Goal: Task Accomplishment & Management: Complete application form

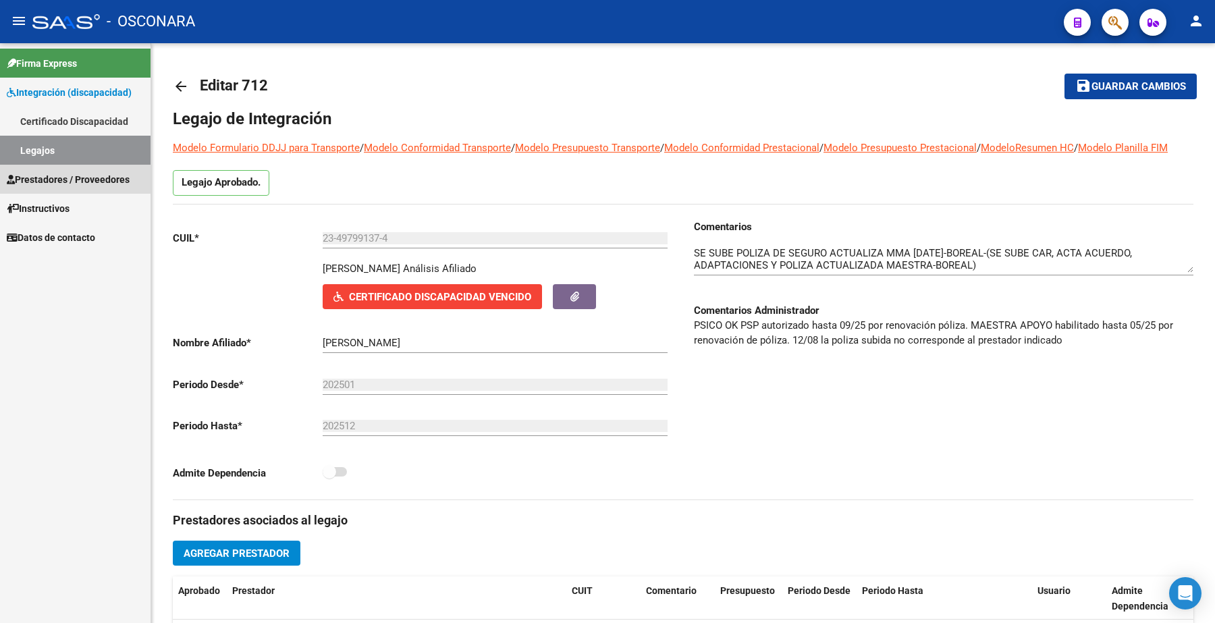
click at [75, 176] on span "Prestadores / Proveedores" at bounding box center [68, 179] width 123 height 15
click at [74, 179] on span "Prestadores / Proveedores" at bounding box center [68, 179] width 123 height 15
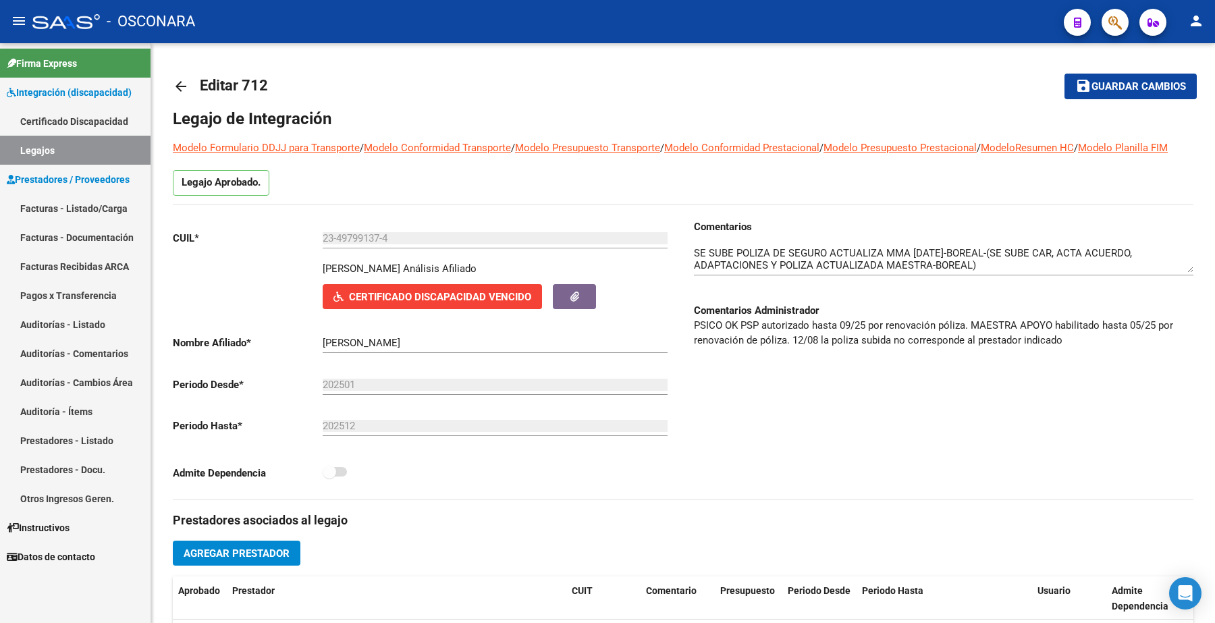
click at [78, 207] on link "Facturas - Listado/Carga" at bounding box center [75, 208] width 151 height 29
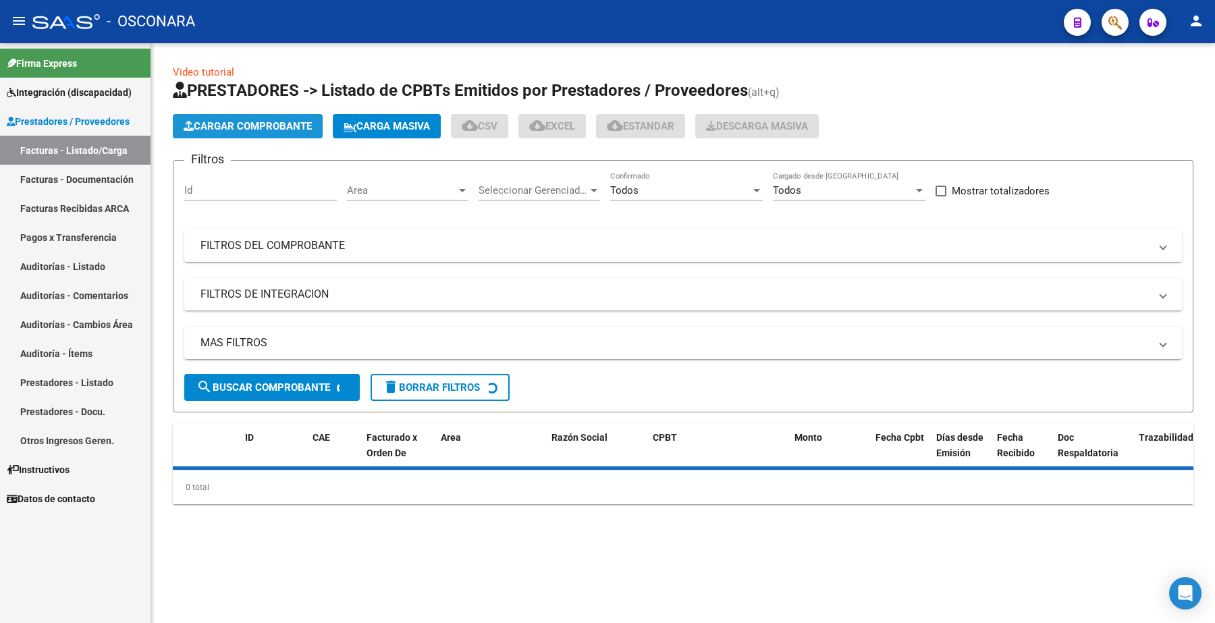
click at [271, 122] on span "Cargar Comprobante" at bounding box center [248, 126] width 128 height 12
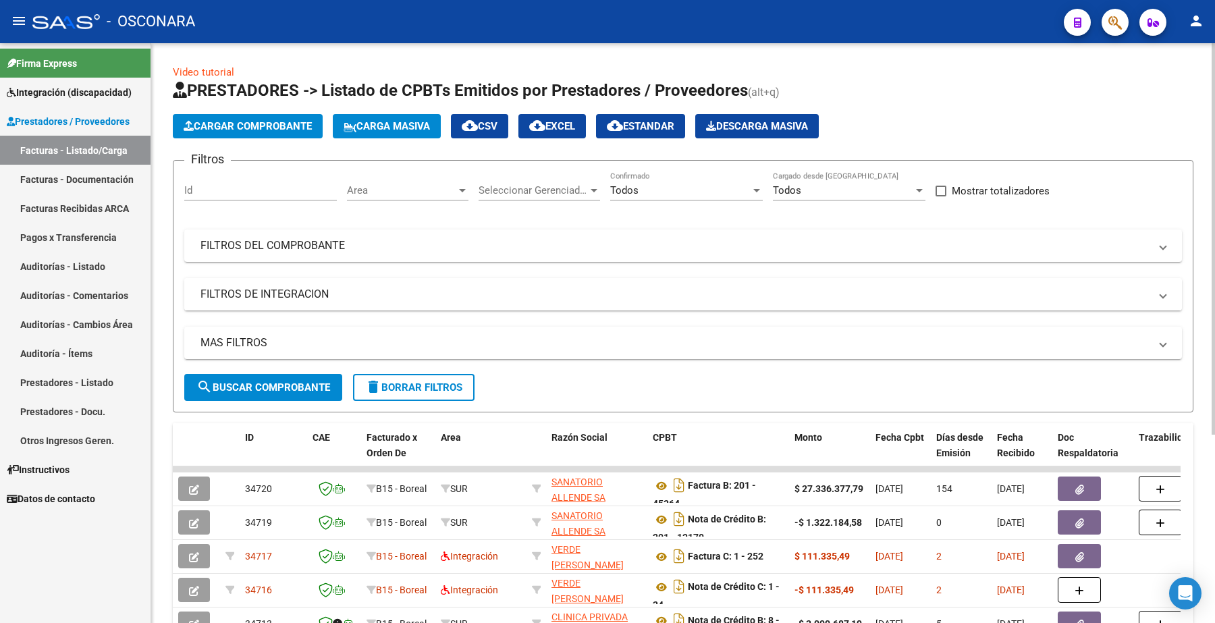
click at [271, 296] on mat-panel-title "FILTROS DE INTEGRACION" at bounding box center [674, 294] width 949 height 15
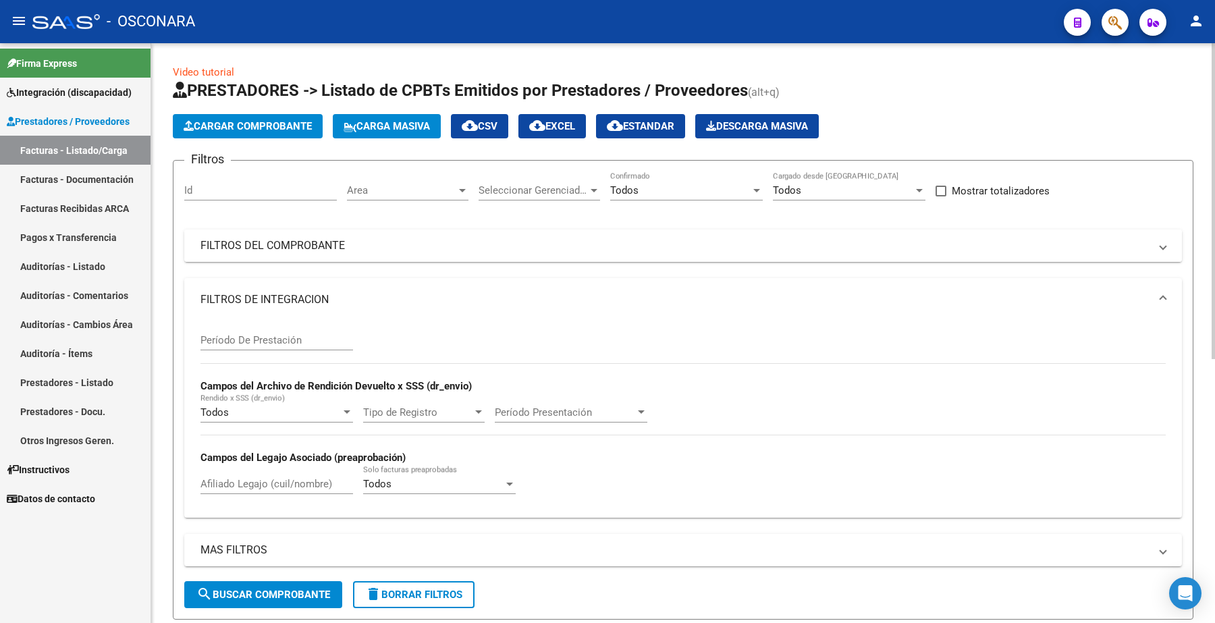
click at [280, 244] on mat-panel-title "FILTROS DEL COMPROBANTE" at bounding box center [674, 245] width 949 height 15
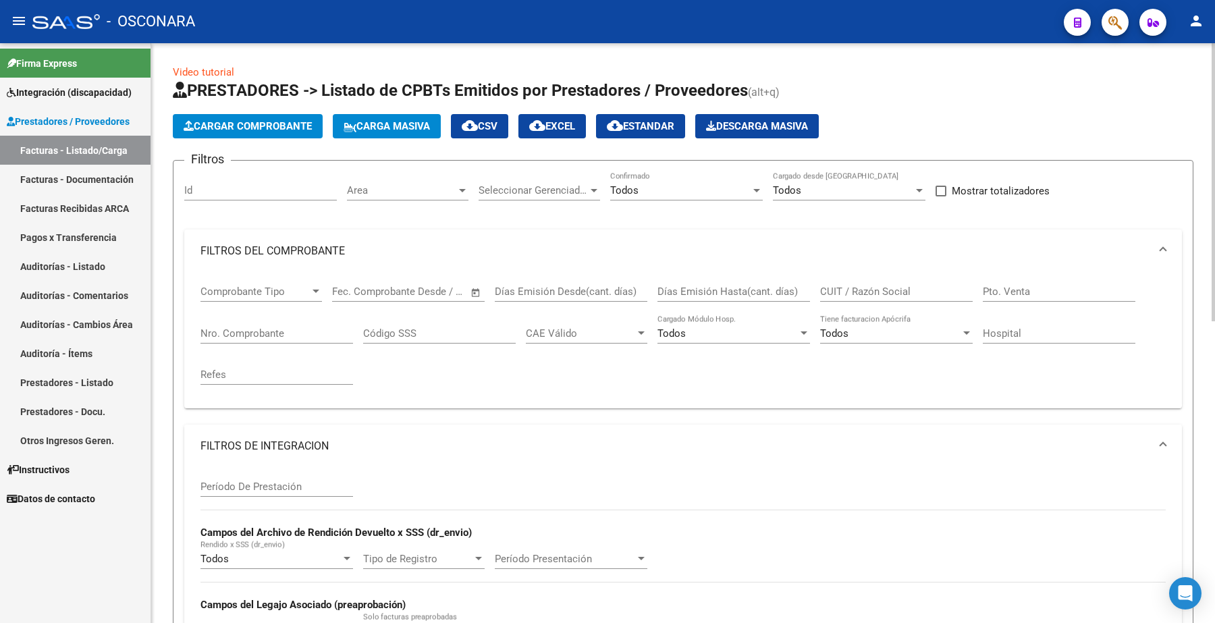
click at [234, 440] on mat-panel-title "FILTROS DE INTEGRACION" at bounding box center [674, 446] width 949 height 15
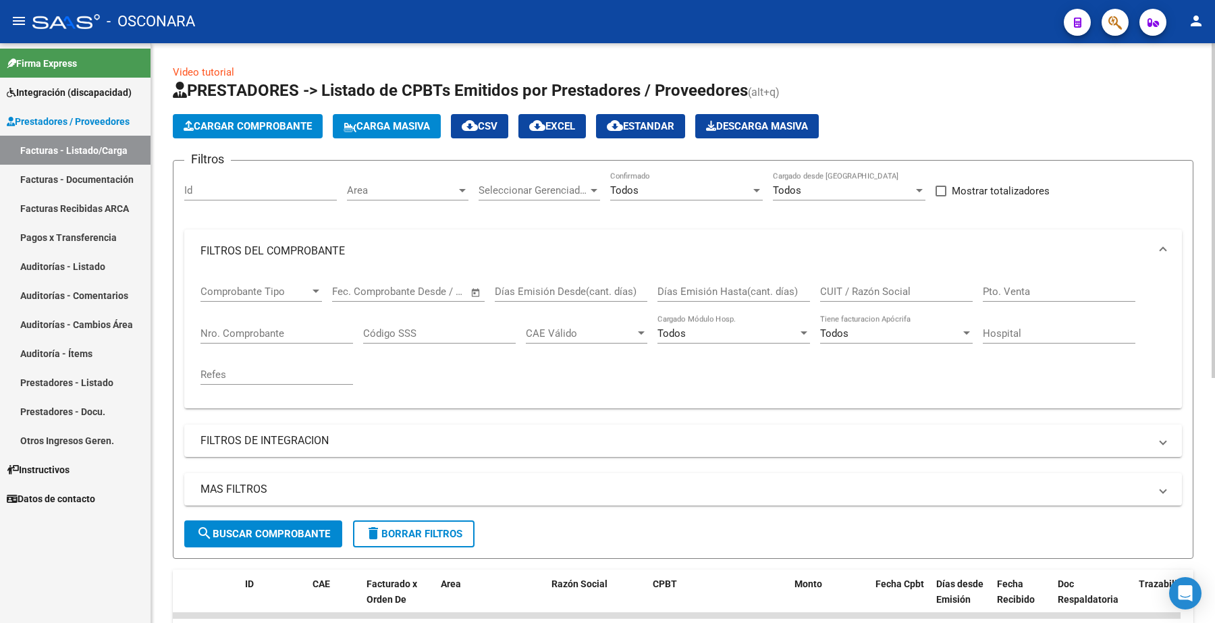
click at [248, 329] on input "Nro. Comprobante" at bounding box center [276, 333] width 153 height 12
paste input "147"
type input "147"
click at [282, 525] on button "search Buscar Comprobante" at bounding box center [263, 533] width 158 height 27
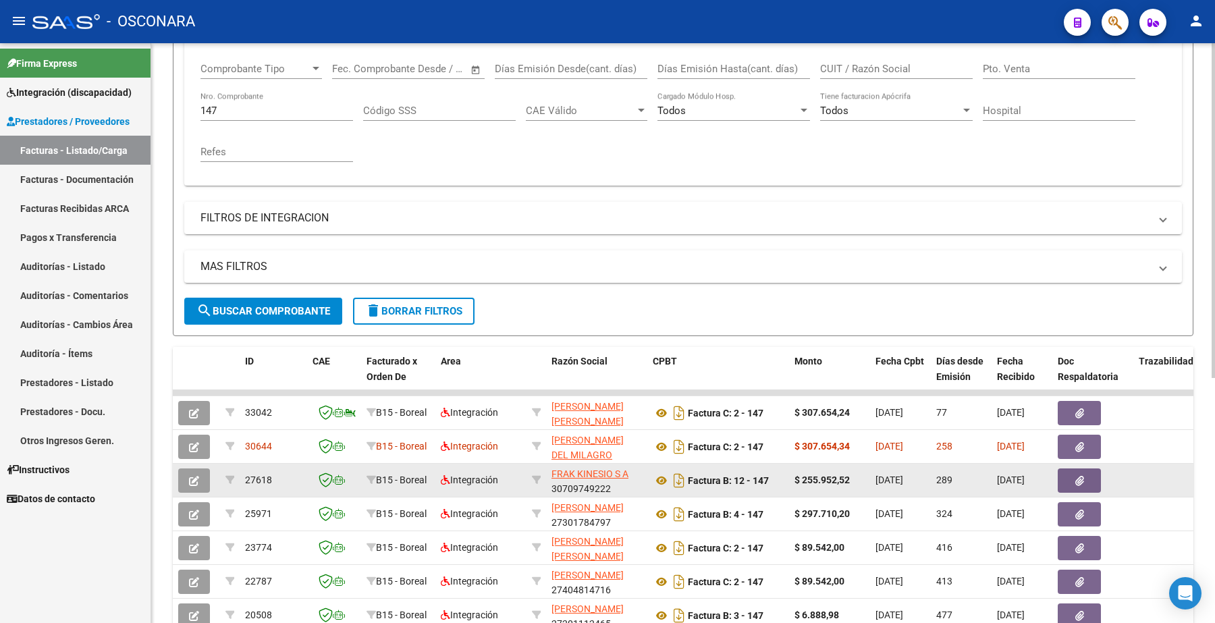
scroll to position [253, 0]
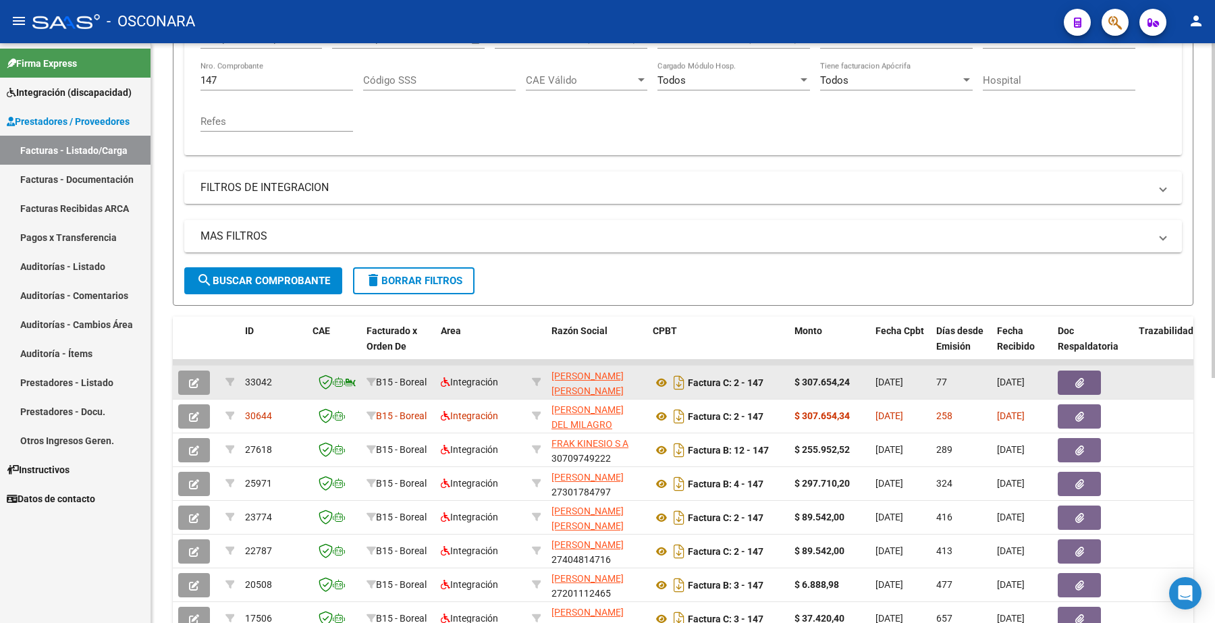
click at [187, 373] on button "button" at bounding box center [194, 383] width 32 height 24
click at [193, 372] on button "button" at bounding box center [194, 383] width 32 height 24
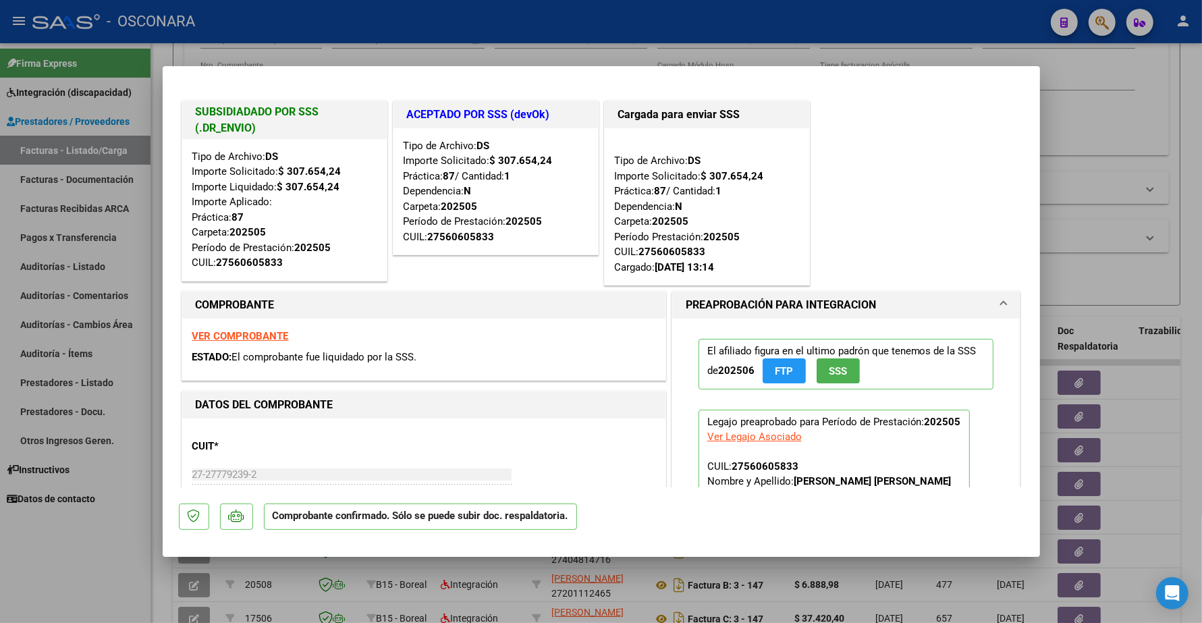
click at [264, 336] on strong "VER COMPROBANTE" at bounding box center [240, 336] width 97 height 12
type input "$ 0,00"
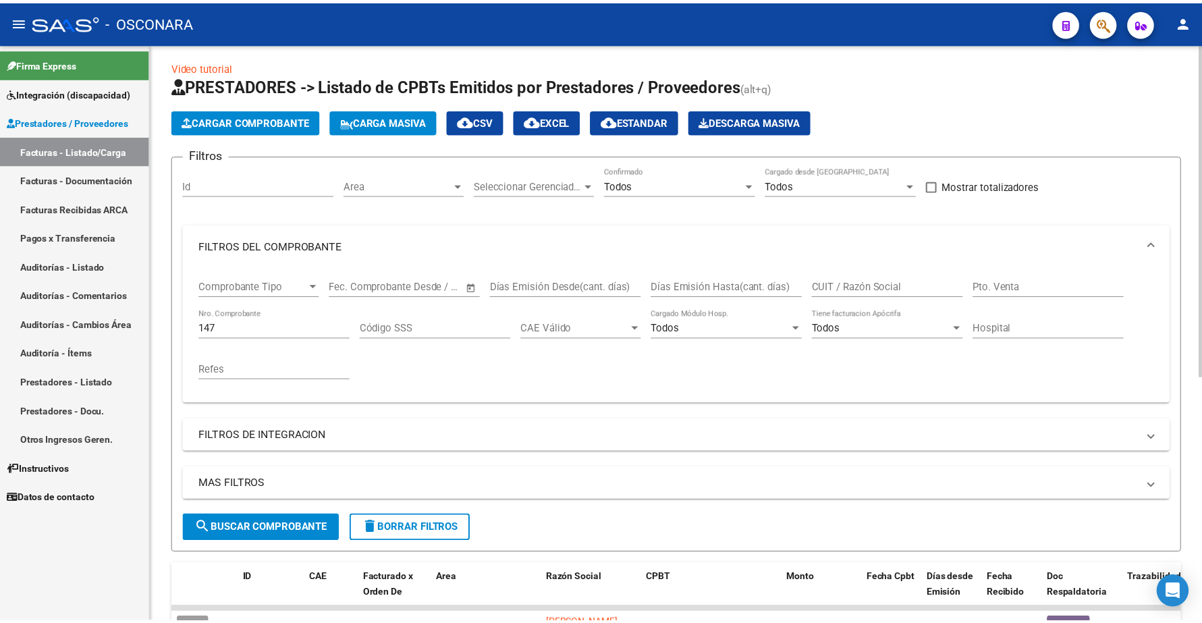
scroll to position [0, 0]
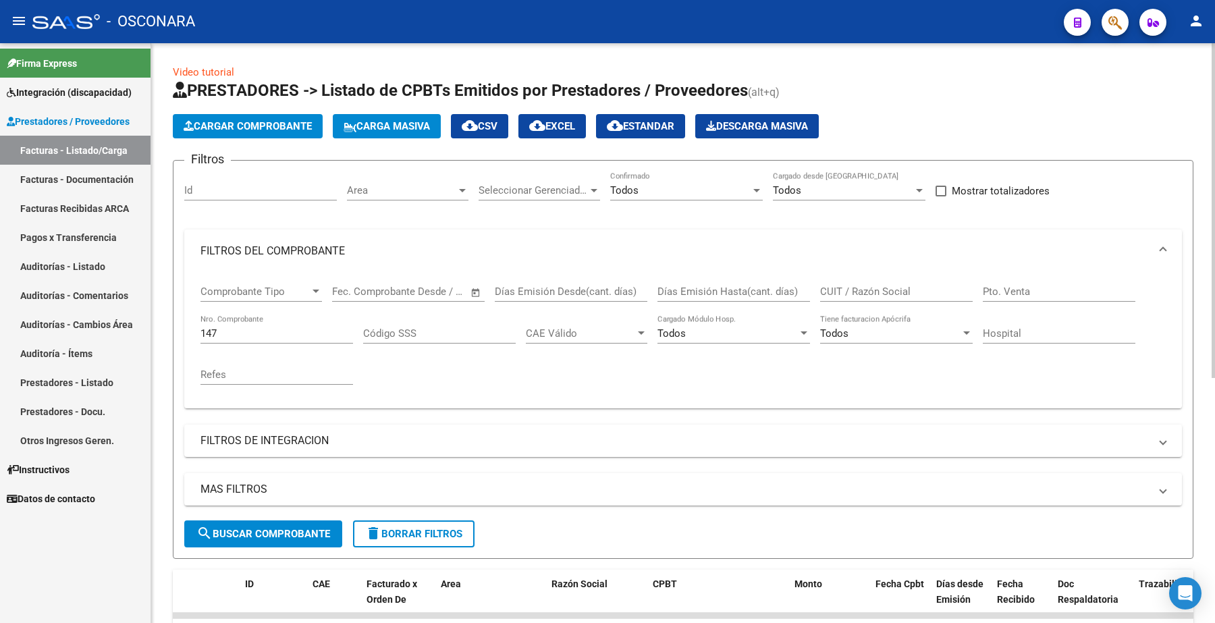
drag, startPoint x: 218, startPoint y: 336, endPoint x: 182, endPoint y: 326, distance: 37.0
click at [182, 326] on form "Filtros Id Area Area Seleccionar Gerenciador Seleccionar Gerenciador Todos Conf…" at bounding box center [683, 359] width 1021 height 399
click at [261, 123] on span "Cargar Comprobante" at bounding box center [248, 126] width 128 height 12
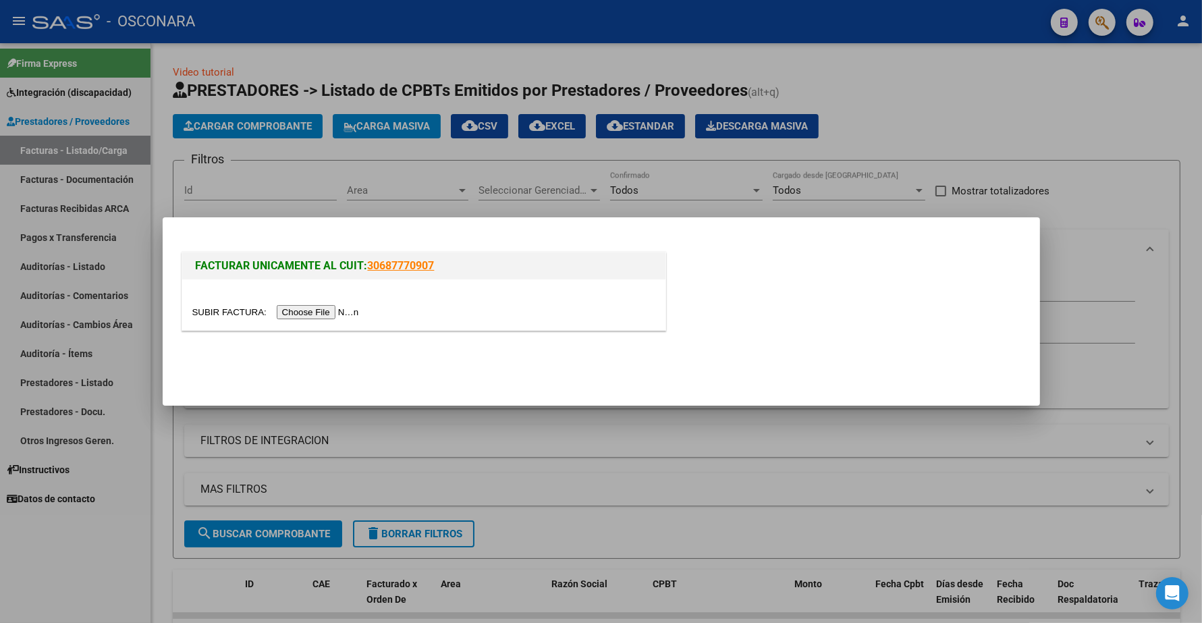
click at [324, 311] on input "file" at bounding box center [277, 312] width 171 height 14
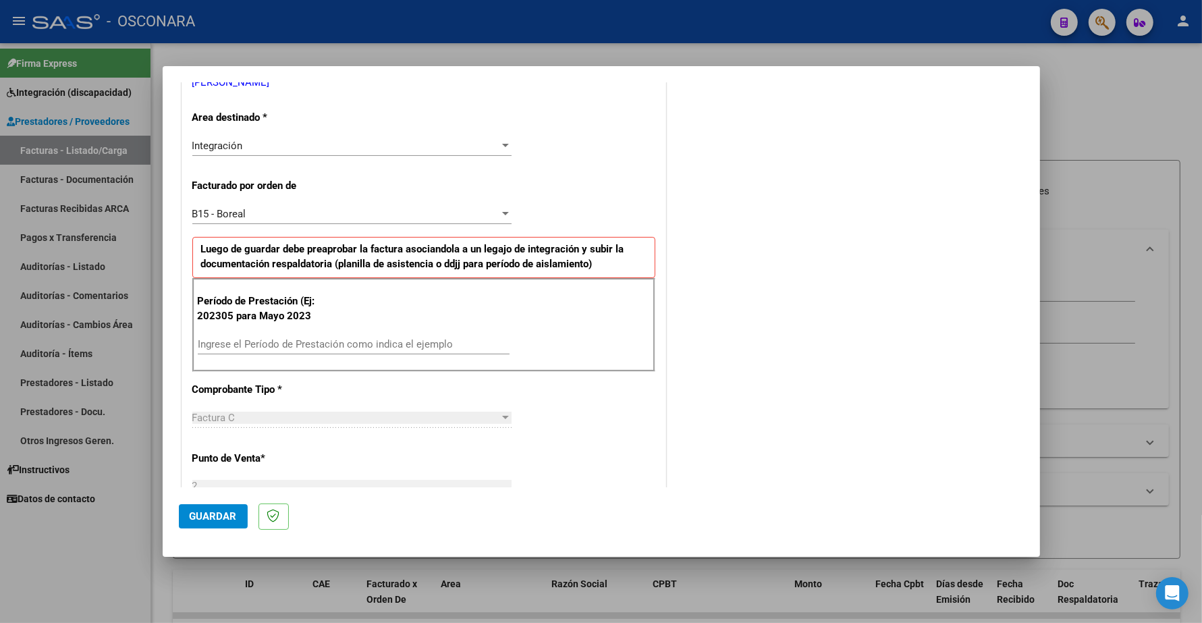
scroll to position [422, 0]
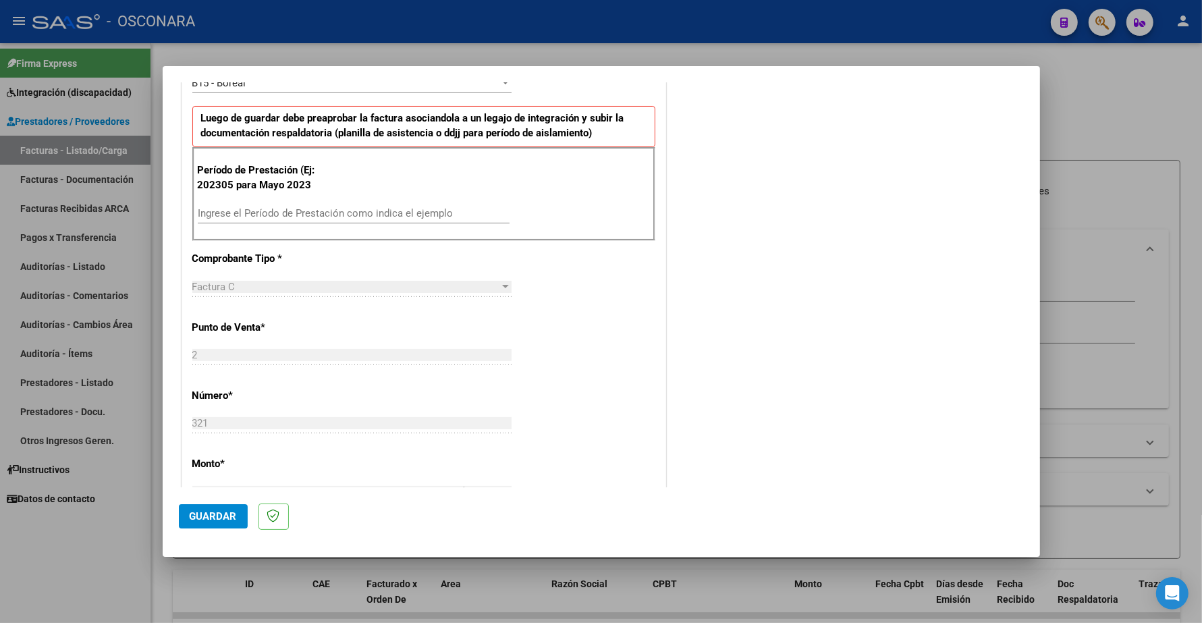
click at [246, 213] on input "Ingrese el Período de Prestación como indica el ejemplo" at bounding box center [354, 213] width 312 height 12
type input "202505"
click at [215, 513] on span "Guardar" at bounding box center [213, 516] width 47 height 12
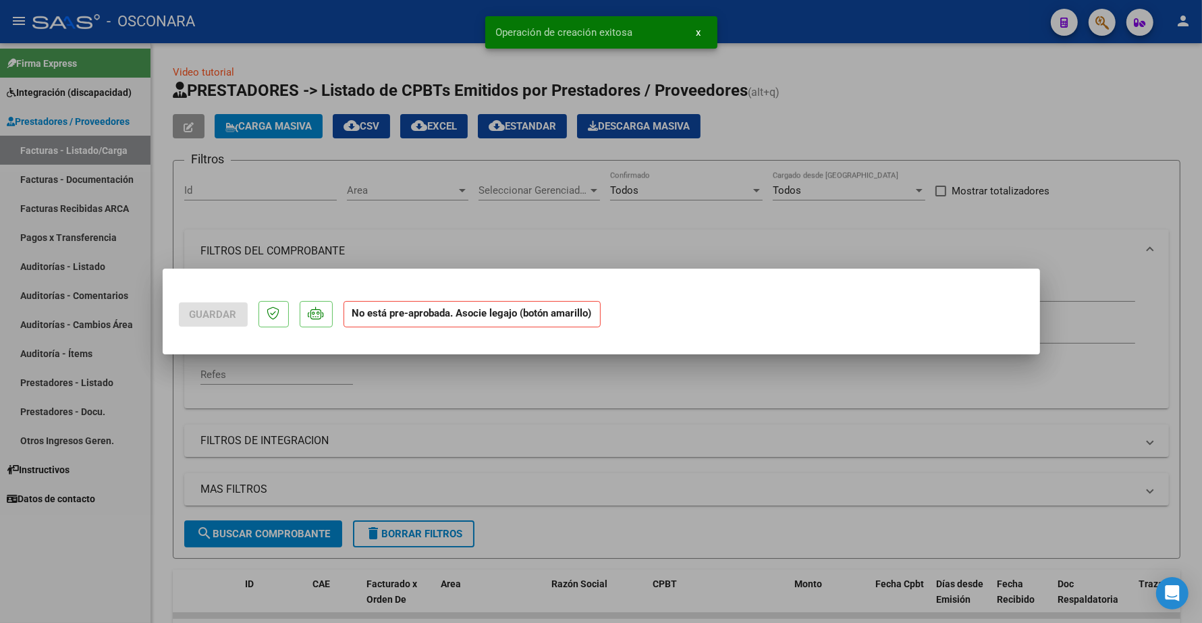
scroll to position [0, 0]
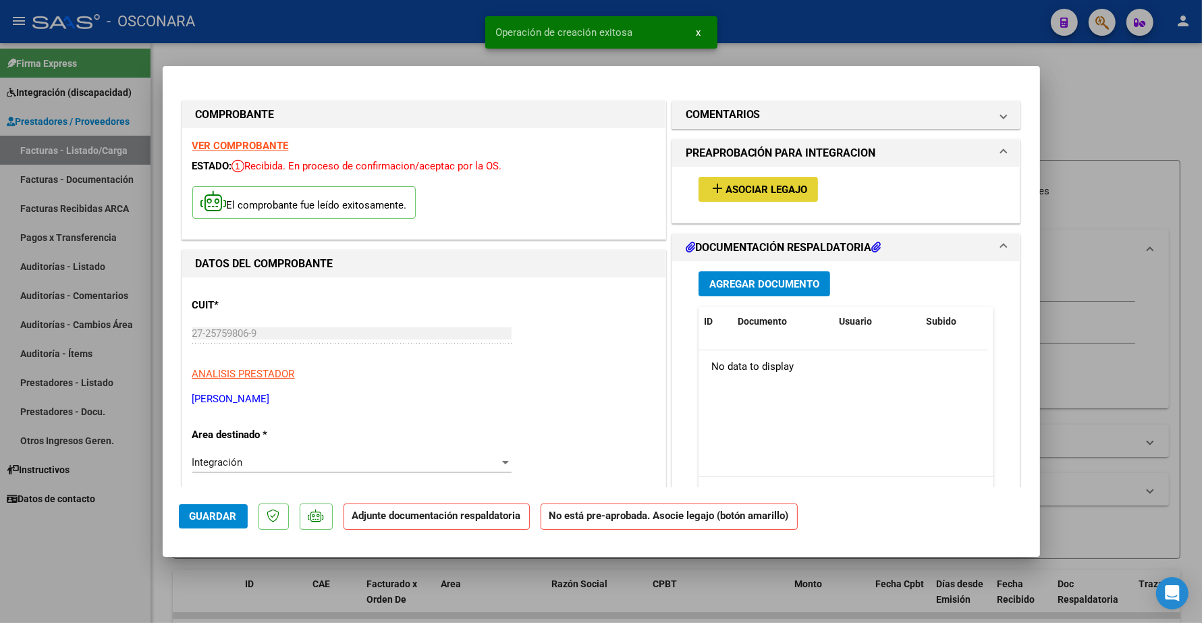
click at [766, 184] on span "Asociar Legajo" at bounding box center [767, 190] width 82 height 12
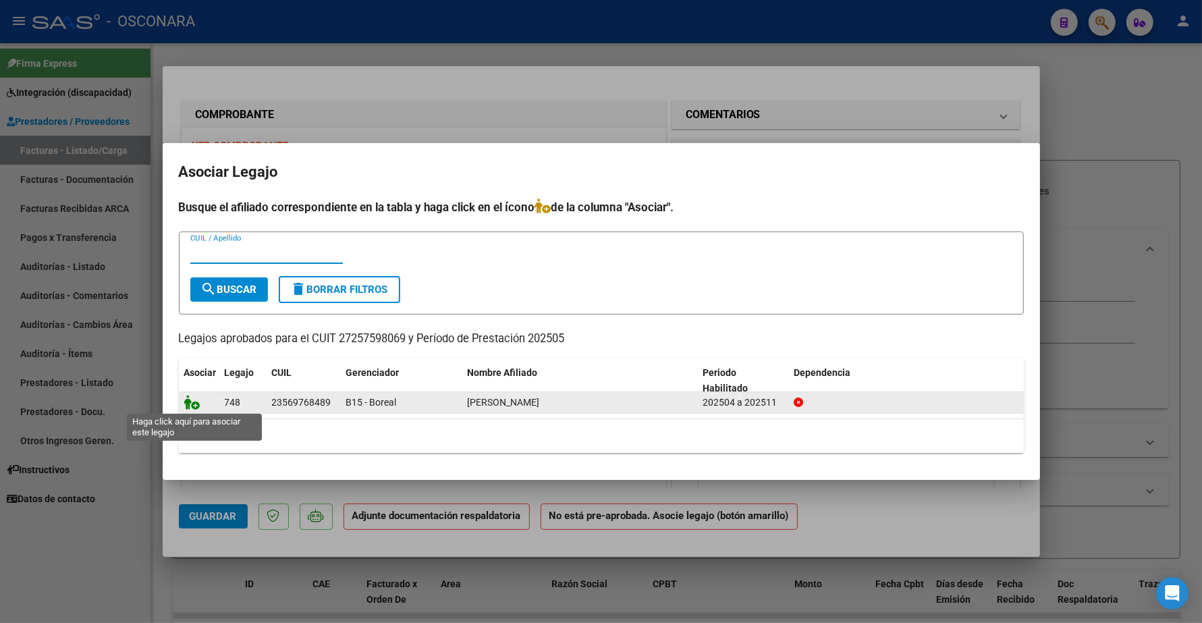
click at [190, 408] on icon at bounding box center [192, 402] width 16 height 15
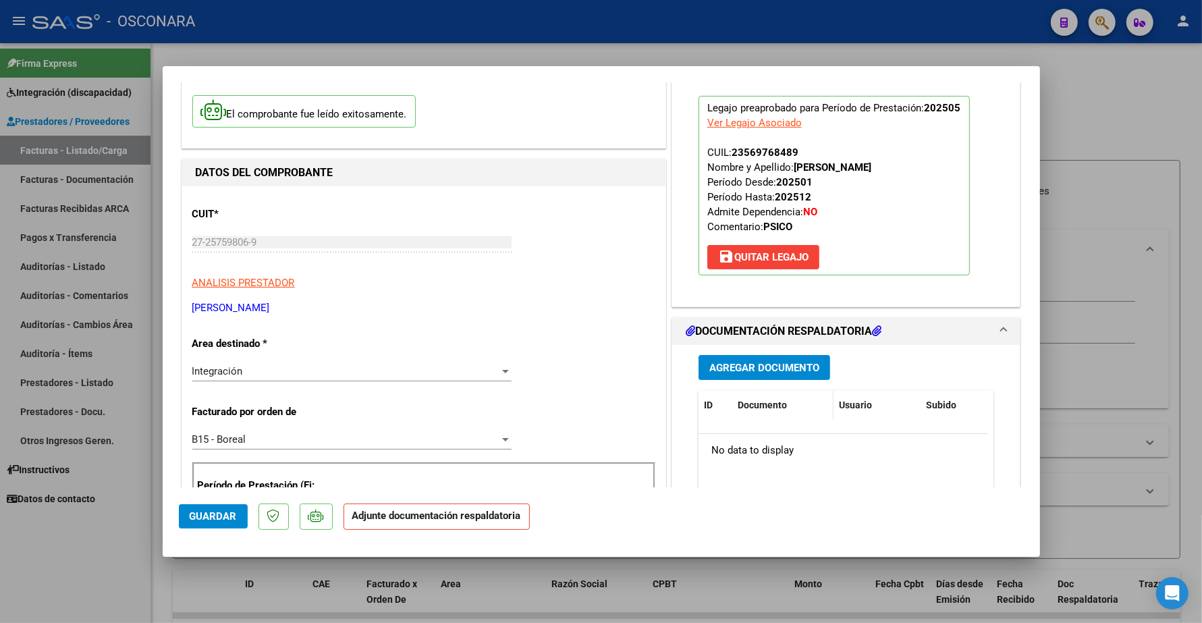
scroll to position [169, 0]
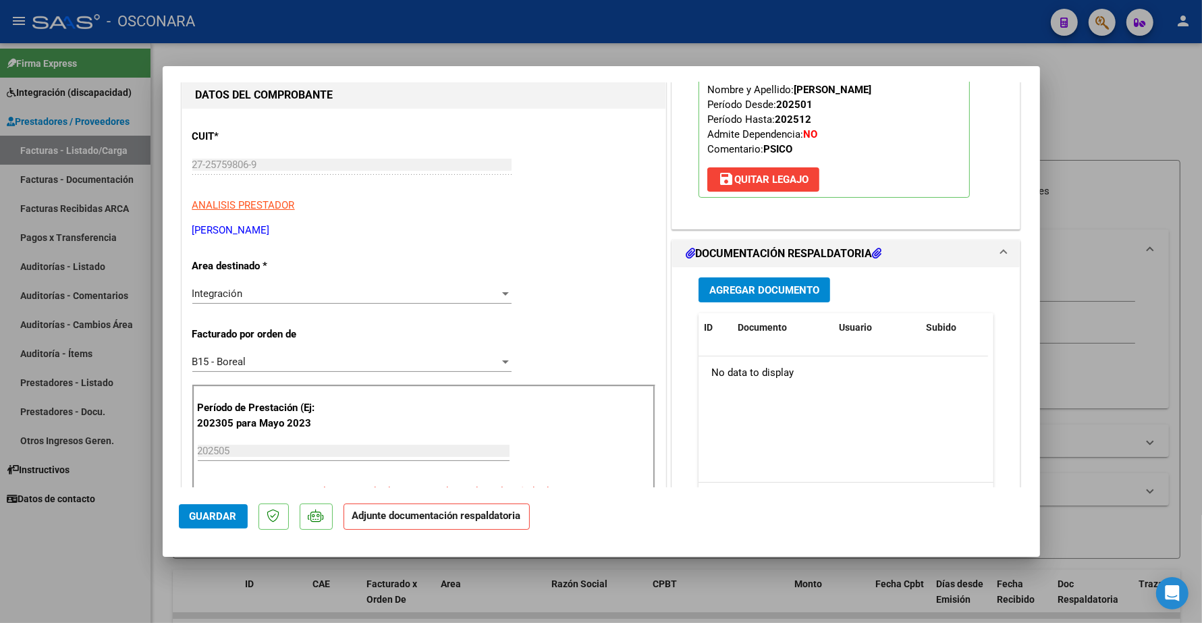
drag, startPoint x: 737, startPoint y: 277, endPoint x: 729, endPoint y: 284, distance: 11.0
click at [736, 277] on div "Agregar Documento ID Documento Usuario Subido Acción No data to display 0 total…" at bounding box center [847, 401] width 316 height 269
click at [724, 290] on span "Agregar Documento" at bounding box center [764, 290] width 110 height 12
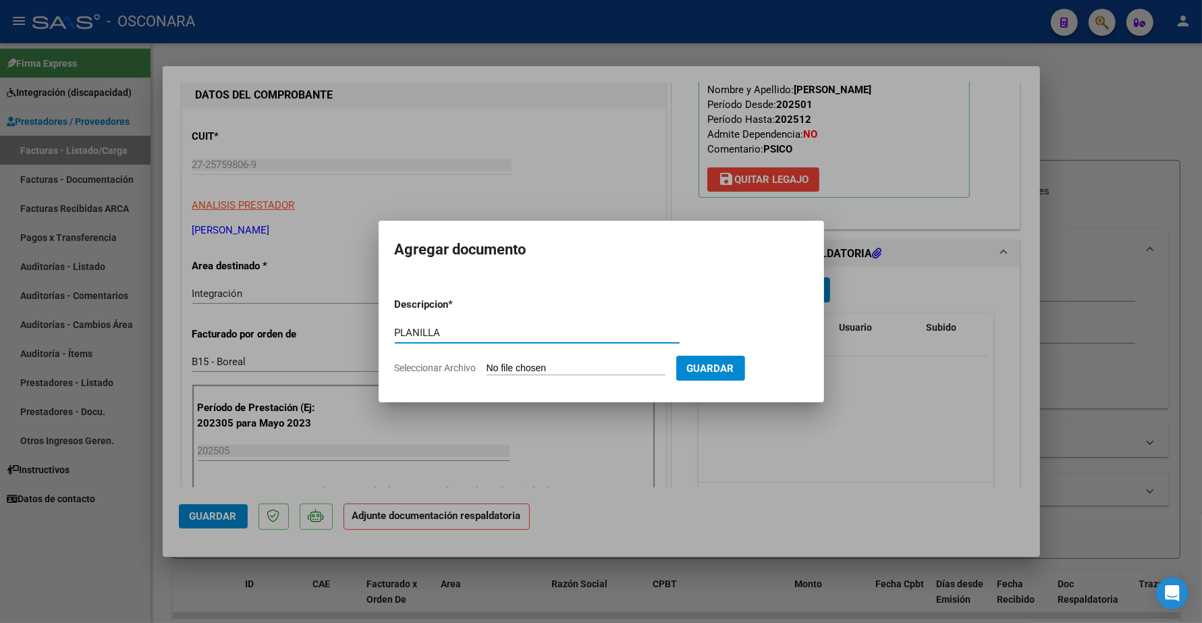
type input "PLANILLA"
click at [616, 368] on input "Seleccionar Archivo" at bounding box center [576, 369] width 179 height 13
type input "C:\fakepath\130995-3-Planilla_de_Asistencia.pdf"
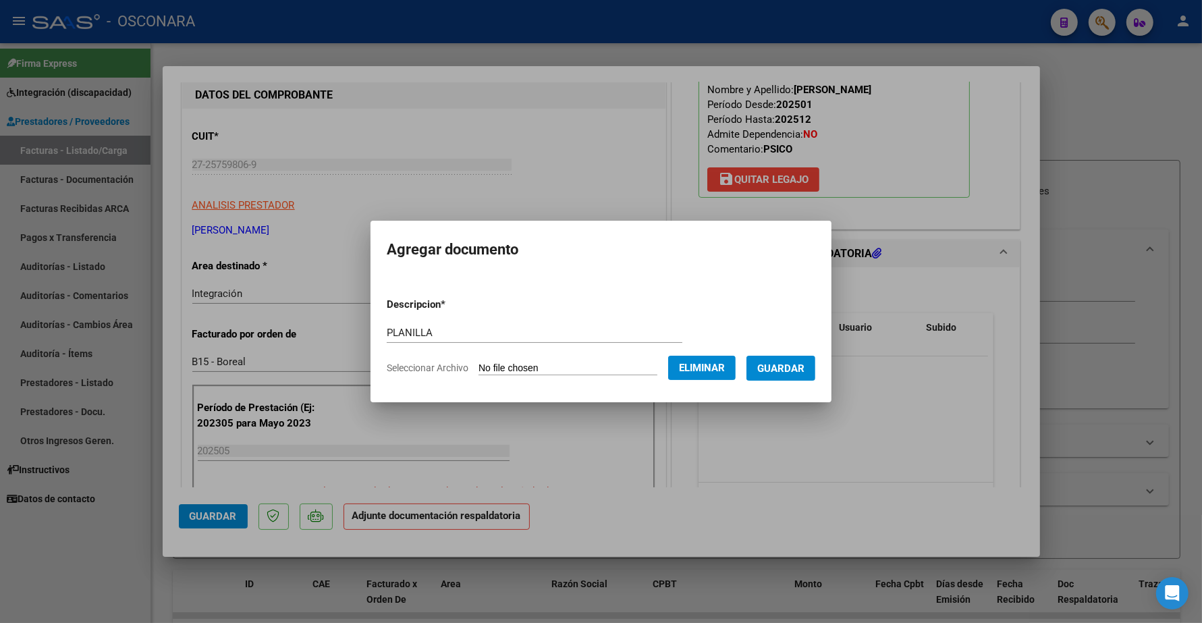
click at [804, 368] on span "Guardar" at bounding box center [780, 369] width 47 height 12
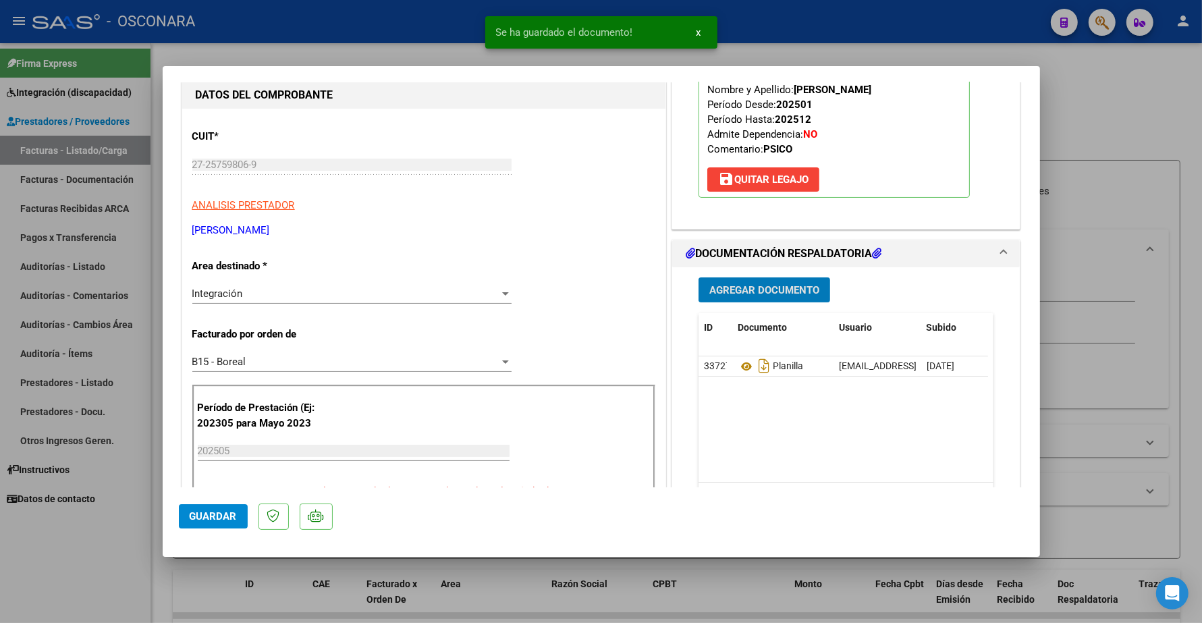
scroll to position [0, 0]
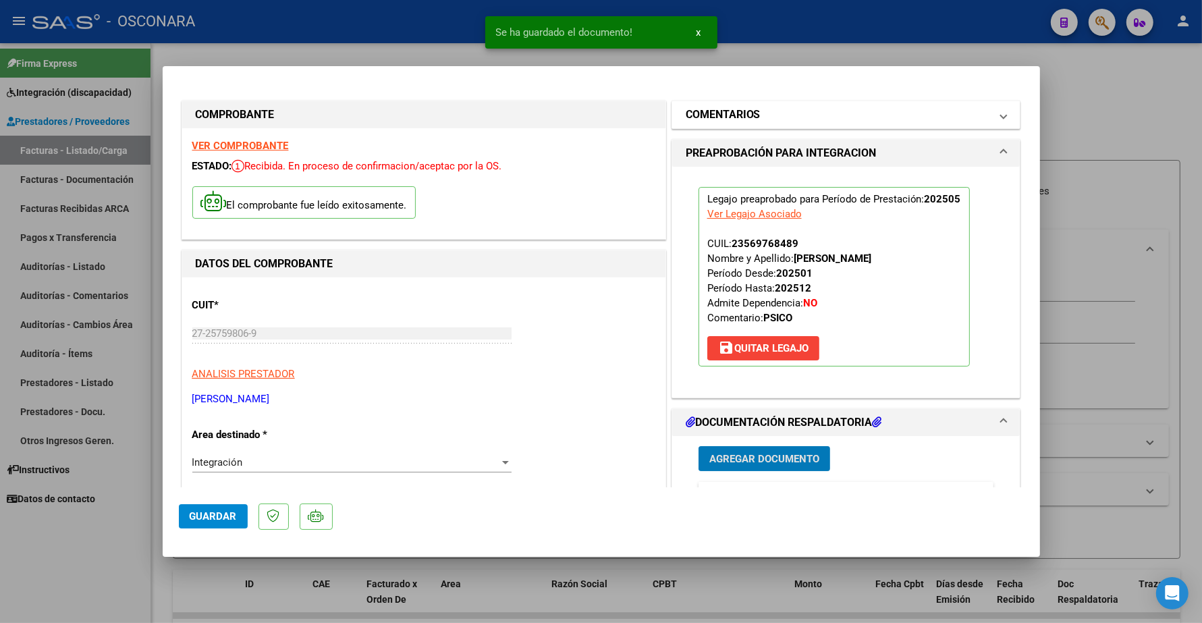
click at [727, 117] on h1 "COMENTARIOS" at bounding box center [723, 115] width 75 height 16
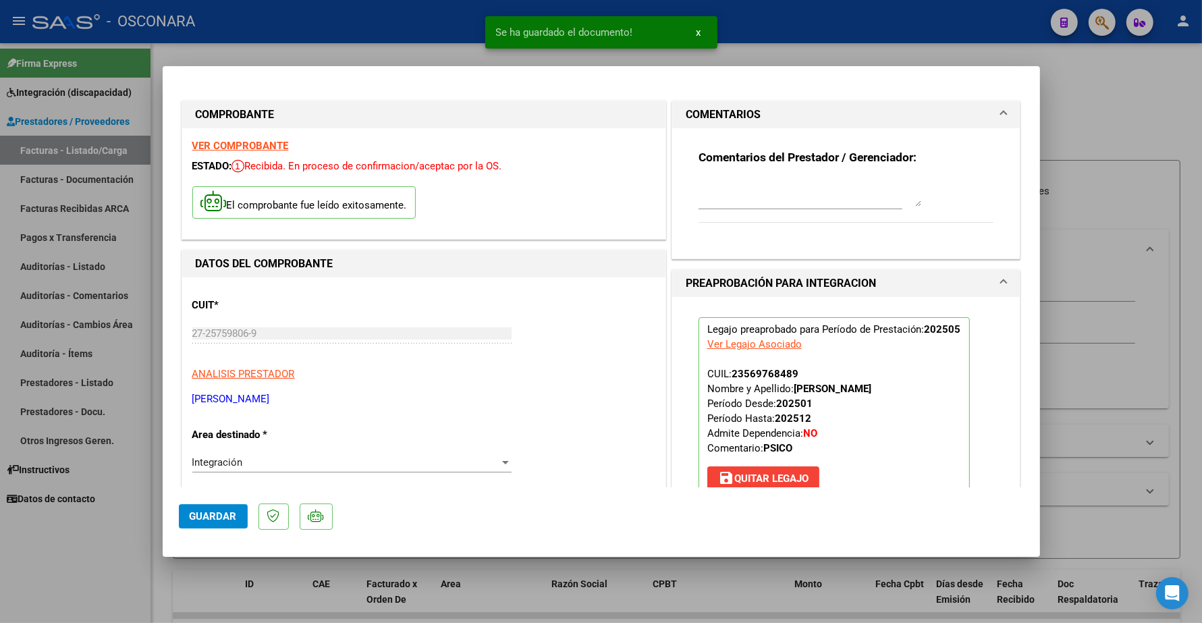
click at [726, 199] on textarea at bounding box center [810, 193] width 223 height 27
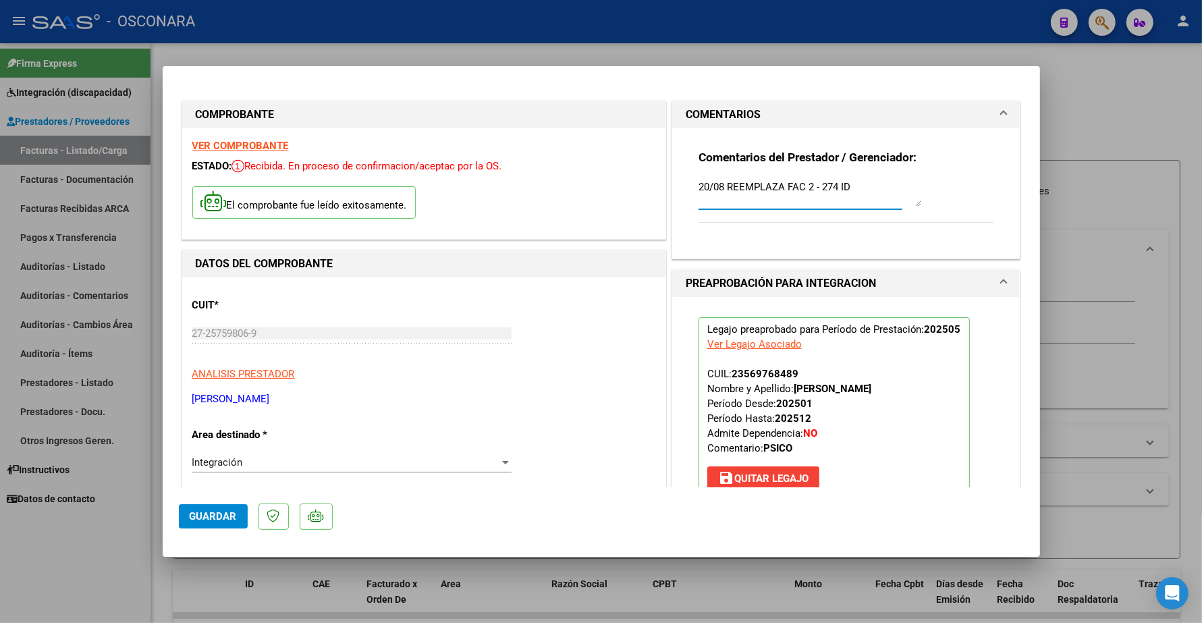
type textarea "20/08 REEMPLAZA FAC 2 - 274 ID"
click at [219, 507] on button "Guardar" at bounding box center [213, 516] width 69 height 24
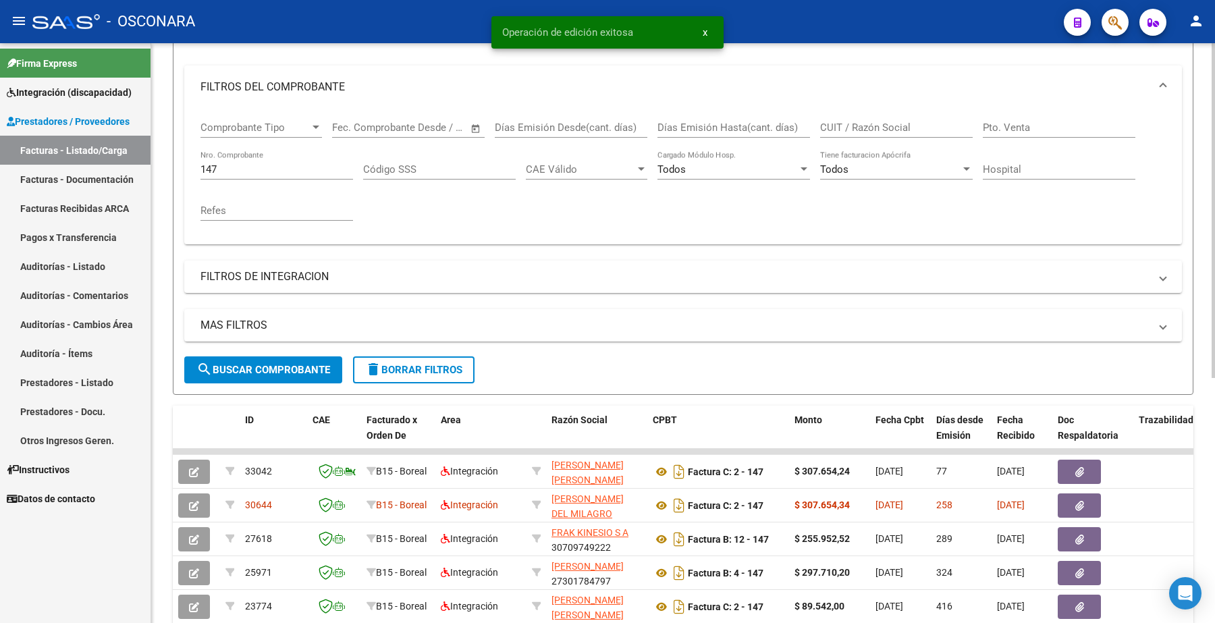
scroll to position [169, 0]
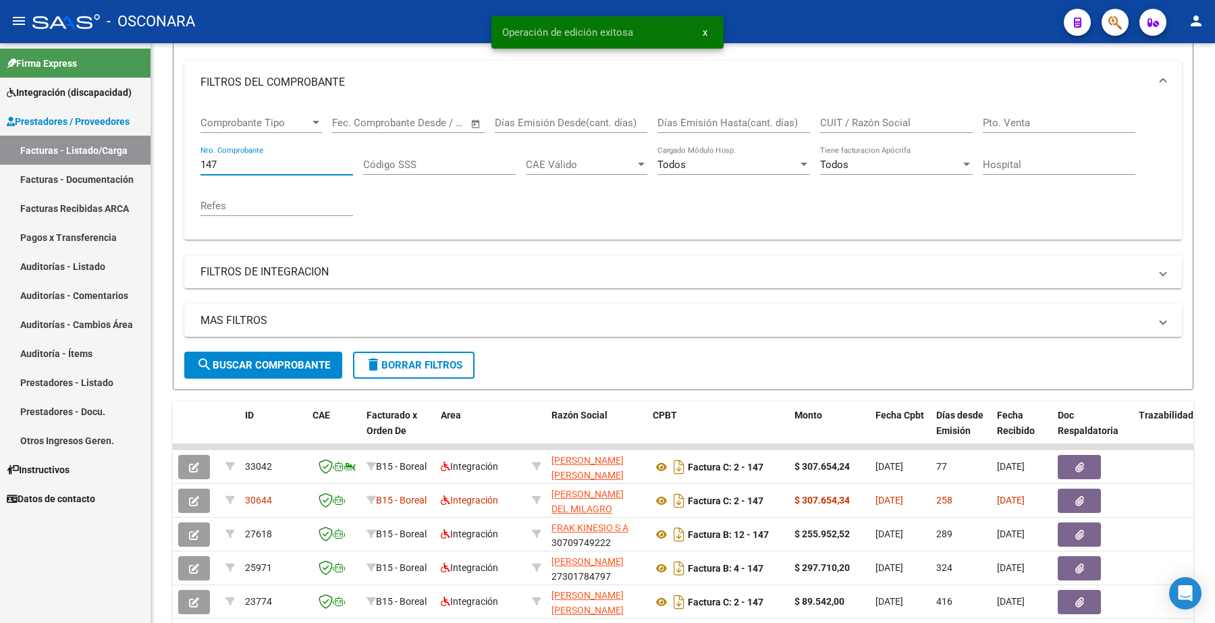
drag, startPoint x: 243, startPoint y: 159, endPoint x: 146, endPoint y: 156, distance: 96.6
click at [153, 159] on div "Video tutorial PRESTADORES -> Listado de CPBTs Emitidos por Prestadores / Prove…" at bounding box center [683, 371] width 1064 height 995
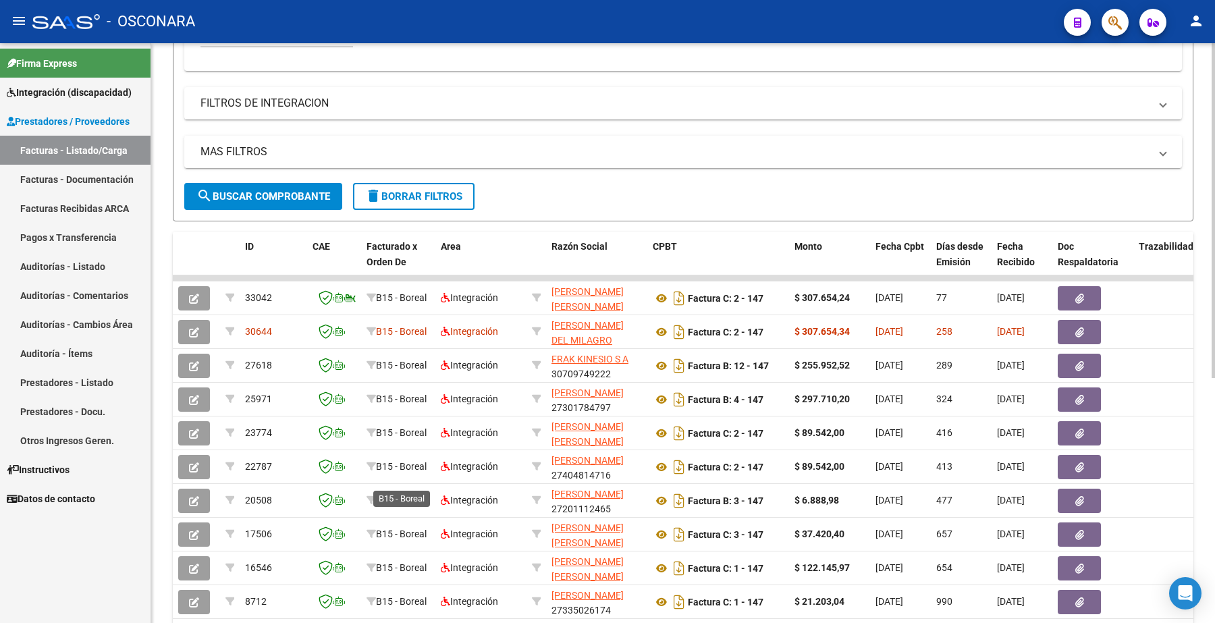
scroll to position [0, 0]
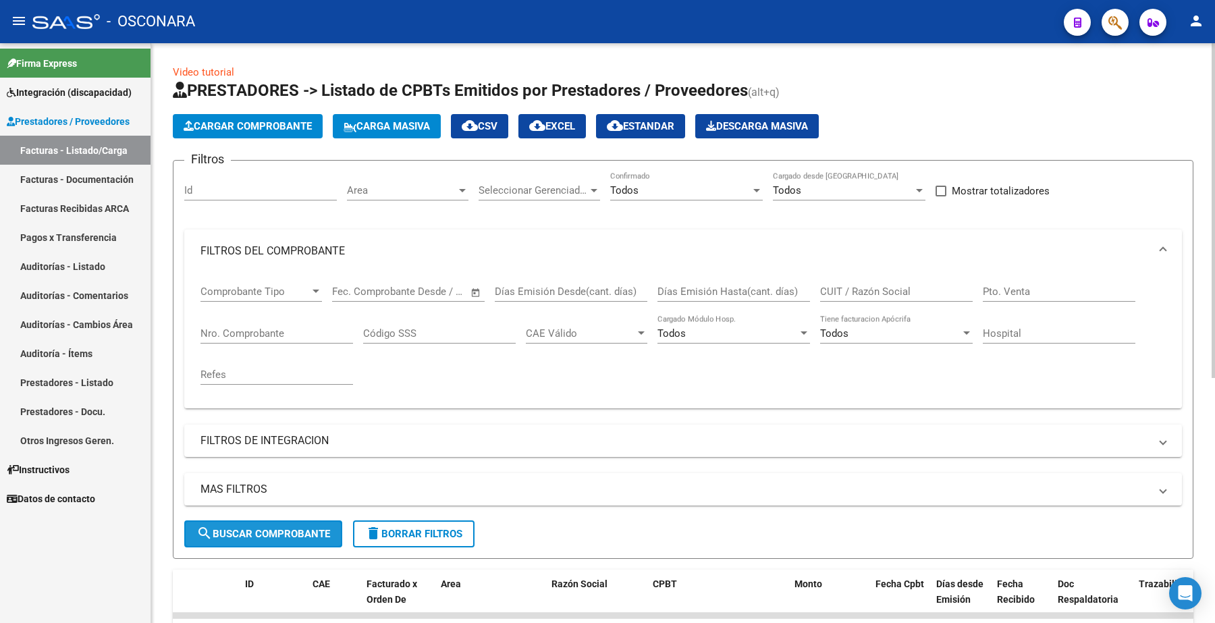
click at [292, 528] on span "search Buscar Comprobante" at bounding box center [263, 534] width 134 height 12
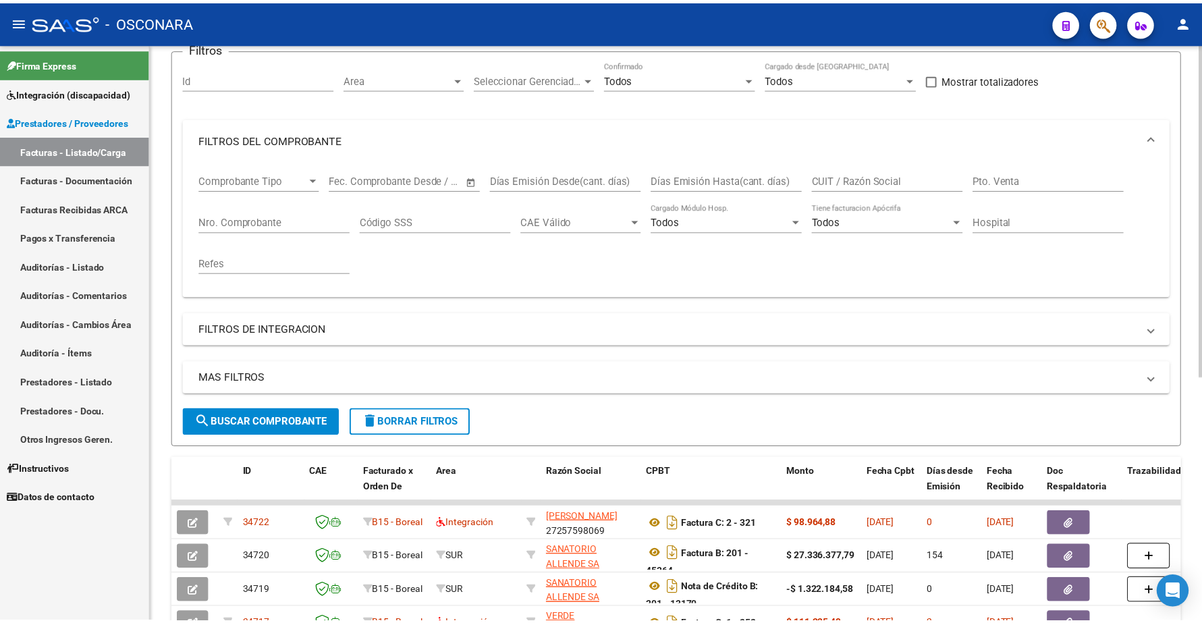
scroll to position [253, 0]
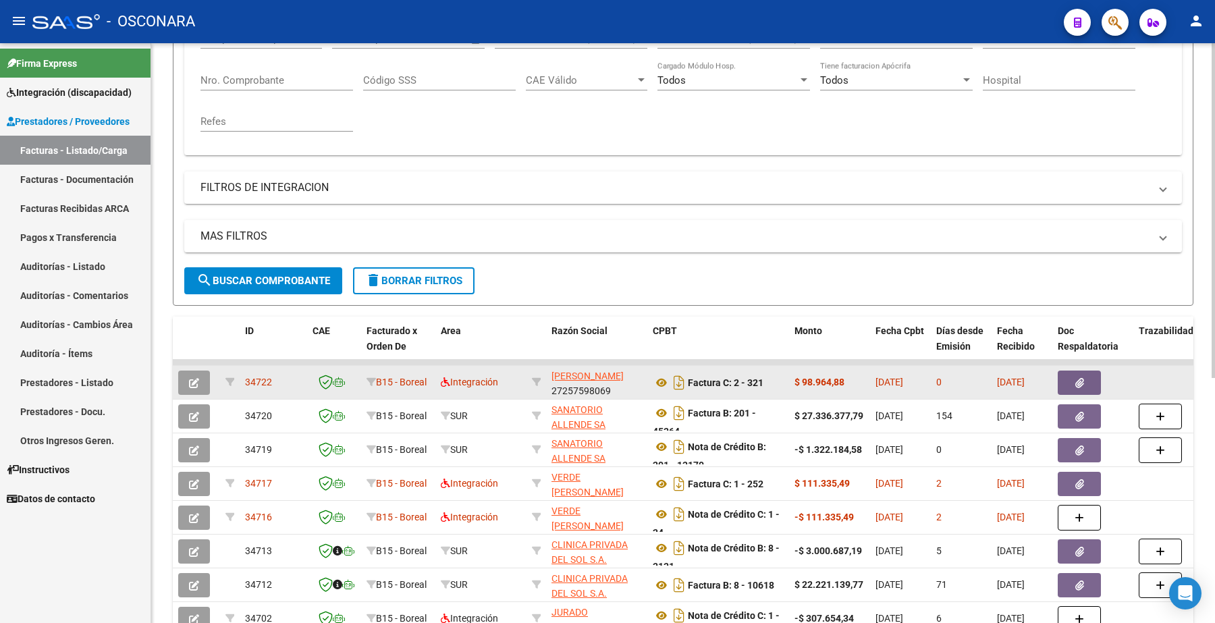
click at [196, 378] on icon "button" at bounding box center [194, 383] width 10 height 10
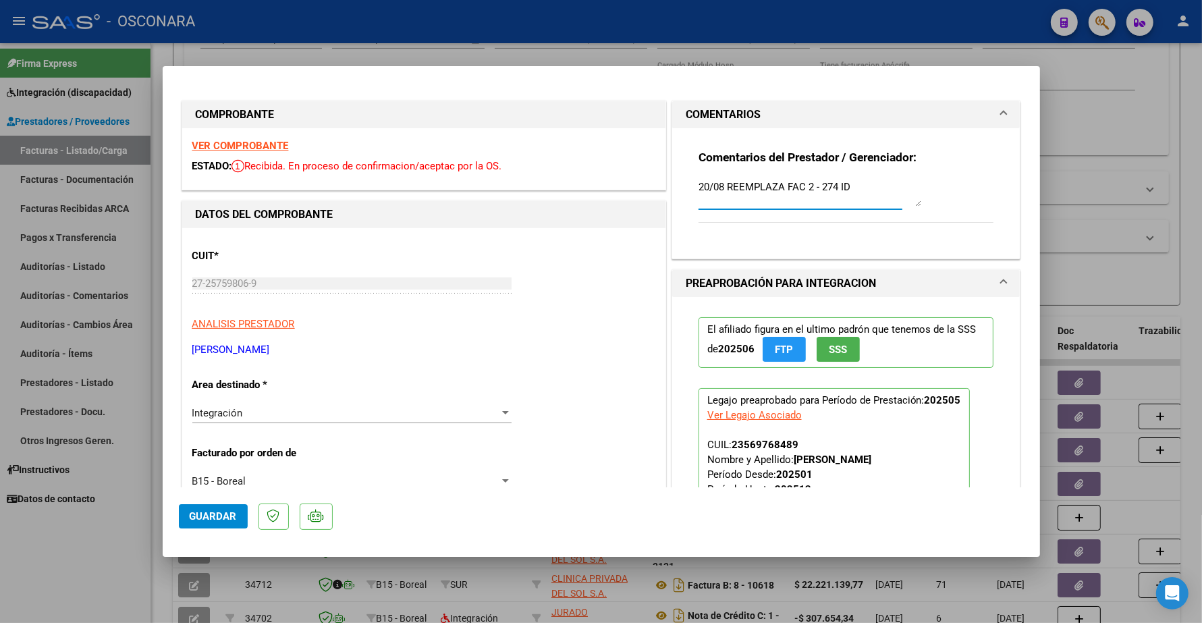
drag, startPoint x: 851, startPoint y: 184, endPoint x: 662, endPoint y: 164, distance: 190.0
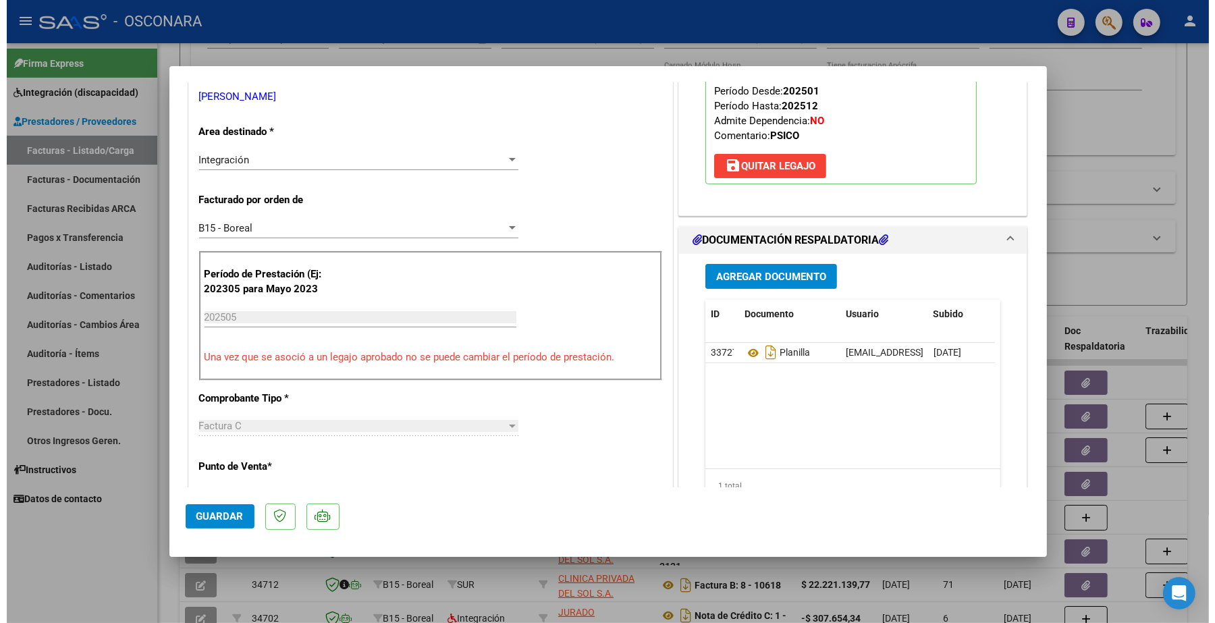
scroll to position [0, 0]
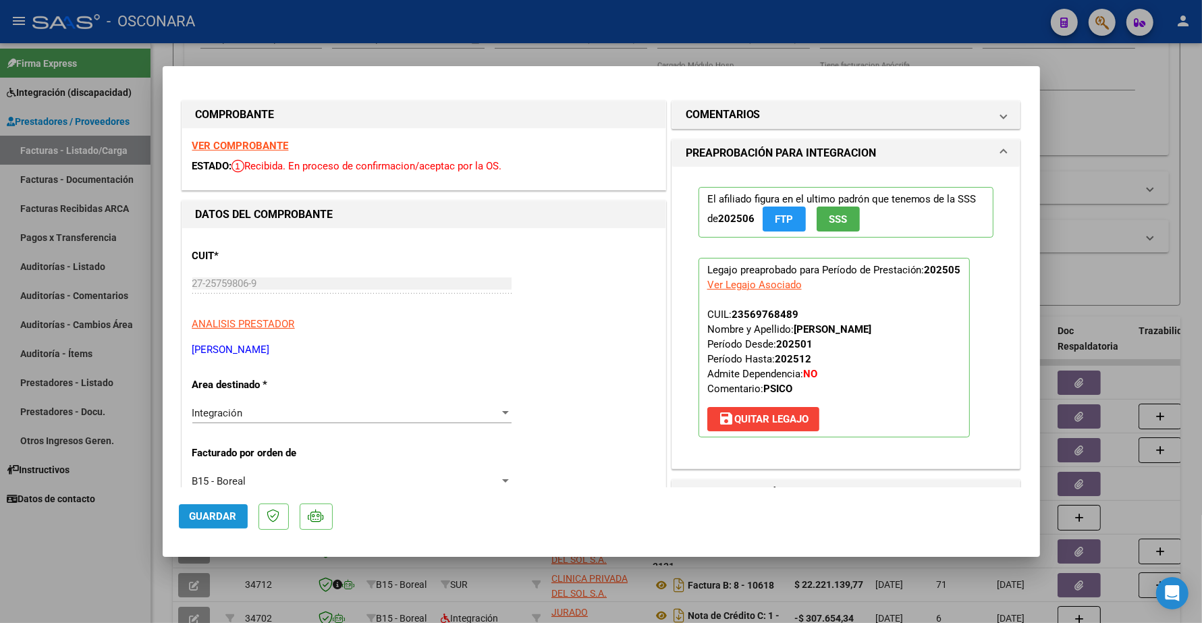
click at [218, 514] on span "Guardar" at bounding box center [213, 516] width 47 height 12
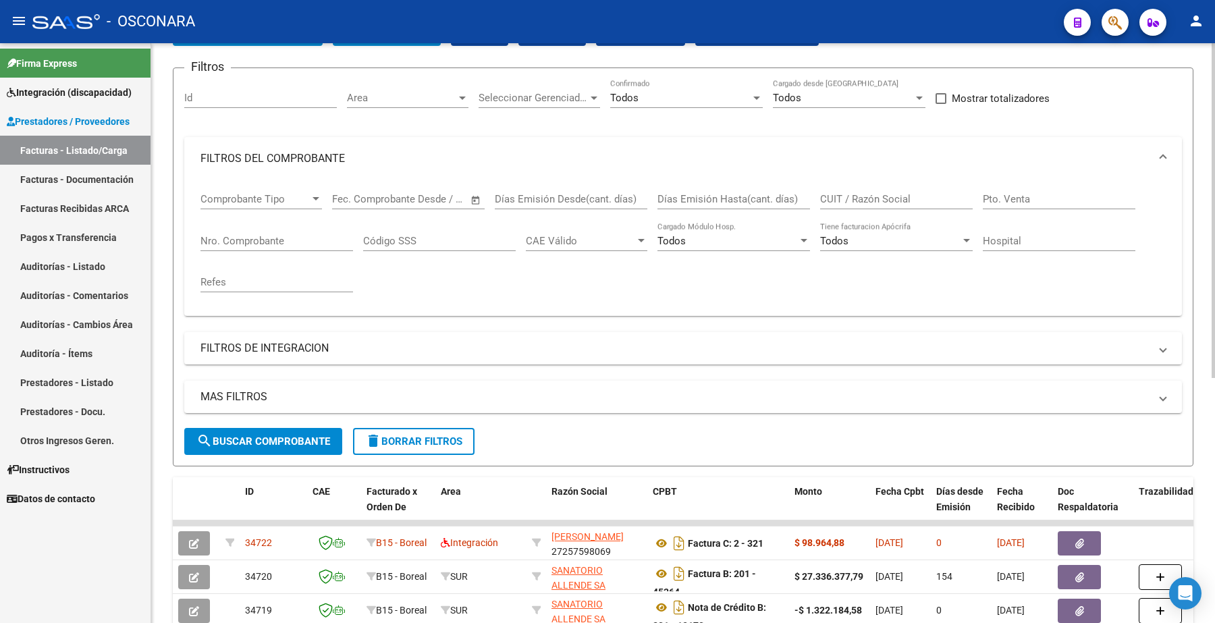
scroll to position [84, 0]
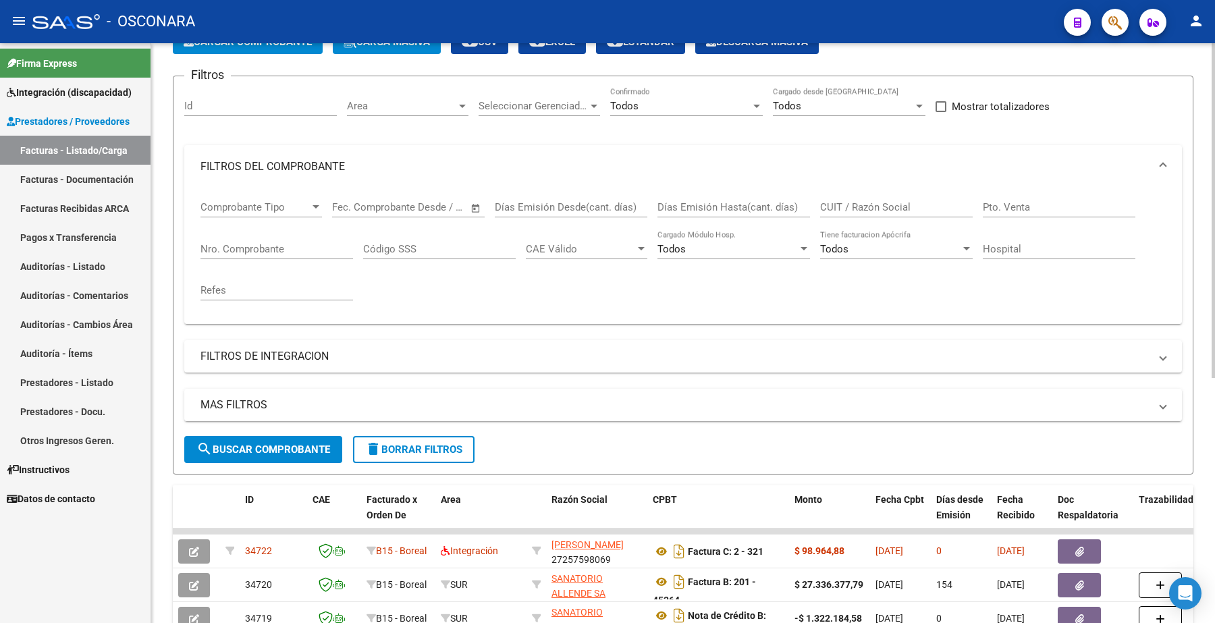
click at [242, 251] on input "Nro. Comprobante" at bounding box center [276, 249] width 153 height 12
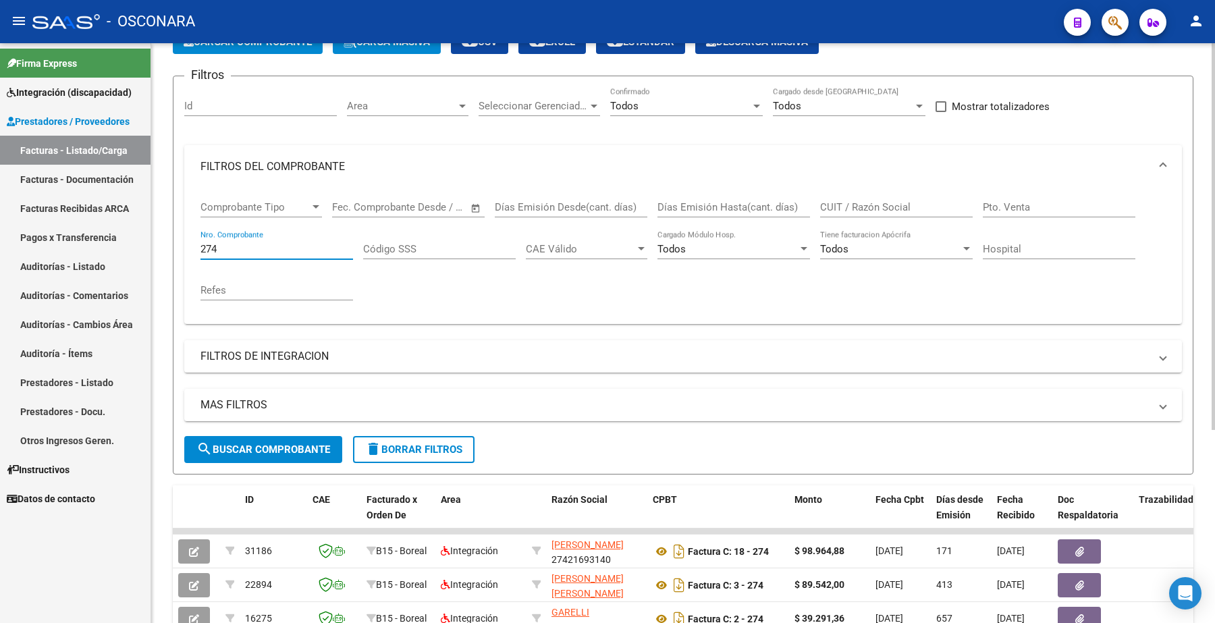
type input "274"
click at [865, 210] on input "CUIT / Razón Social" at bounding box center [896, 207] width 153 height 12
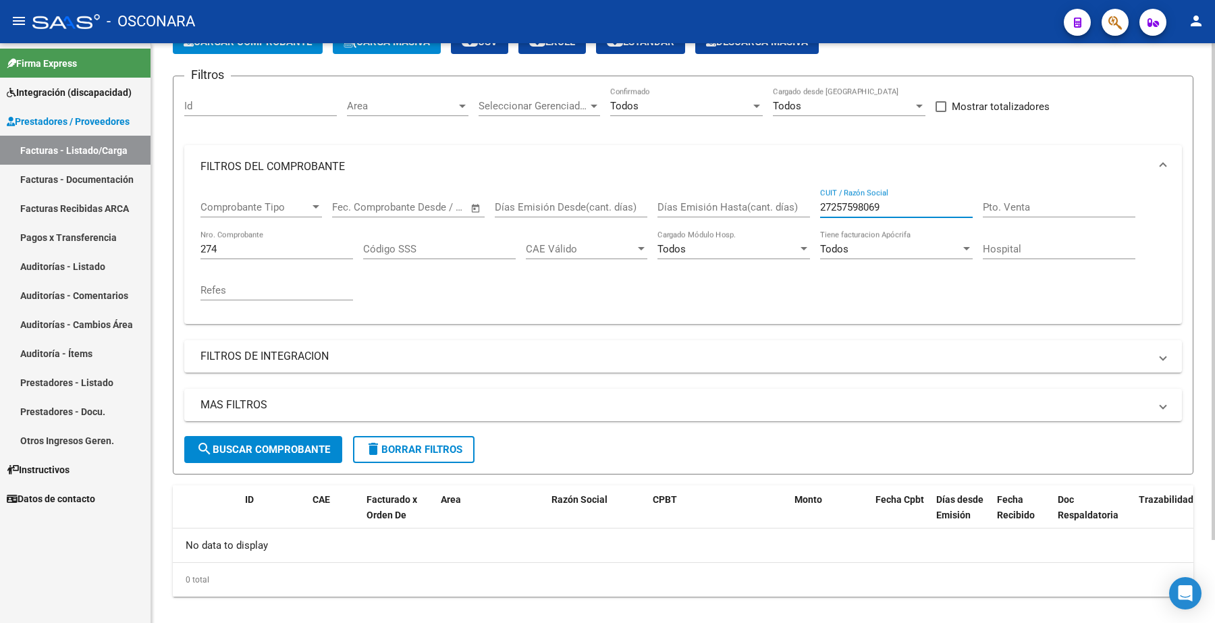
type input "27257598069"
click at [271, 450] on span "search Buscar Comprobante" at bounding box center [263, 450] width 134 height 12
click at [270, 450] on span "search Buscar Comprobante" at bounding box center [263, 450] width 134 height 12
drag, startPoint x: 223, startPoint y: 252, endPoint x: 176, endPoint y: 228, distance: 52.8
click at [169, 238] on div "Video tutorial PRESTADORES -> Listado de CPBTs Emitidos por Prestadores / Prove…" at bounding box center [683, 299] width 1064 height 681
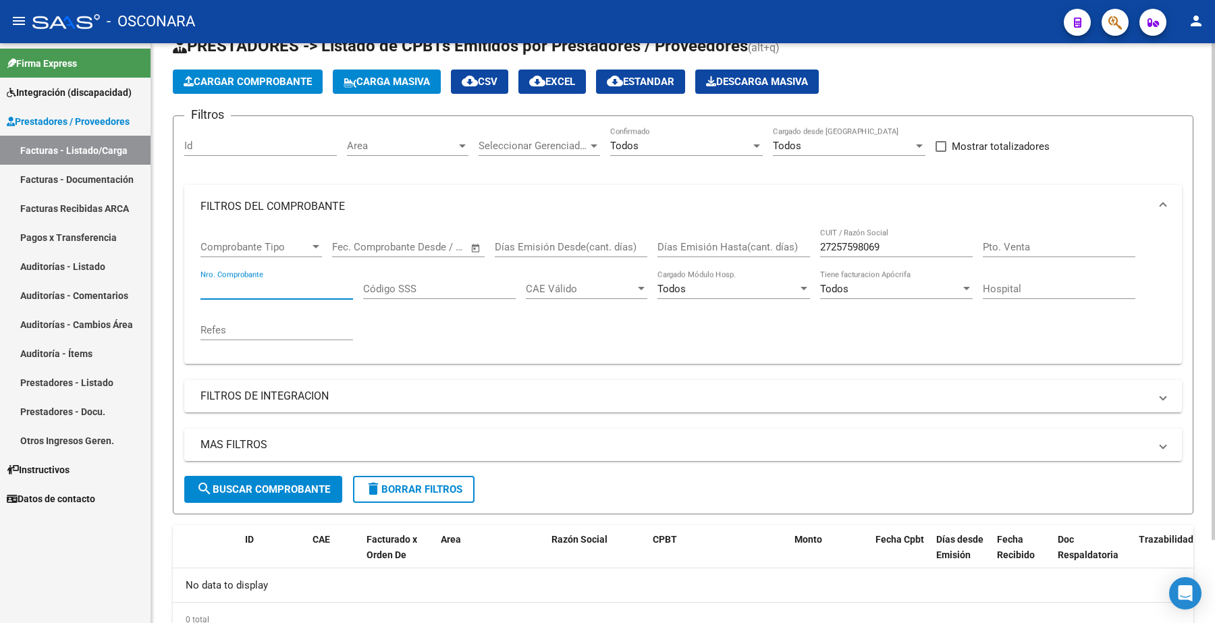
scroll to position [0, 0]
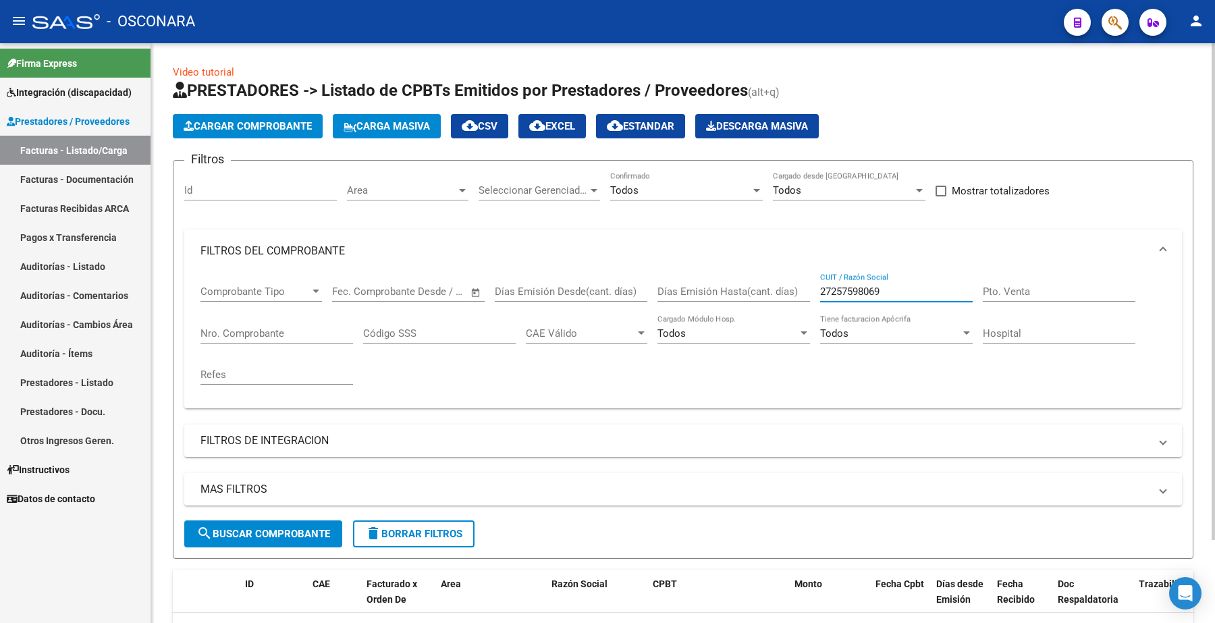
drag, startPoint x: 892, startPoint y: 294, endPoint x: 781, endPoint y: 294, distance: 111.4
click at [781, 294] on div "Comprobante Tipo Comprobante Tipo Start date – End date Fec. Comprobante Desde …" at bounding box center [682, 335] width 965 height 125
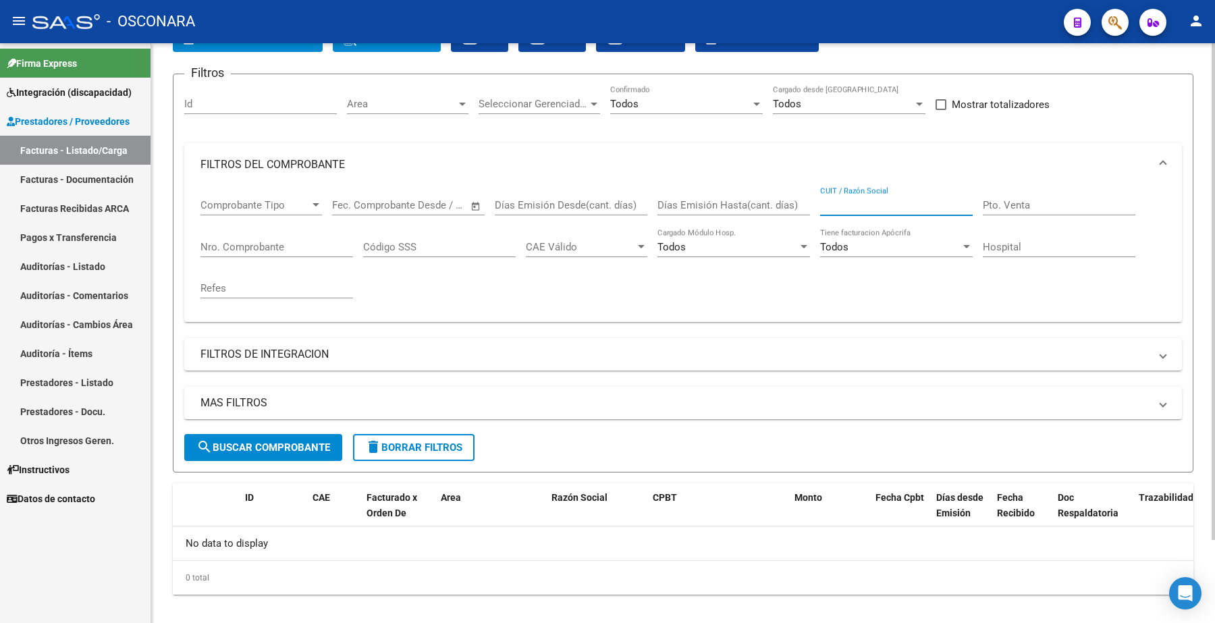
scroll to position [98, 0]
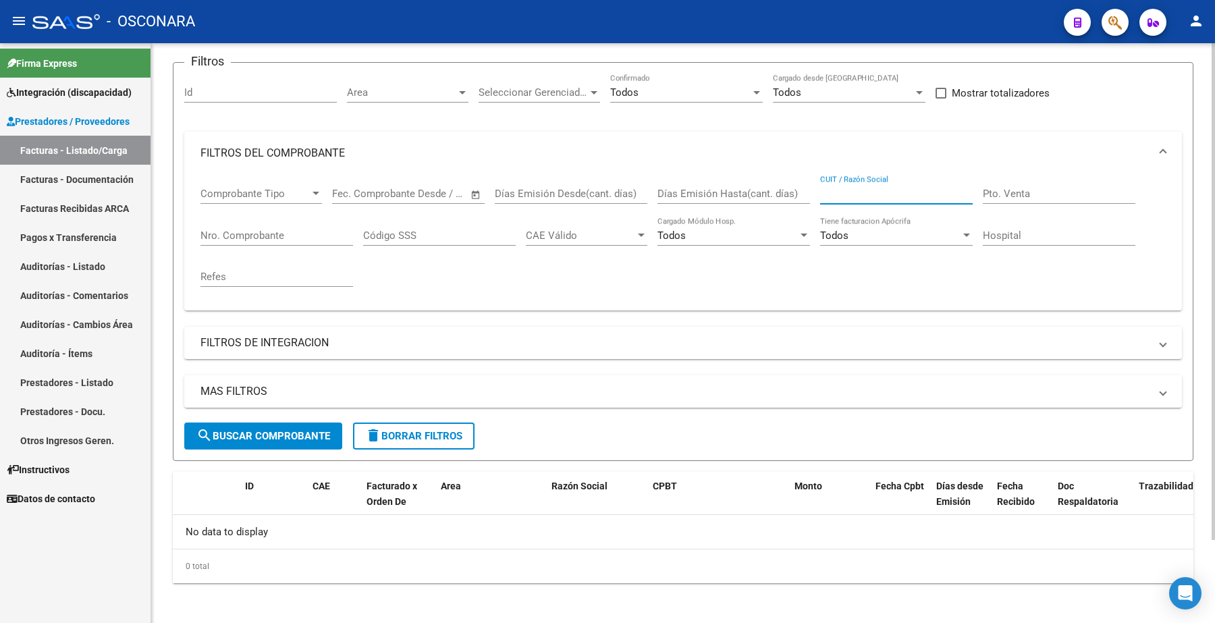
click at [562, 423] on form "Filtros Id Area Area Seleccionar Gerenciador Seleccionar Gerenciador Todos Conf…" at bounding box center [683, 261] width 1021 height 399
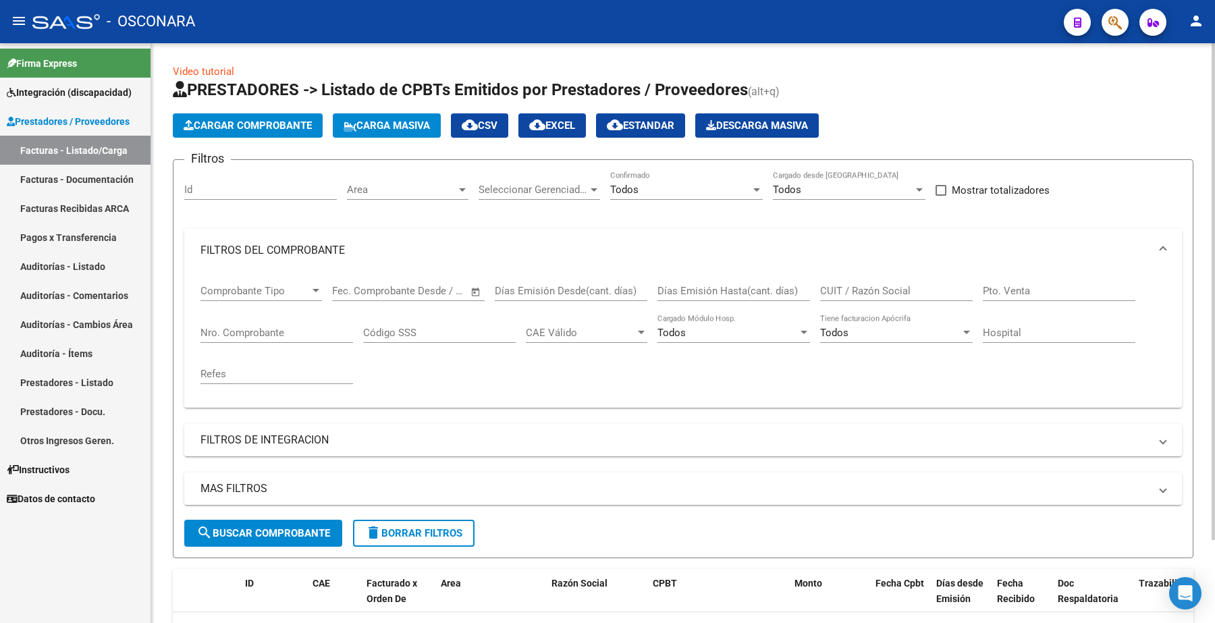
scroll to position [0, 0]
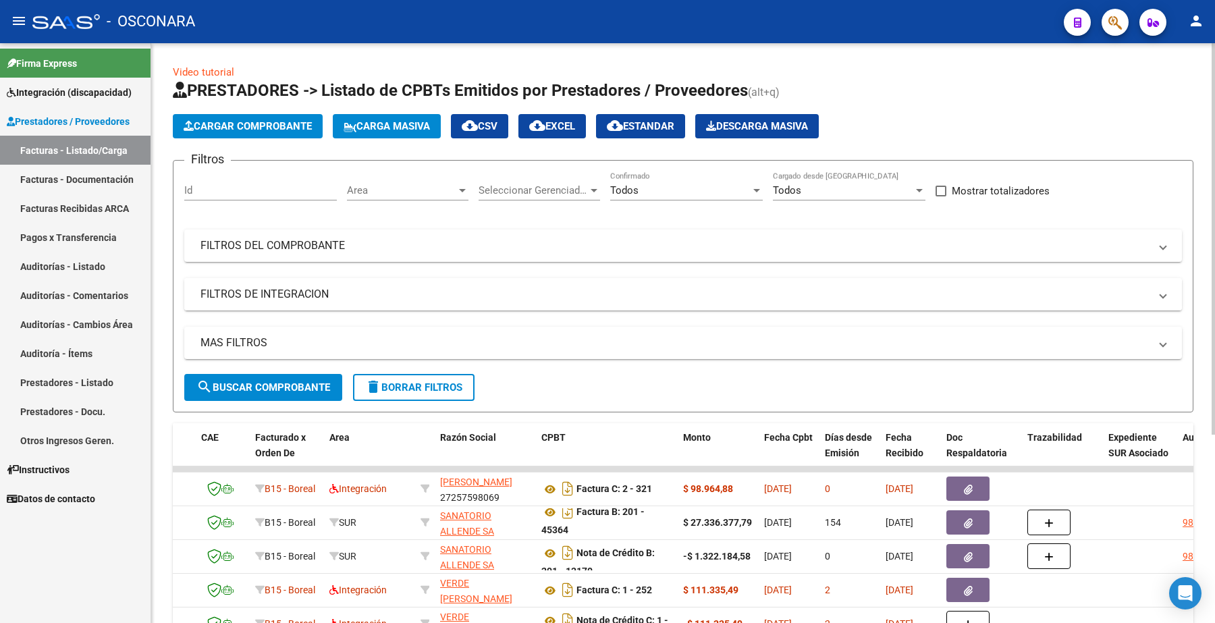
click at [255, 290] on mat-panel-title "FILTROS DE INTEGRACION" at bounding box center [674, 294] width 949 height 15
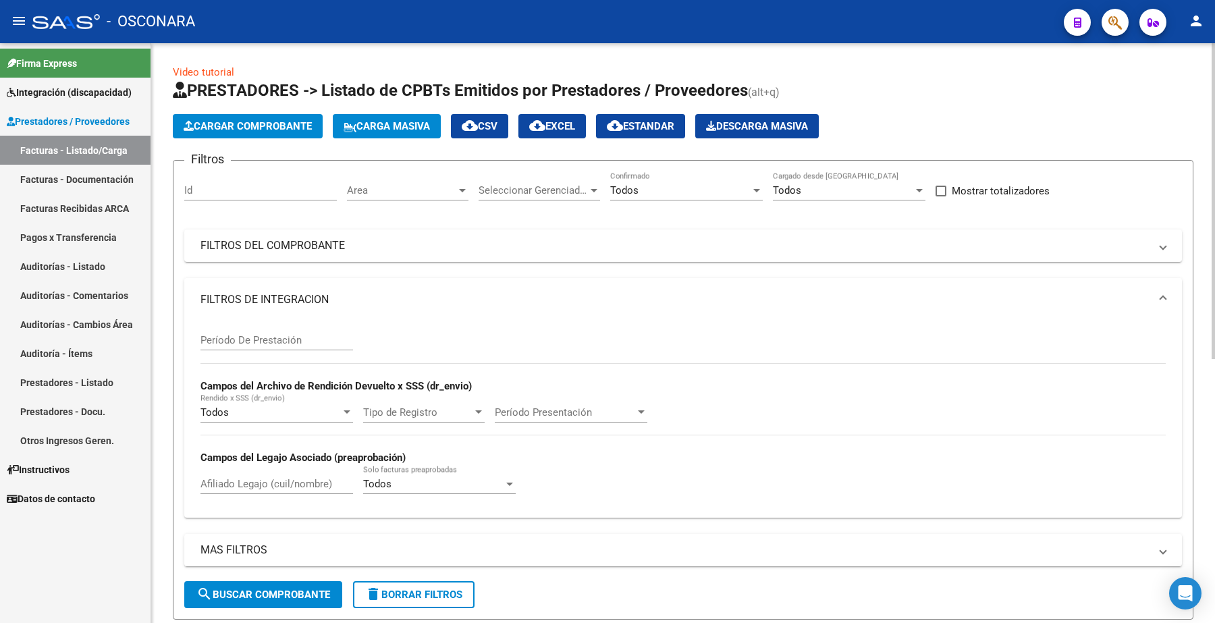
click at [244, 302] on mat-panel-title "FILTROS DE INTEGRACION" at bounding box center [674, 299] width 949 height 15
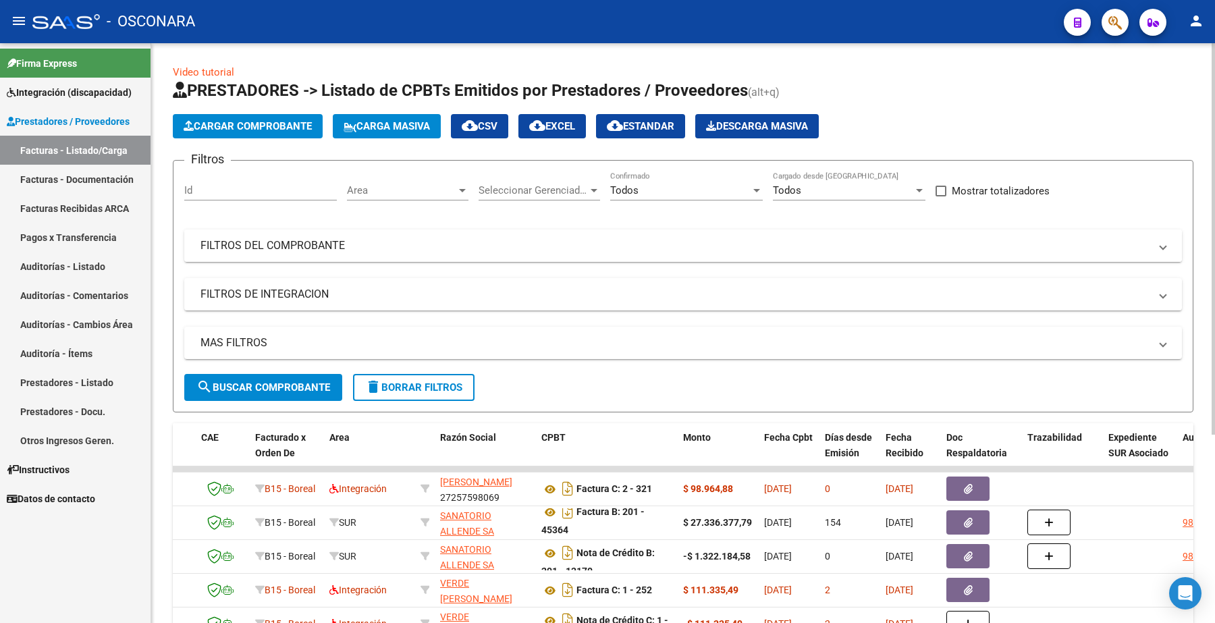
click at [257, 247] on mat-panel-title "FILTROS DEL COMPROBANTE" at bounding box center [674, 245] width 949 height 15
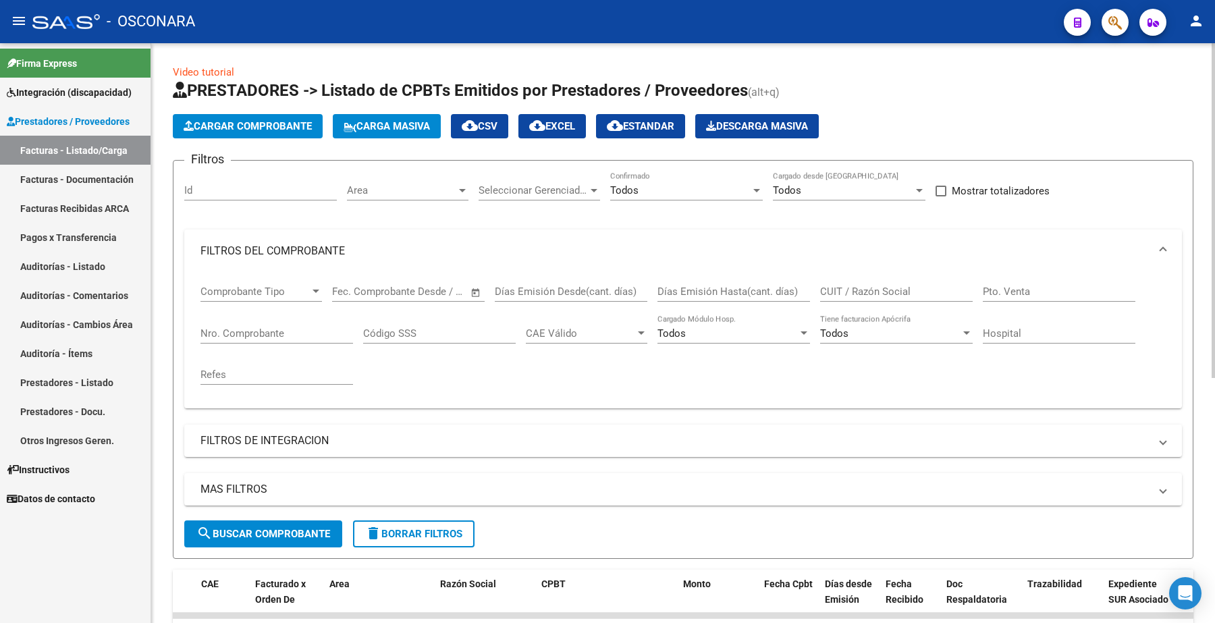
click at [236, 331] on input "Nro. Comprobante" at bounding box center [276, 333] width 153 height 12
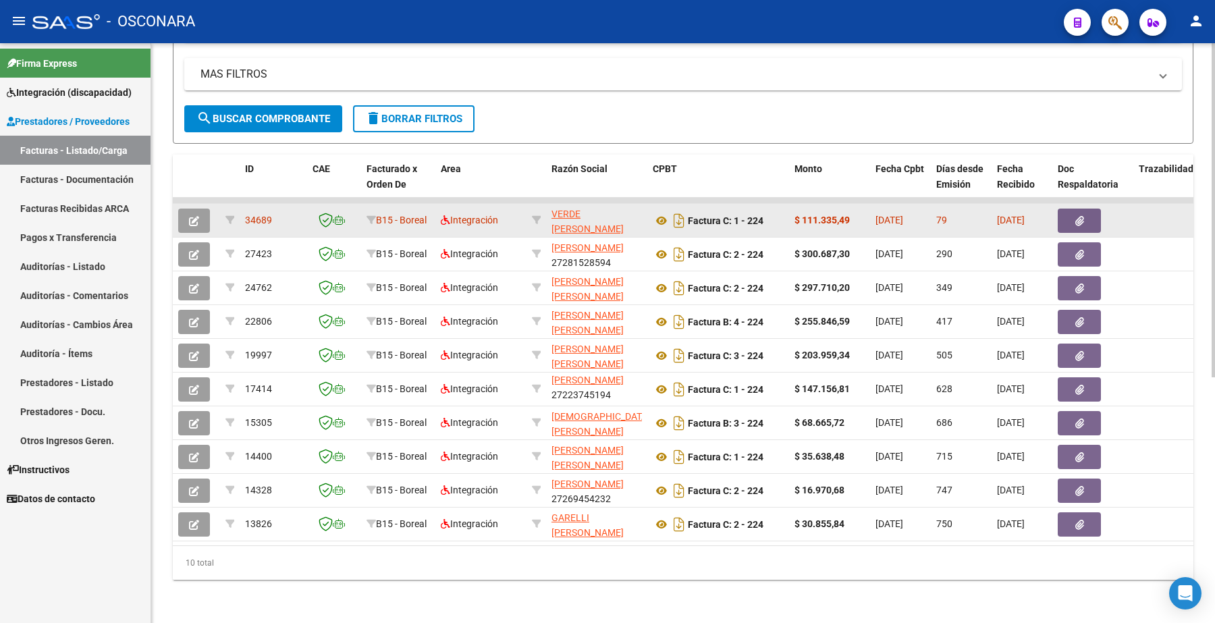
type input "223"
click at [200, 209] on button "button" at bounding box center [194, 221] width 32 height 24
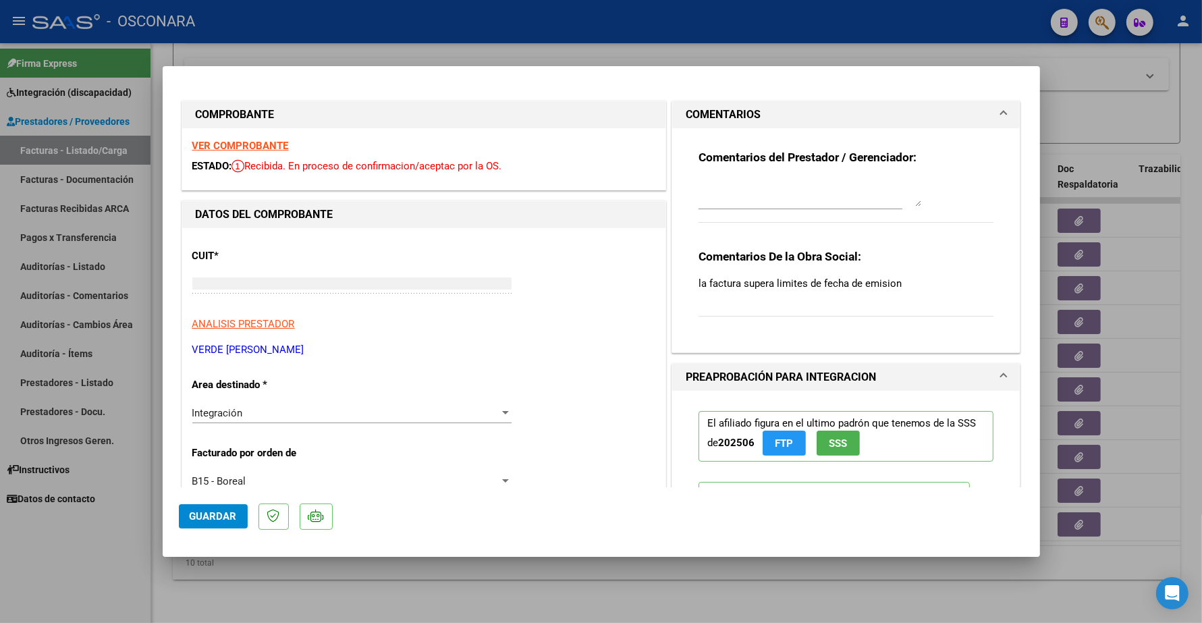
type input "$ 0,00"
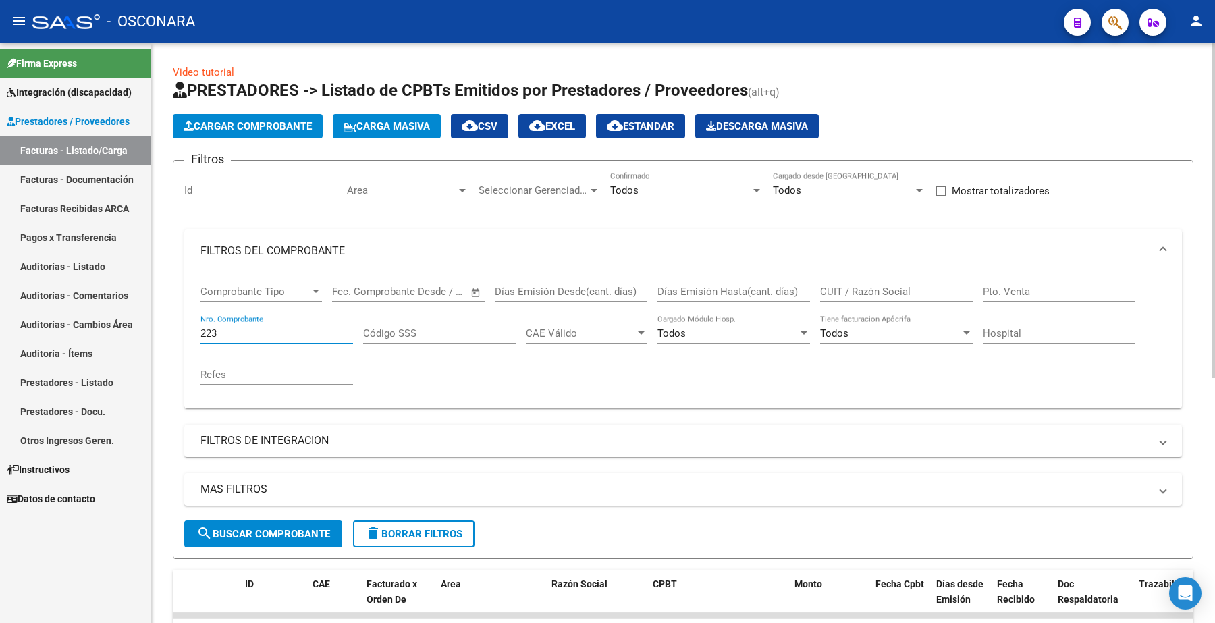
drag, startPoint x: 224, startPoint y: 338, endPoint x: 163, endPoint y: 312, distance: 65.9
click at [160, 325] on div "Video tutorial PRESTADORES -> Listado de CPBTs Emitidos por Prestadores / Prove…" at bounding box center [683, 540] width 1064 height 995
click at [250, 331] on input "223" at bounding box center [276, 333] width 153 height 12
type input "2"
click at [308, 520] on button "search Buscar Comprobante" at bounding box center [263, 533] width 158 height 27
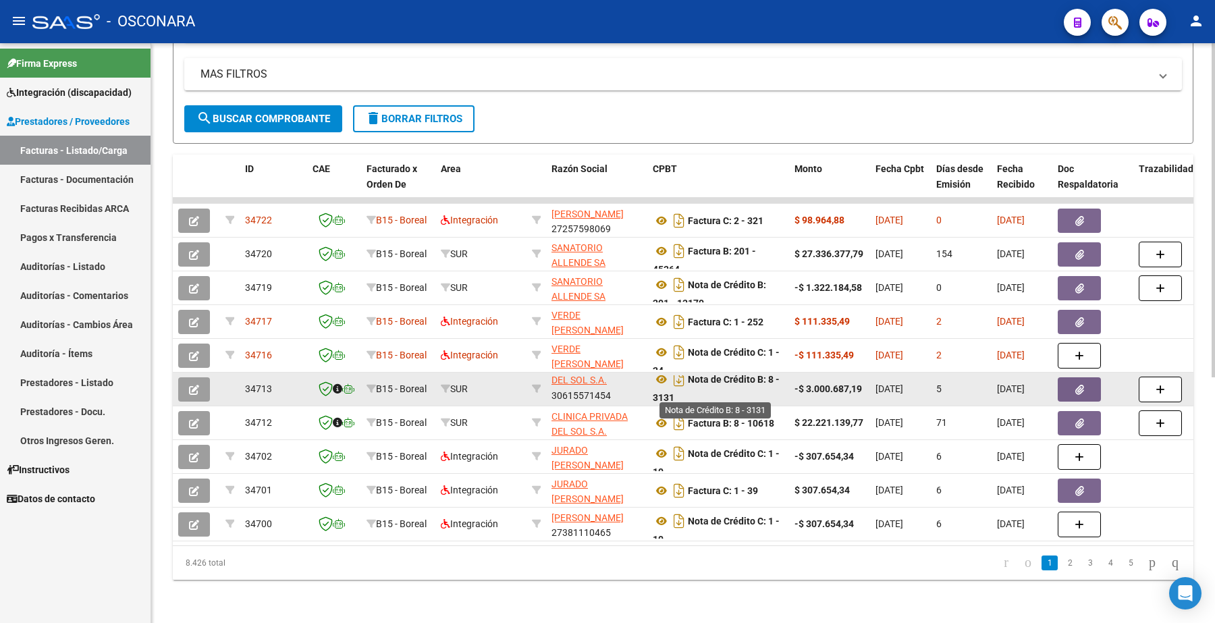
scroll to position [7, 0]
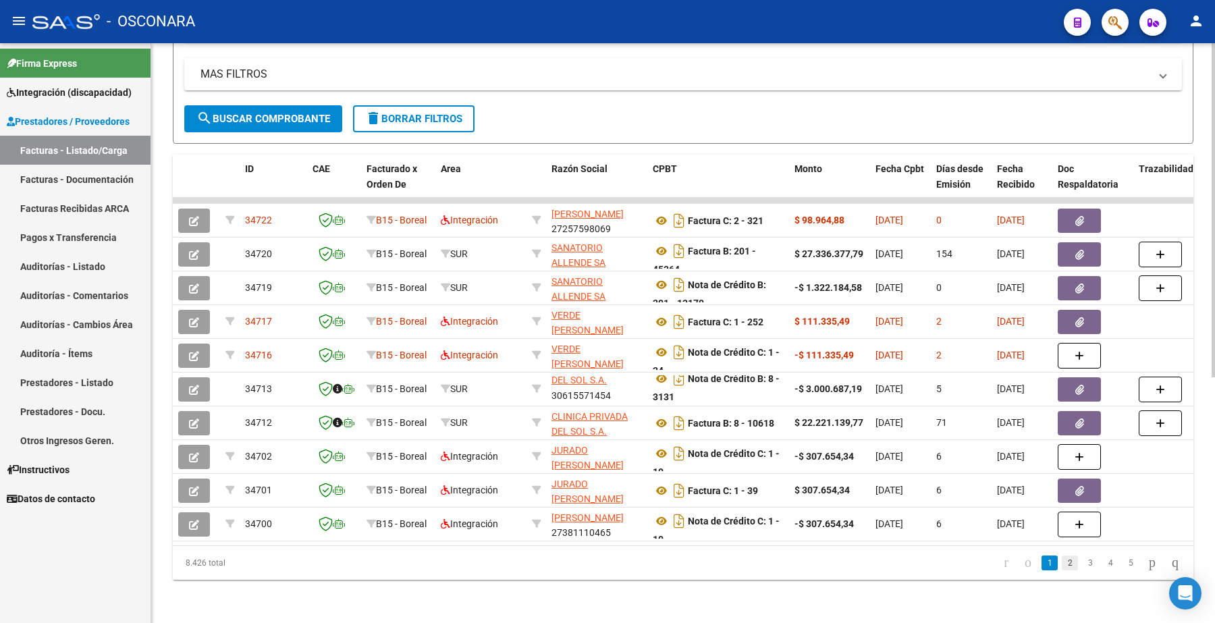
click at [1062, 562] on link "2" at bounding box center [1070, 563] width 16 height 15
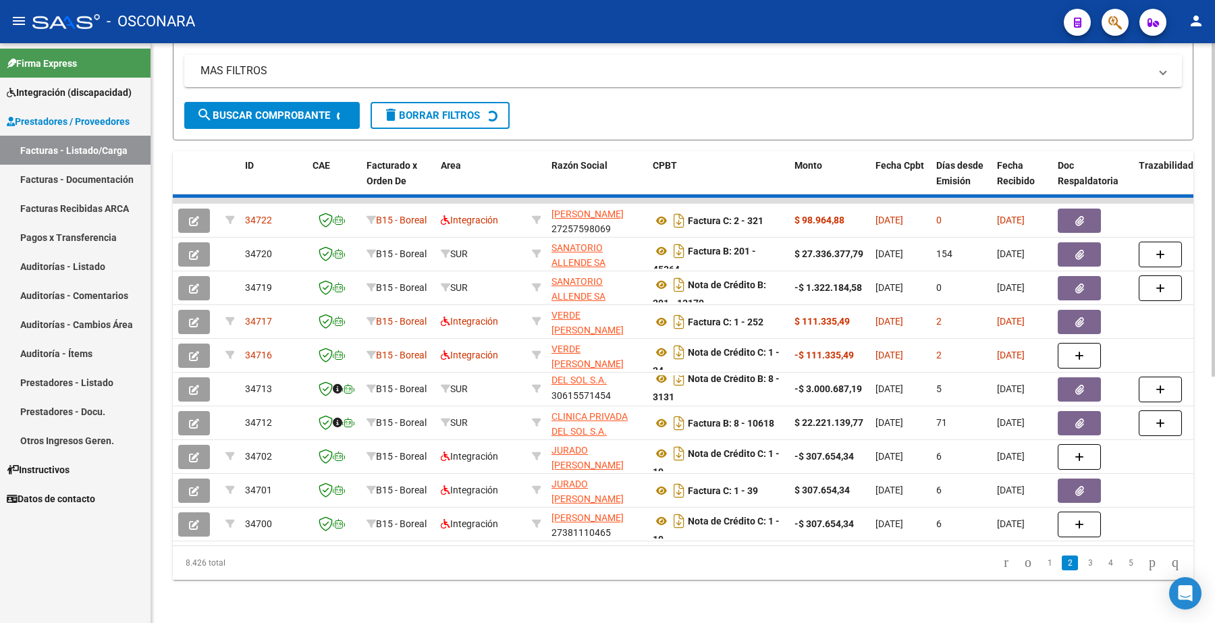
scroll to position [0, 0]
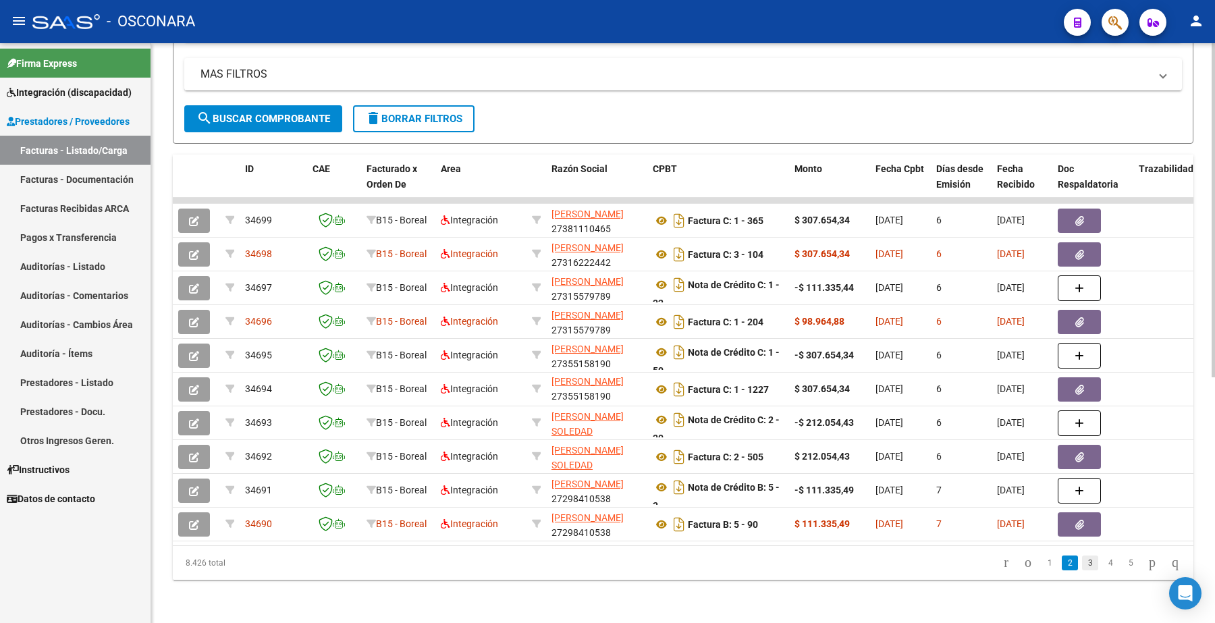
click at [1082, 562] on link "3" at bounding box center [1090, 563] width 16 height 15
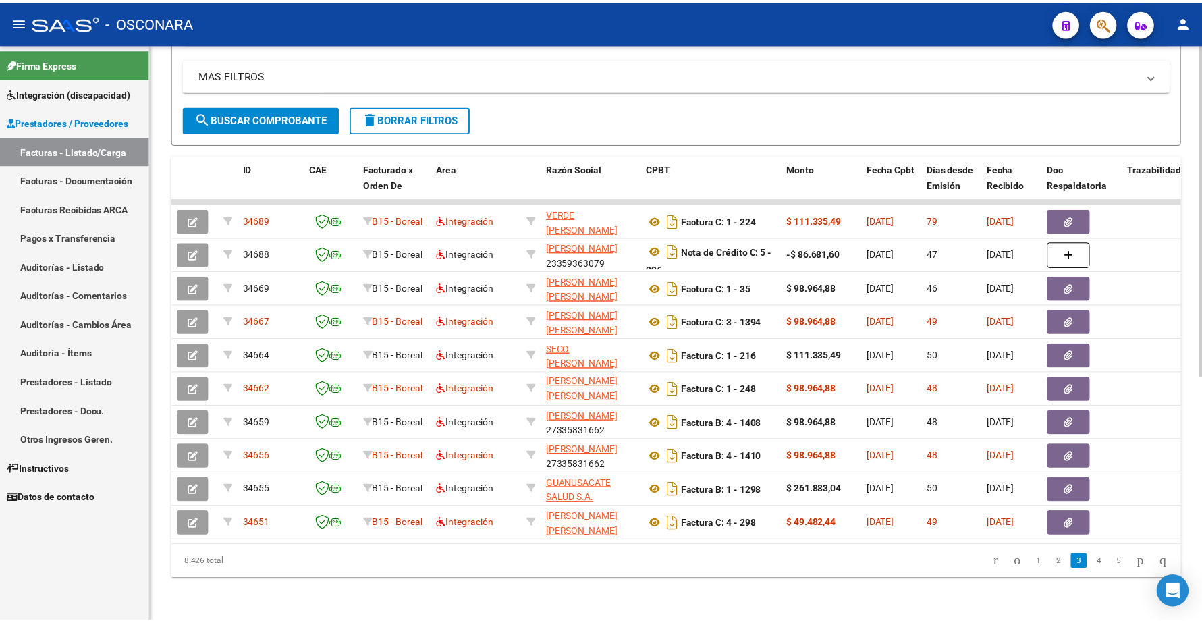
scroll to position [18, 0]
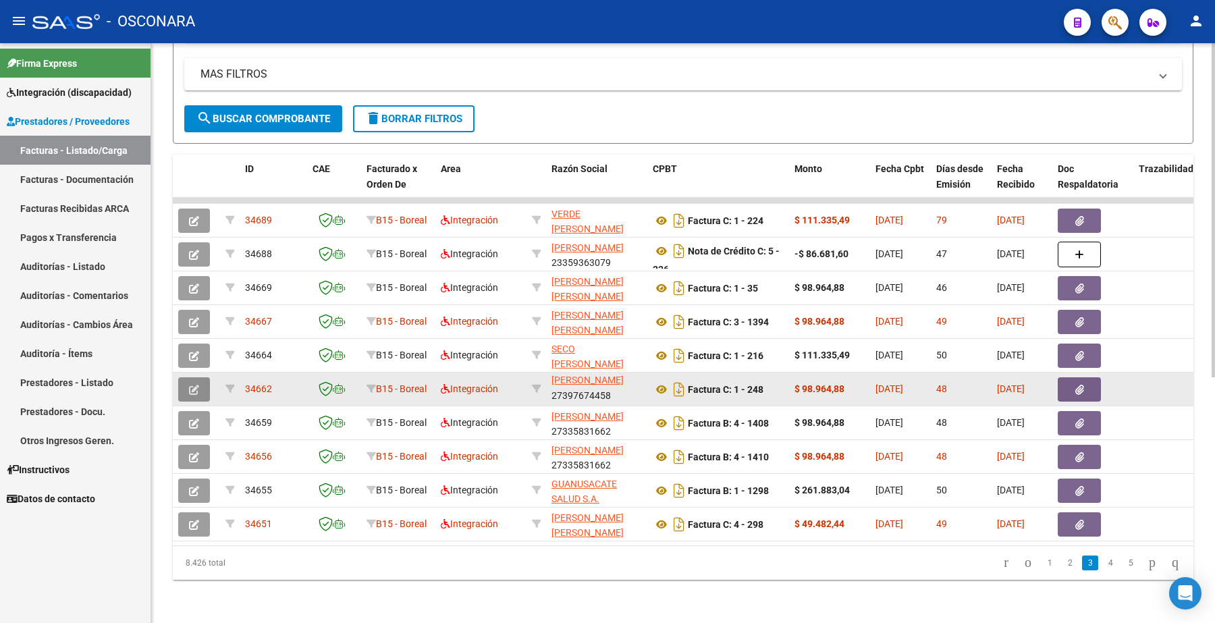
click at [194, 385] on icon "button" at bounding box center [194, 390] width 10 height 10
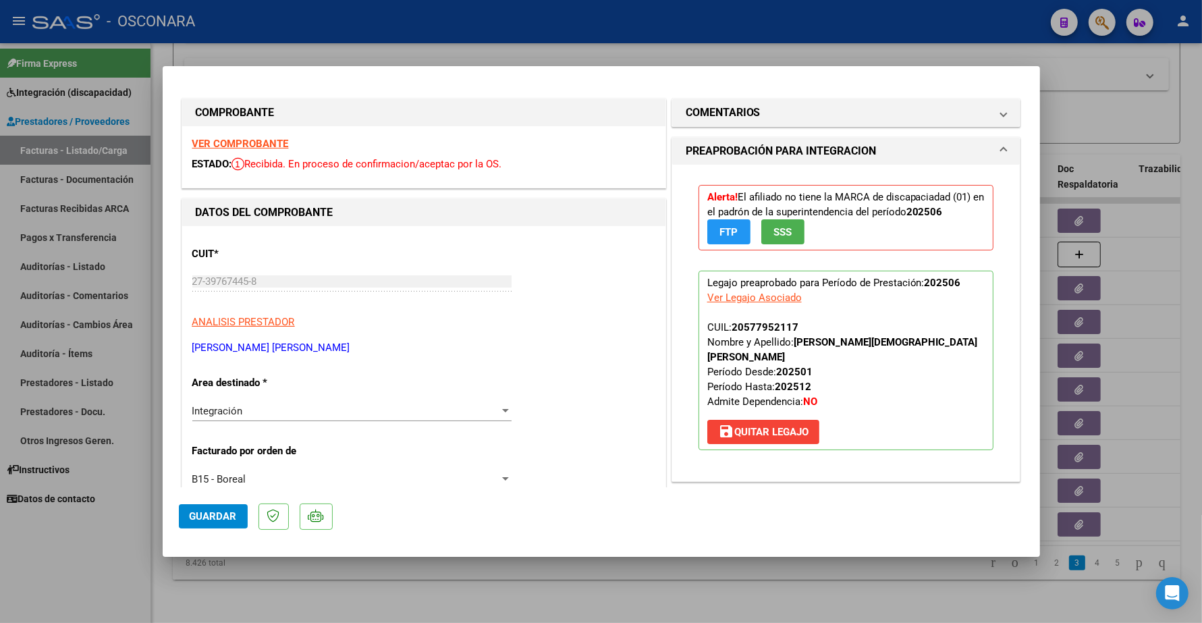
scroll to position [0, 0]
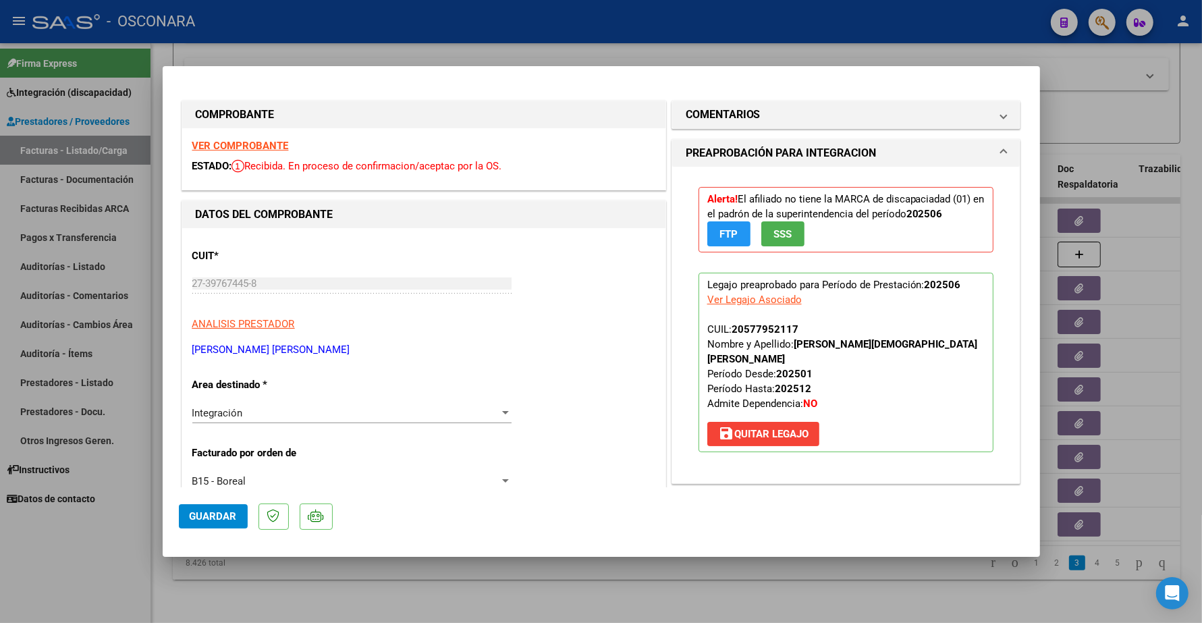
type input "$ 0,00"
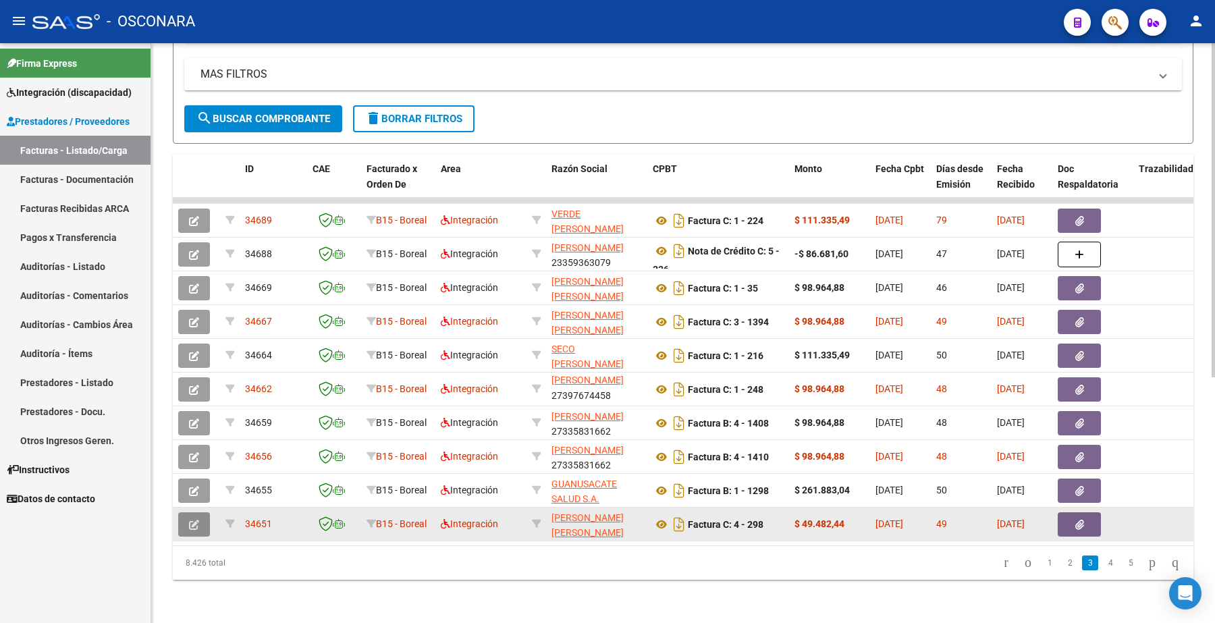
click at [200, 512] on button "button" at bounding box center [194, 524] width 32 height 24
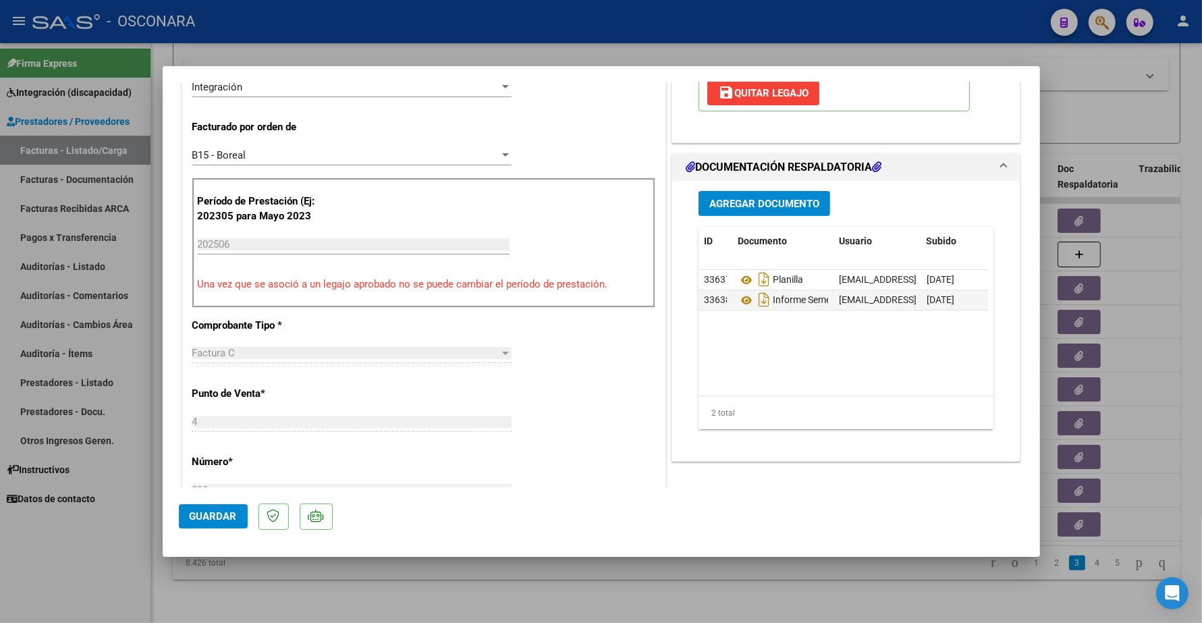
scroll to position [169, 0]
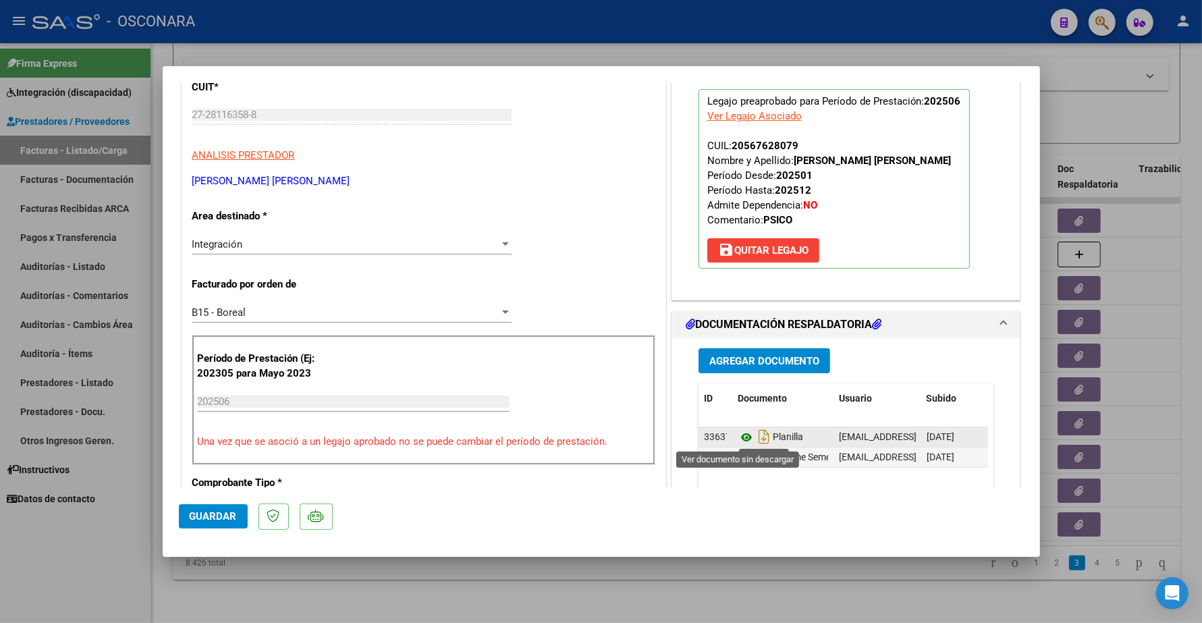
click at [738, 441] on icon at bounding box center [747, 437] width 18 height 16
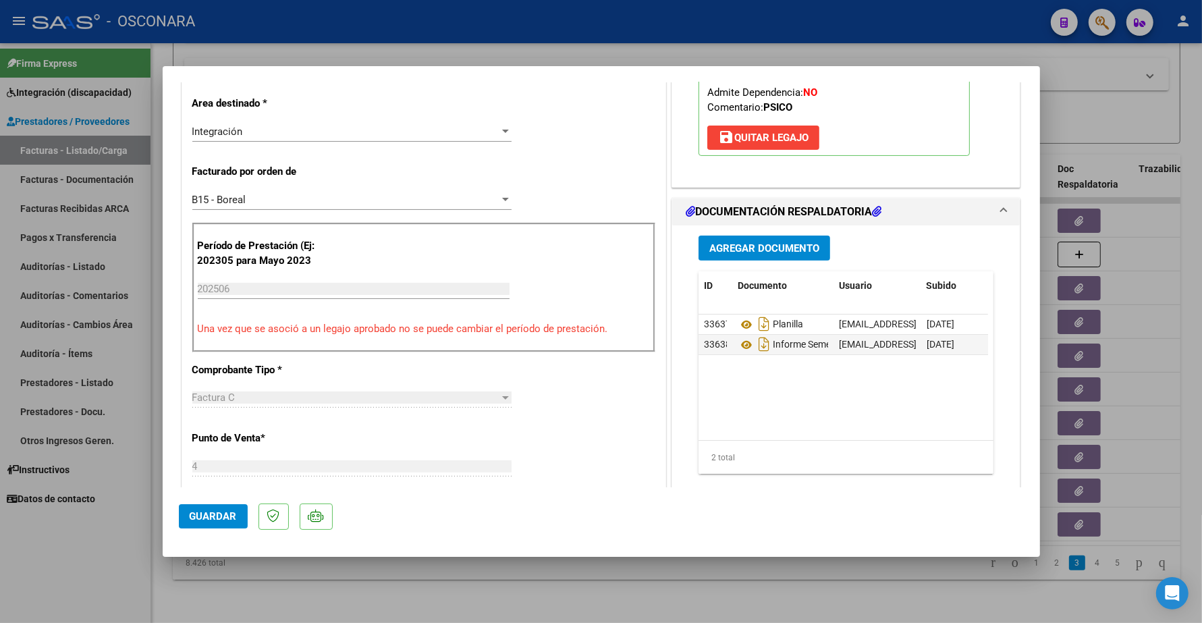
scroll to position [338, 0]
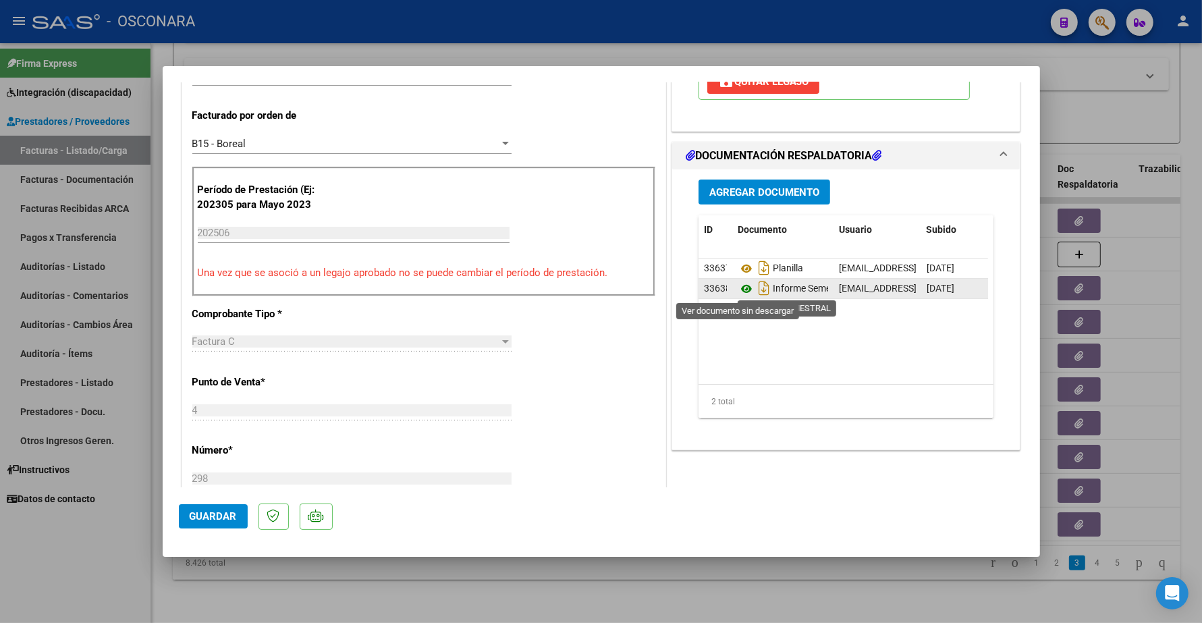
click at [738, 290] on icon at bounding box center [747, 289] width 18 height 16
click at [1123, 95] on div at bounding box center [601, 311] width 1202 height 623
type input "$ 0,00"
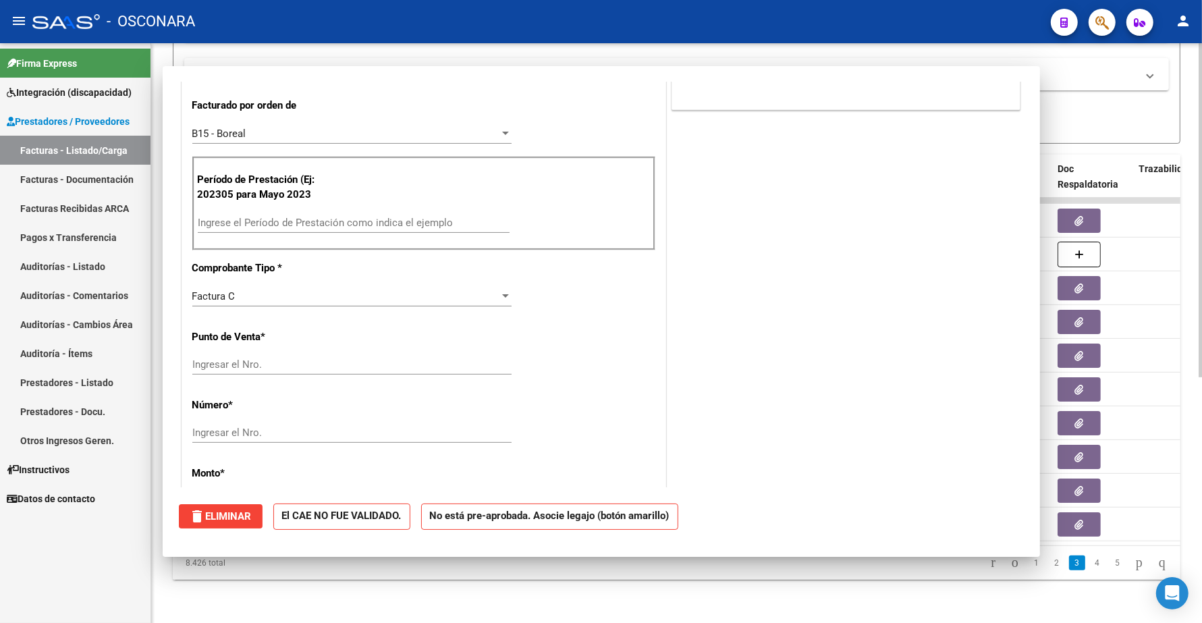
scroll to position [327, 0]
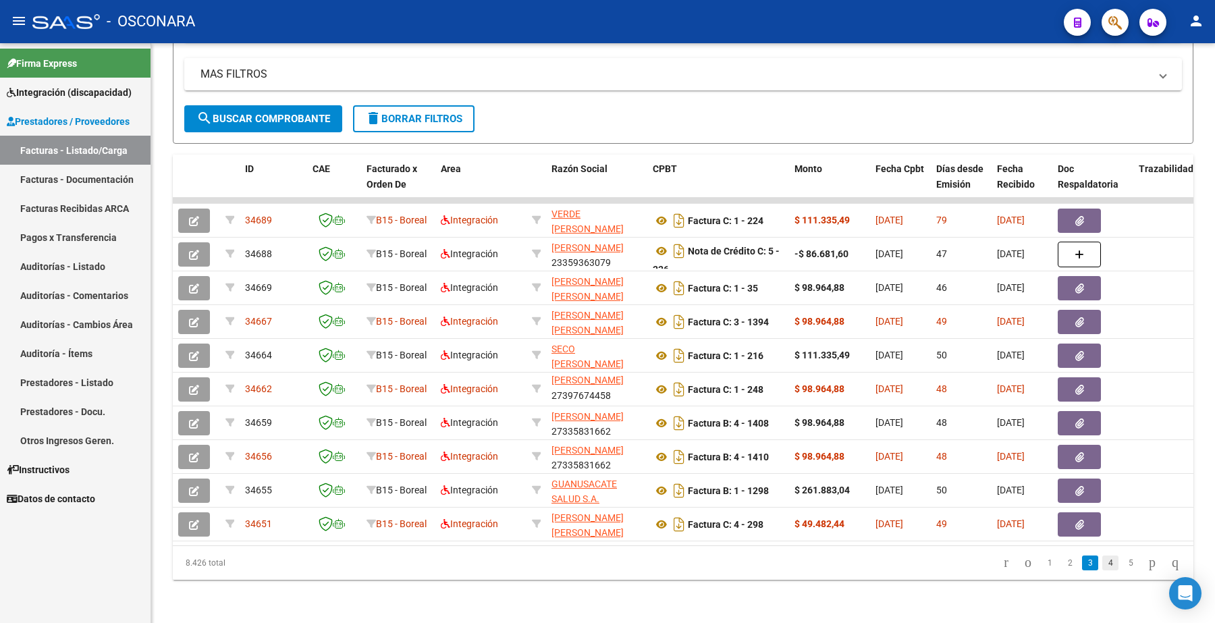
click at [1102, 566] on link "4" at bounding box center [1110, 563] width 16 height 15
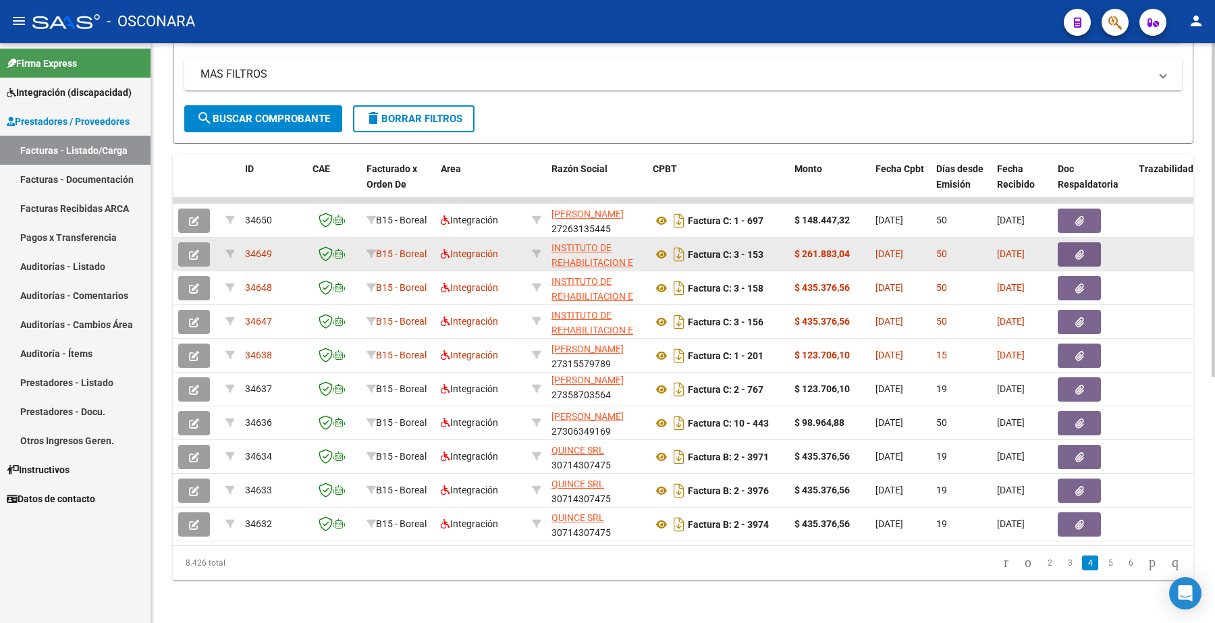
click at [196, 248] on span "button" at bounding box center [194, 254] width 10 height 12
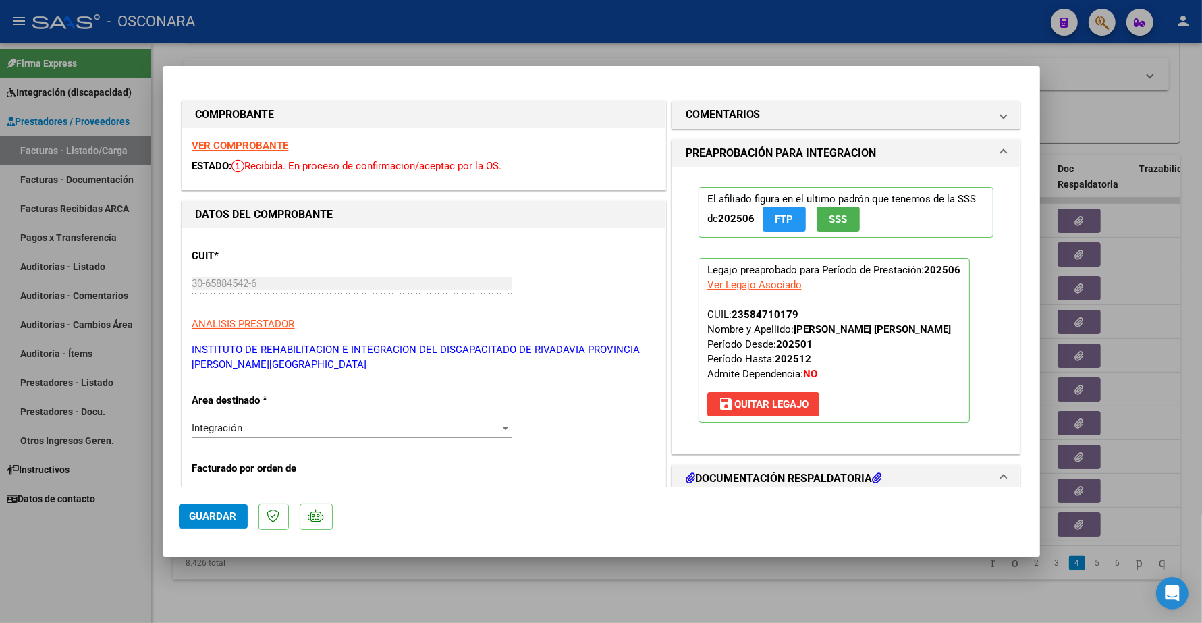
scroll to position [84, 0]
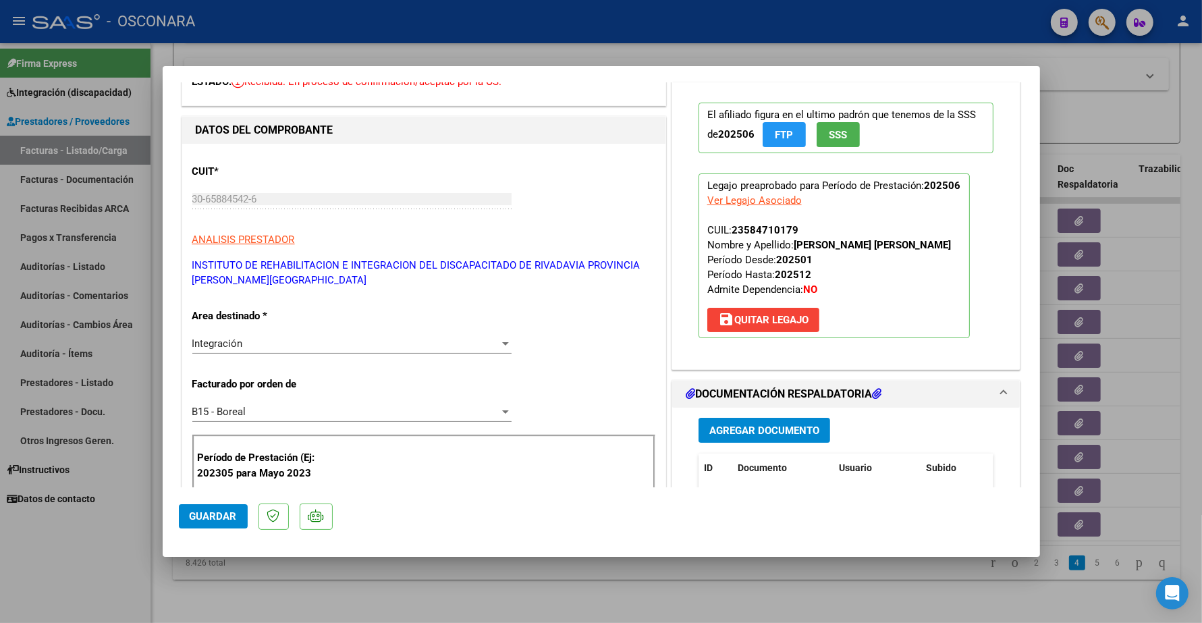
type input "$ 0,00"
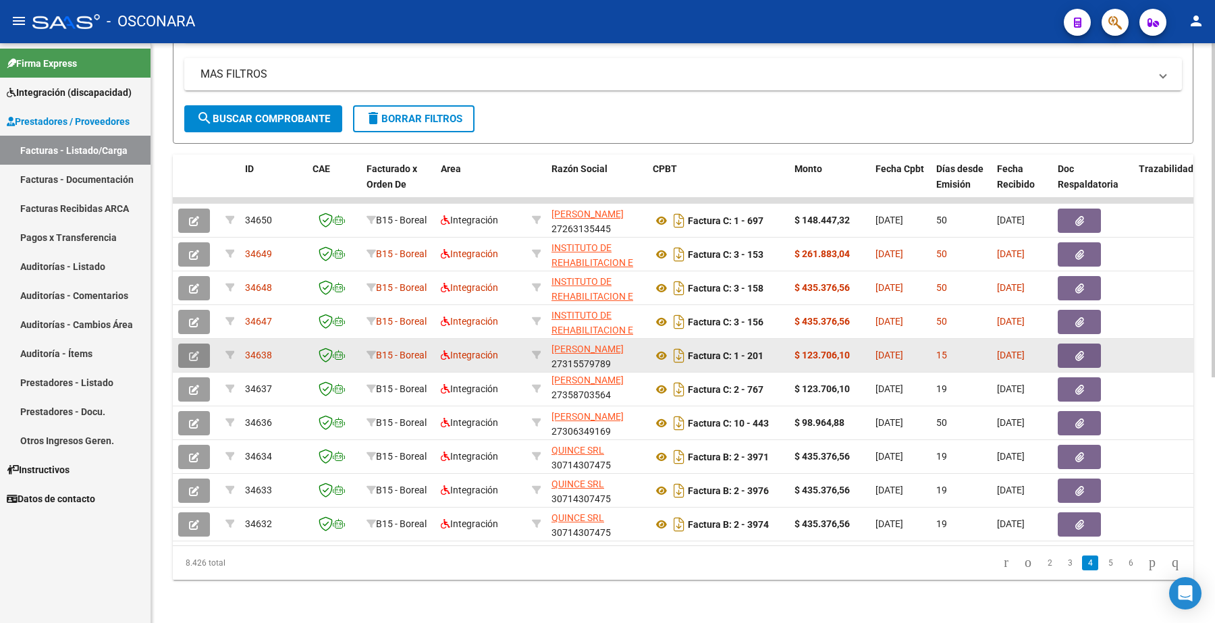
click at [203, 344] on button "button" at bounding box center [194, 356] width 32 height 24
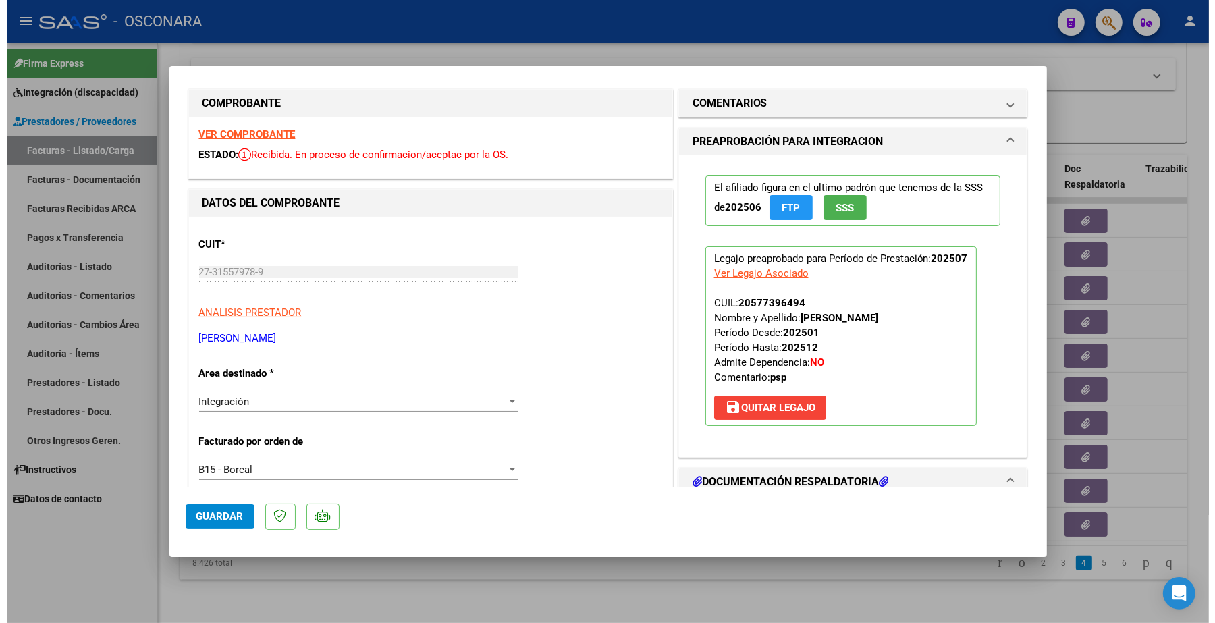
scroll to position [0, 0]
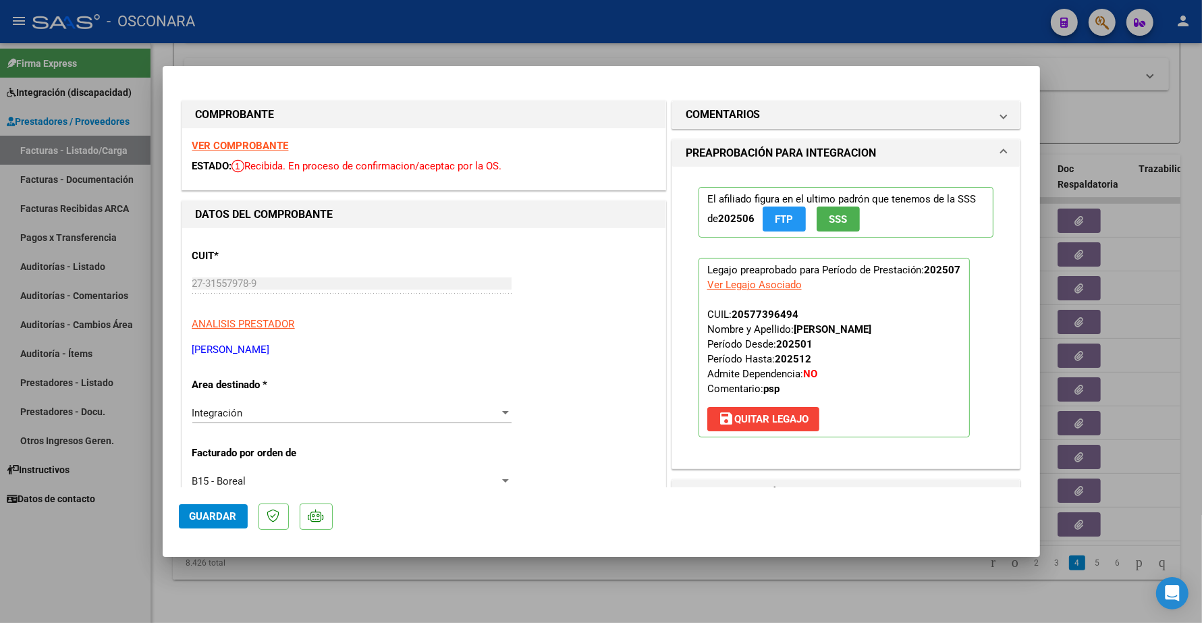
click at [1099, 86] on div at bounding box center [601, 311] width 1202 height 623
type input "$ 0,00"
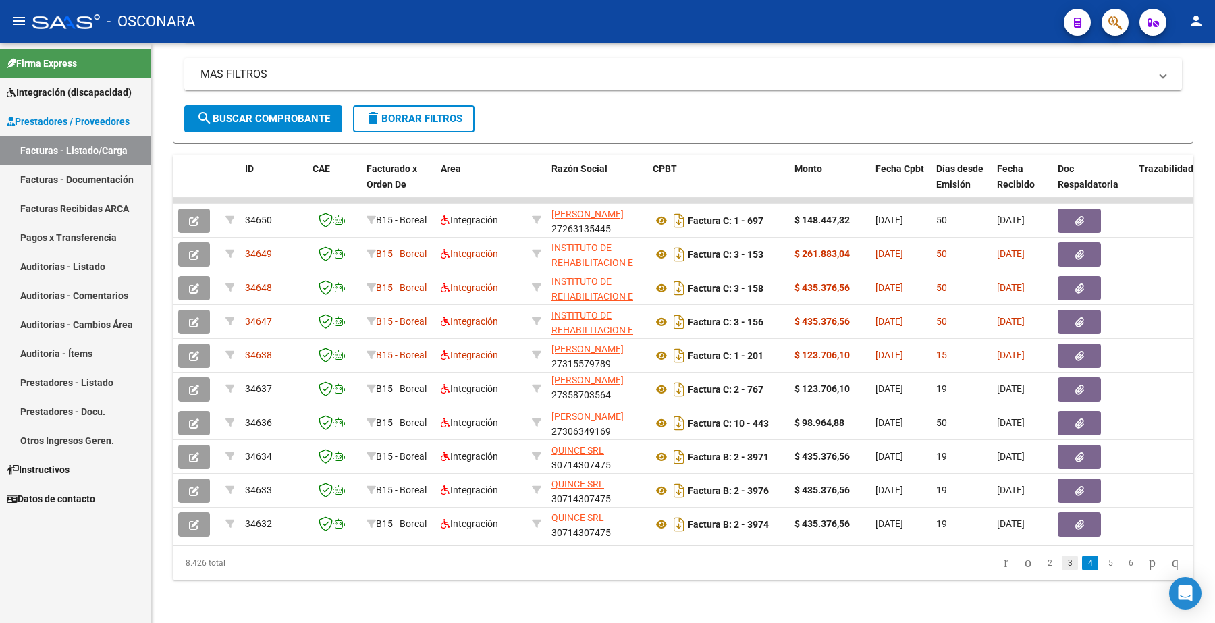
click at [1062, 565] on link "3" at bounding box center [1070, 563] width 16 height 15
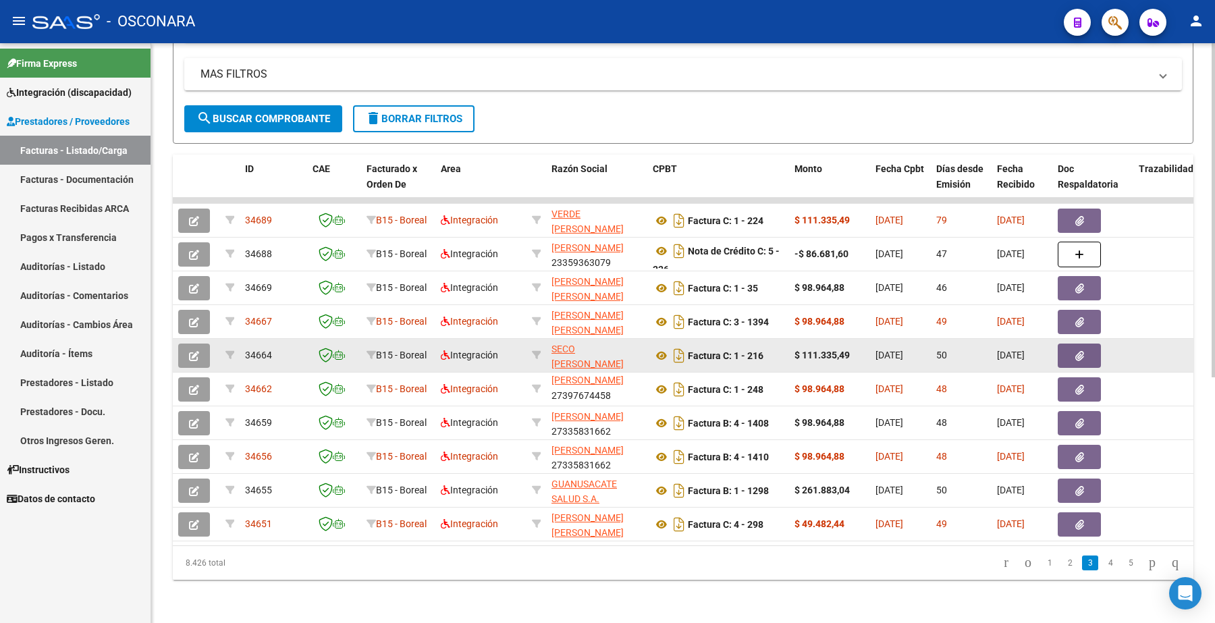
scroll to position [1, 0]
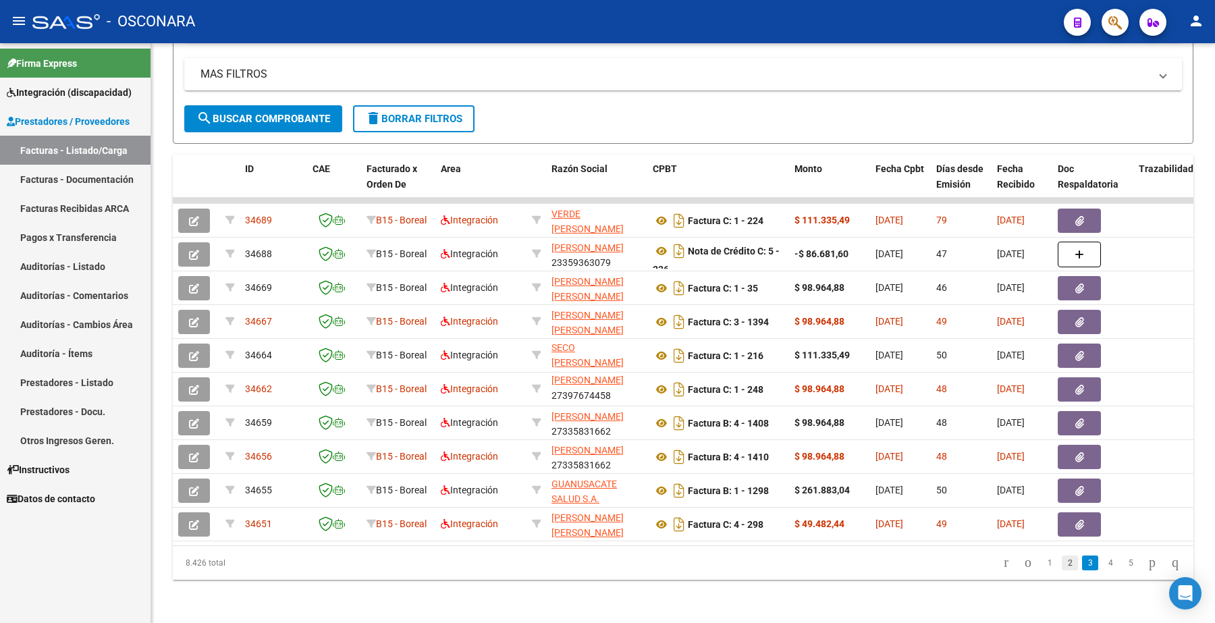
click at [1062, 565] on link "2" at bounding box center [1070, 563] width 16 height 15
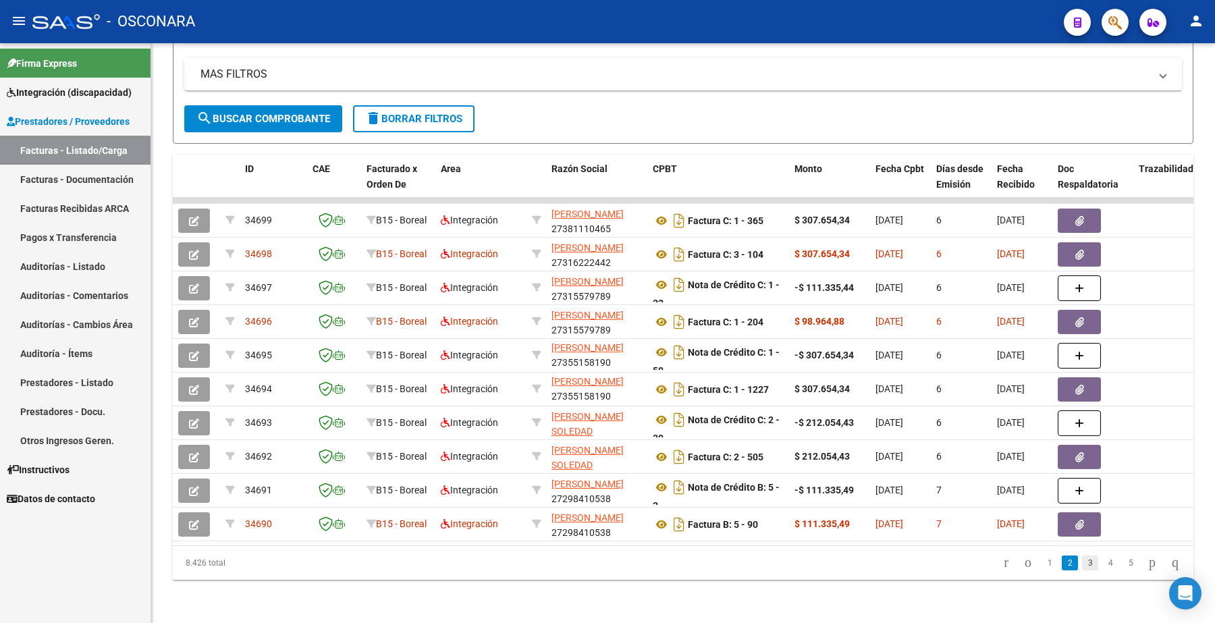
click at [1082, 566] on link "3" at bounding box center [1090, 563] width 16 height 15
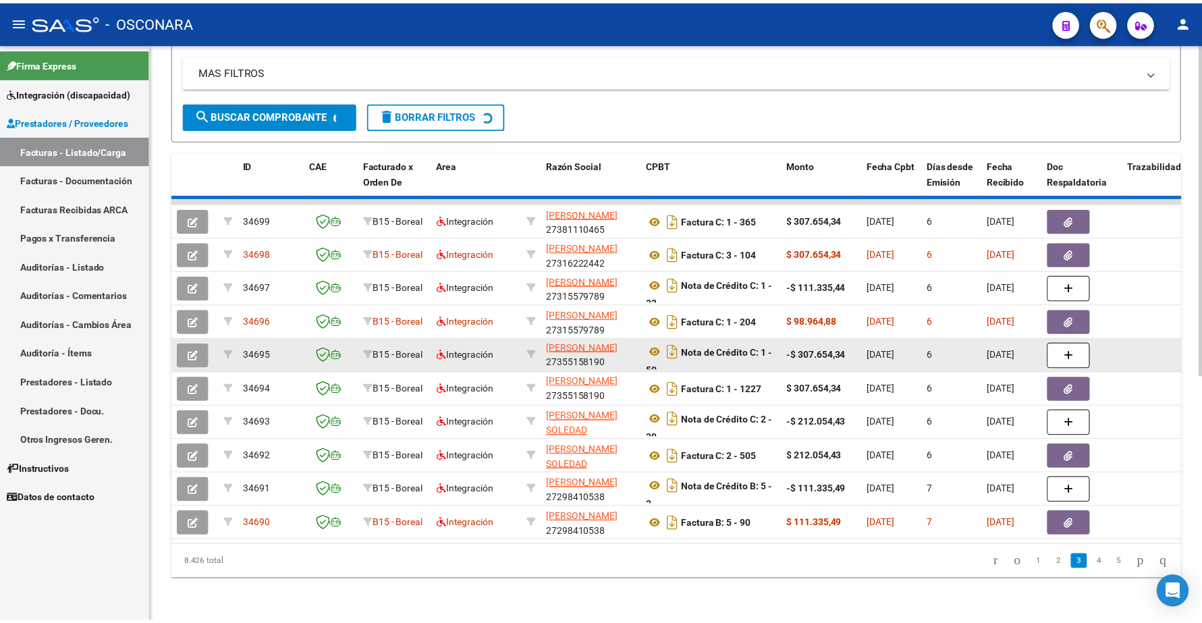
scroll to position [18, 0]
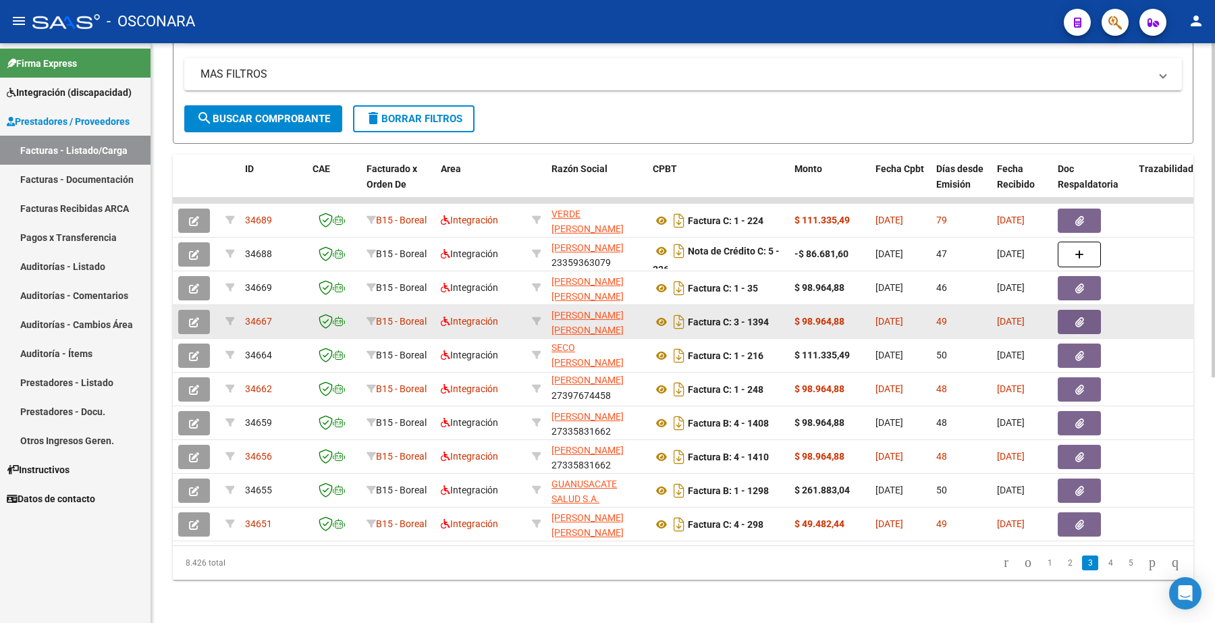
click at [203, 310] on button "button" at bounding box center [194, 322] width 32 height 24
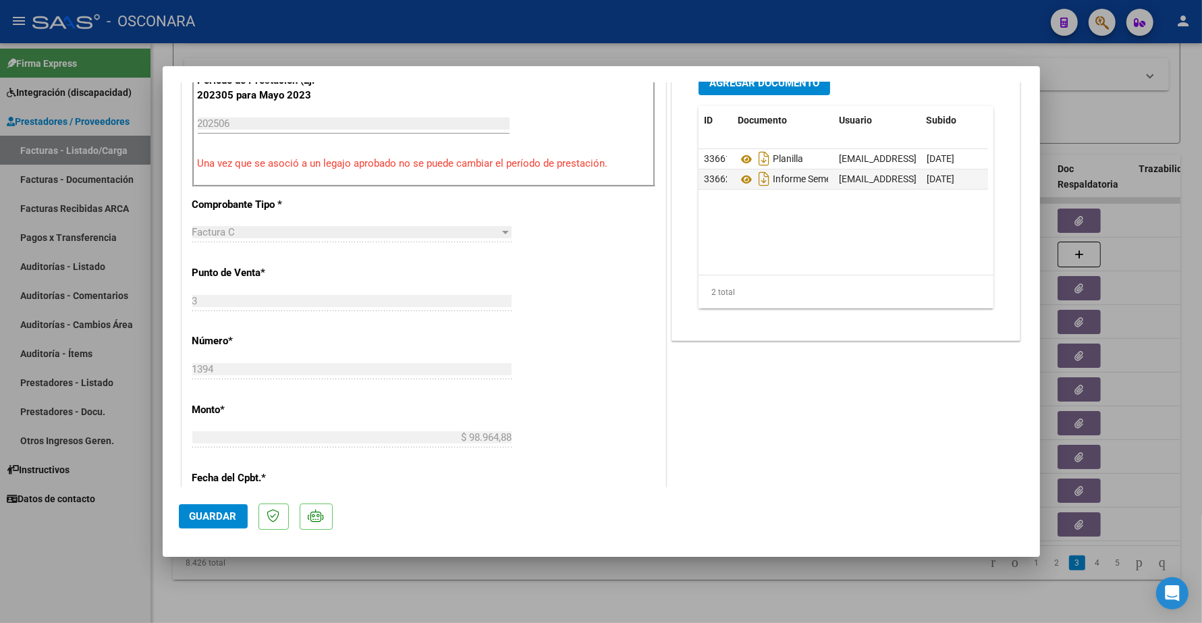
scroll to position [338, 0]
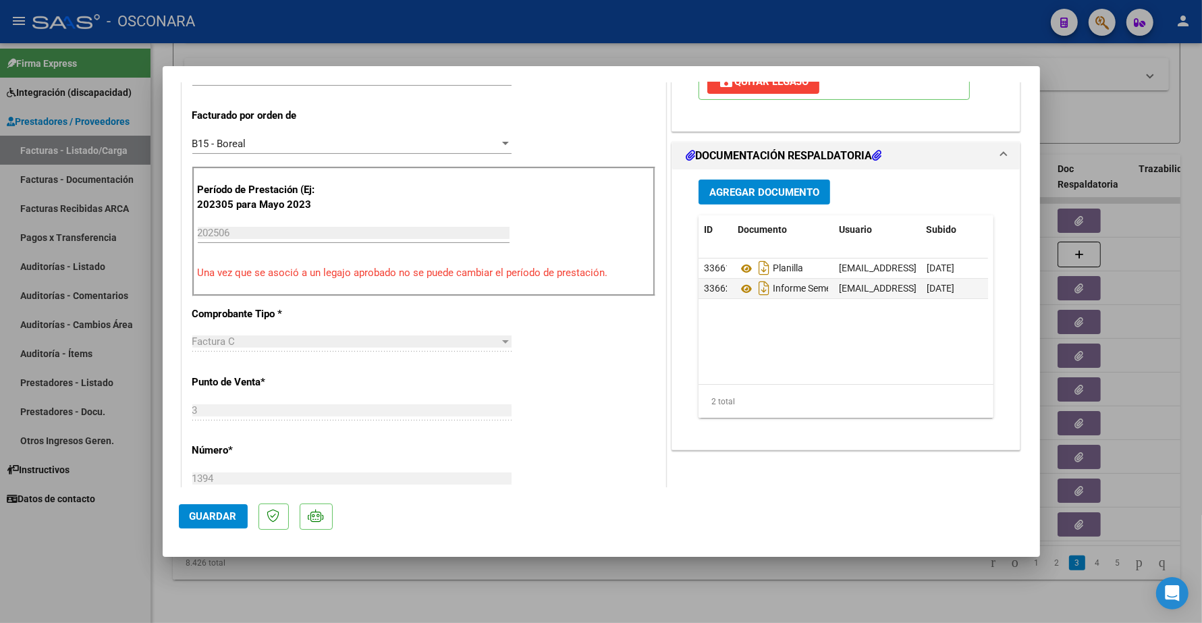
type input "$ 0,00"
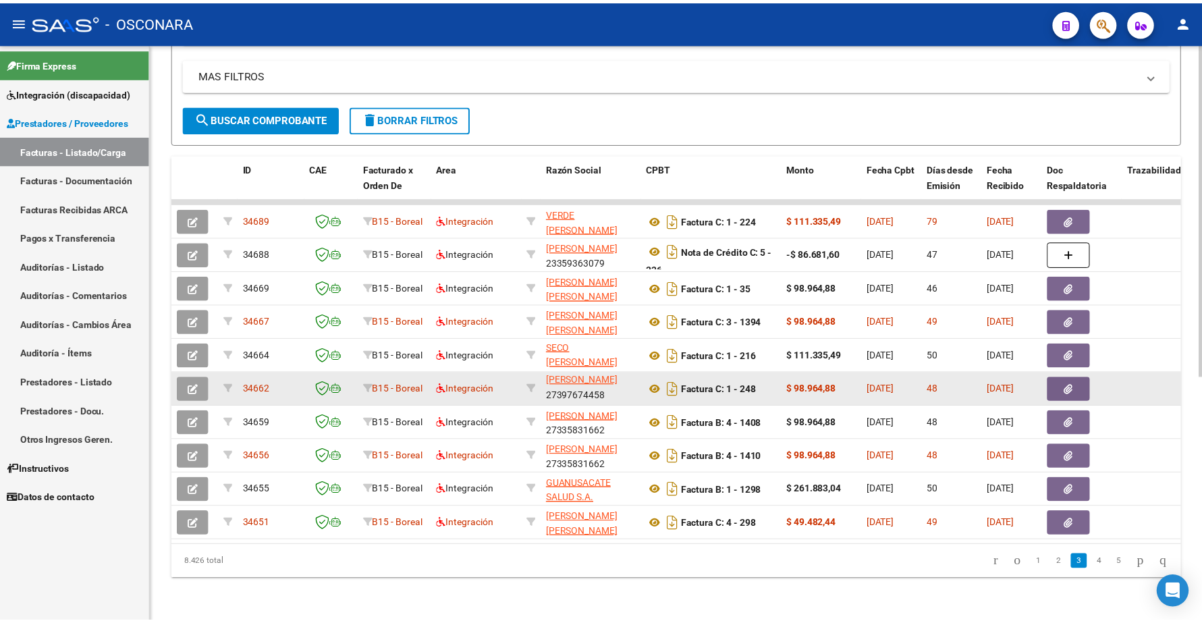
scroll to position [425, 0]
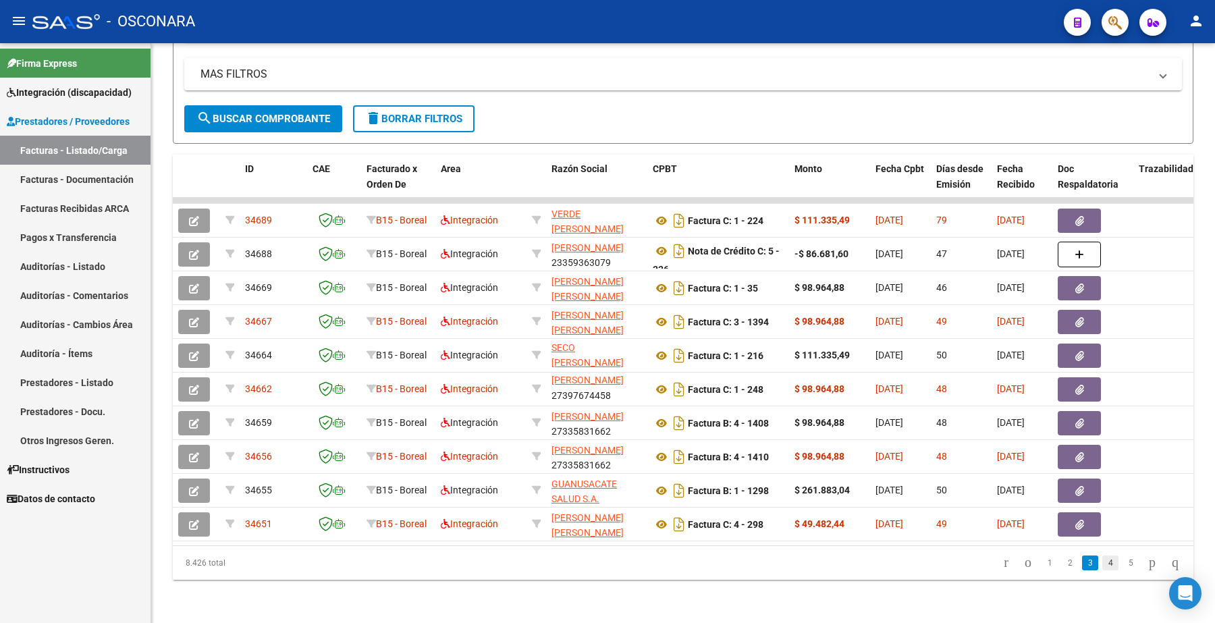
click at [1102, 565] on link "4" at bounding box center [1110, 563] width 16 height 15
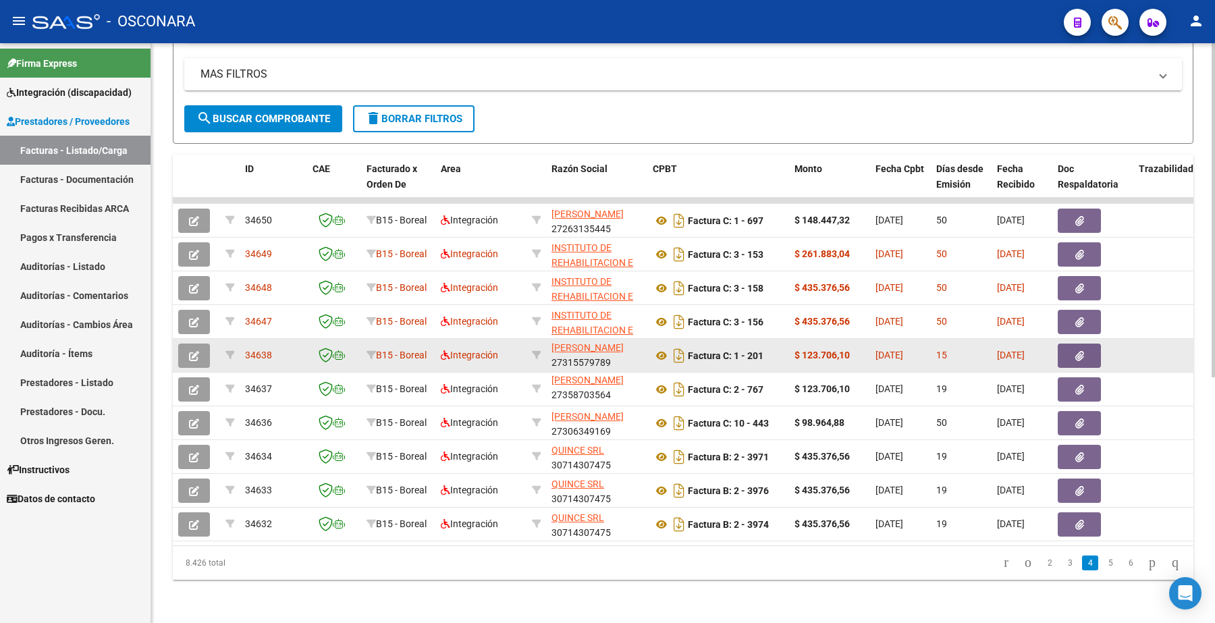
click at [203, 344] on button "button" at bounding box center [194, 356] width 32 height 24
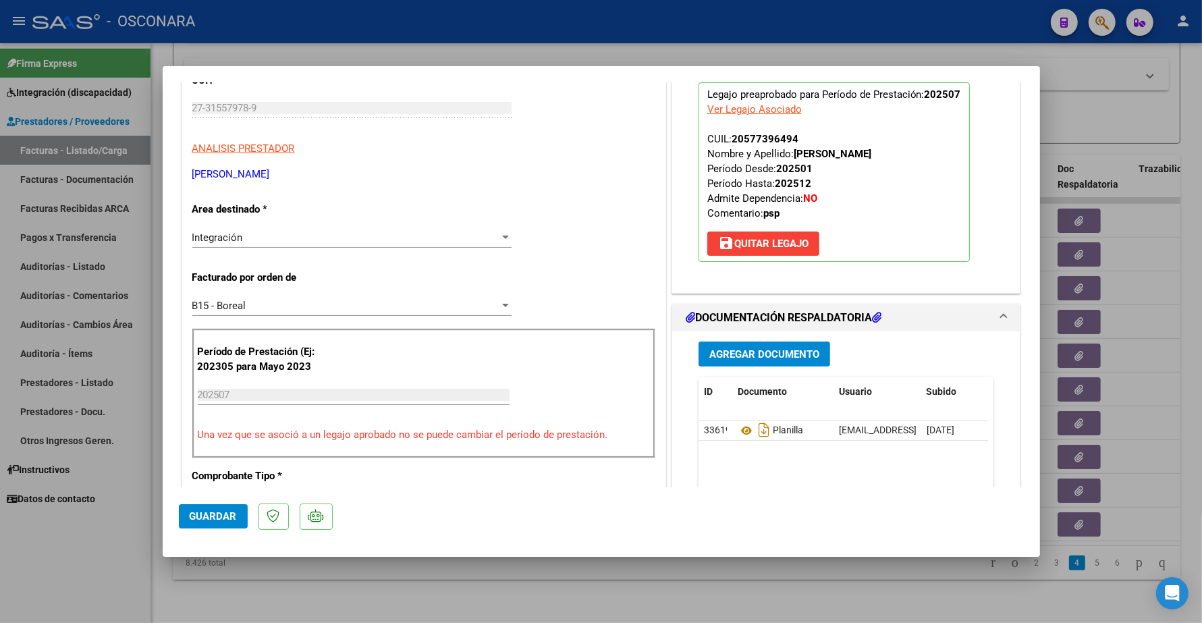
scroll to position [253, 0]
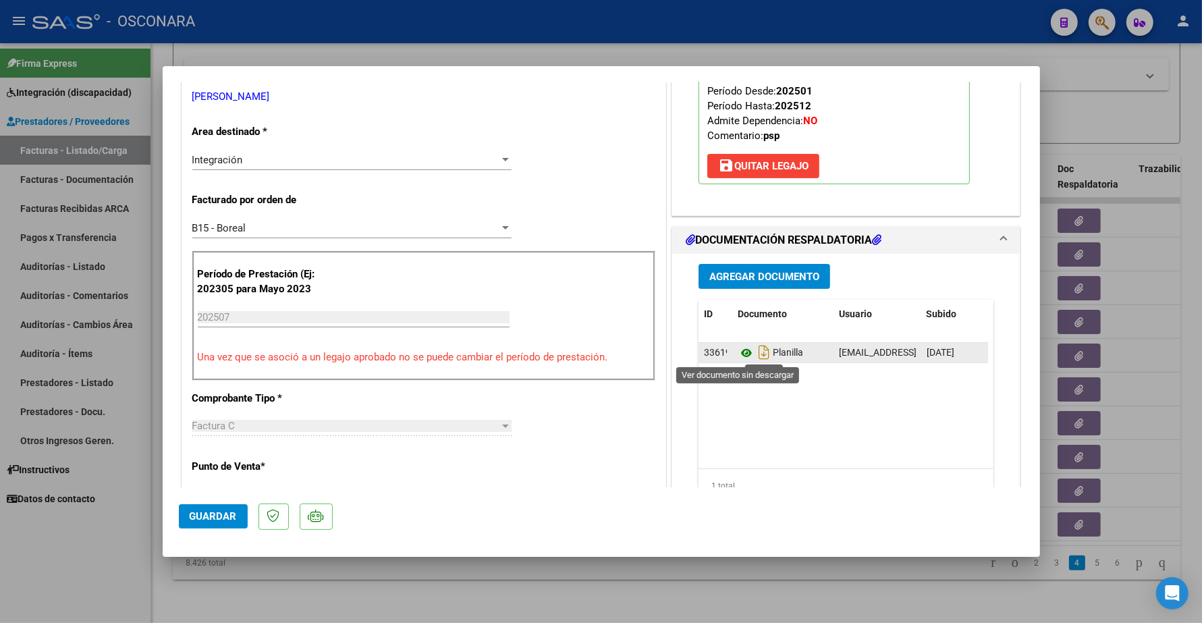
click at [738, 355] on icon at bounding box center [747, 353] width 18 height 16
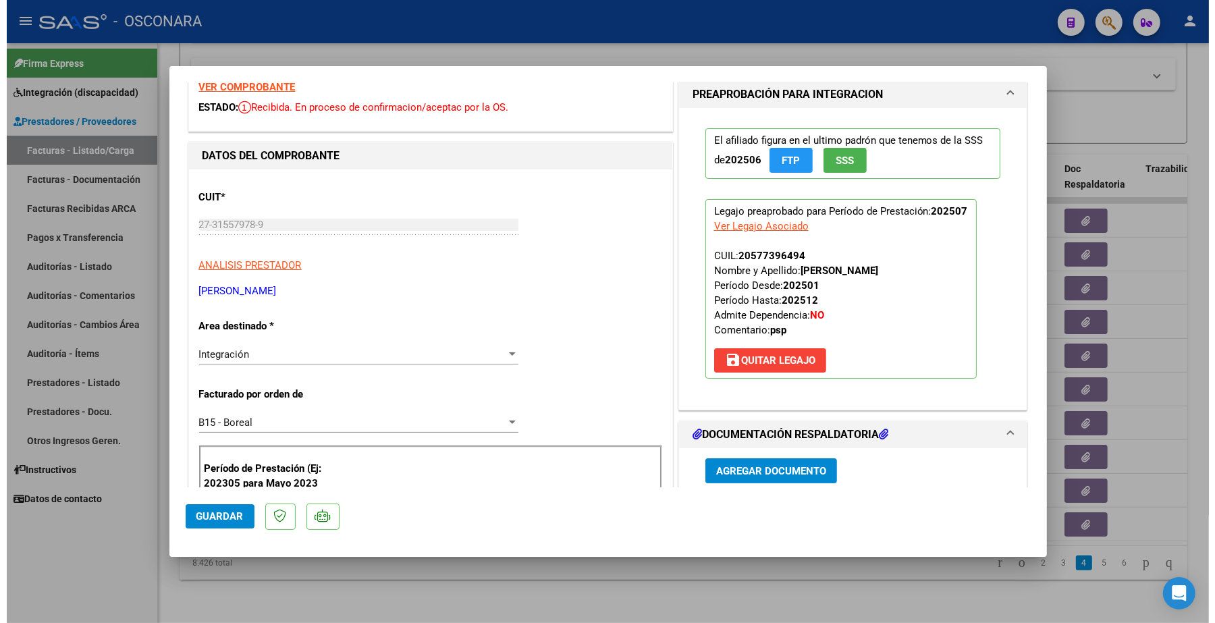
scroll to position [0, 0]
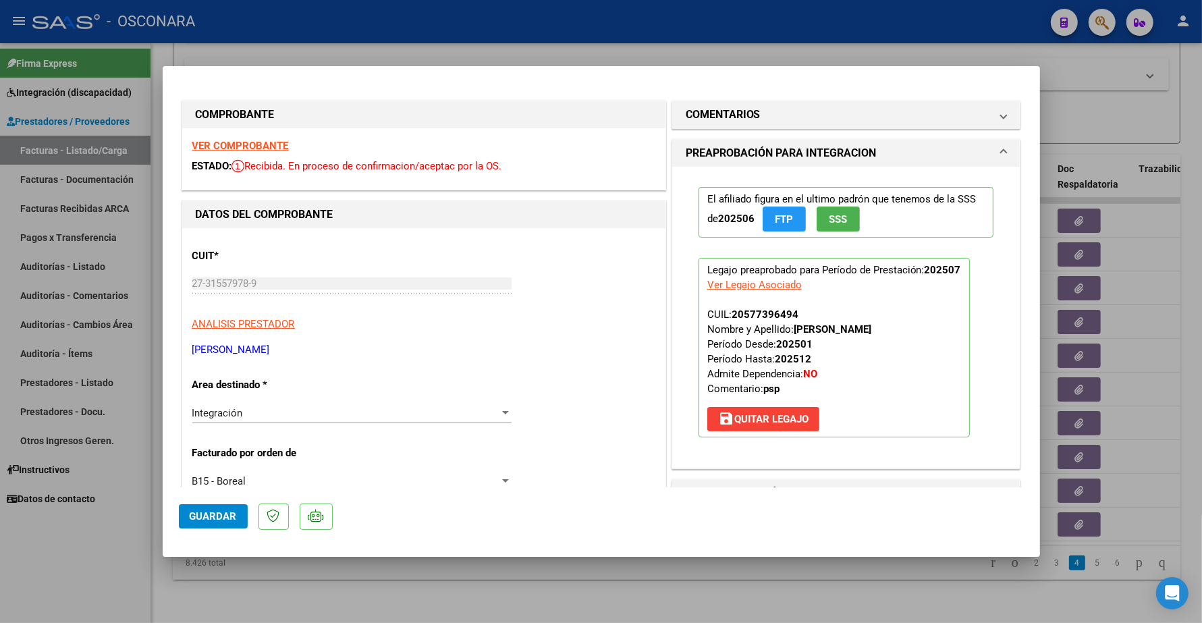
type input "$ 0,00"
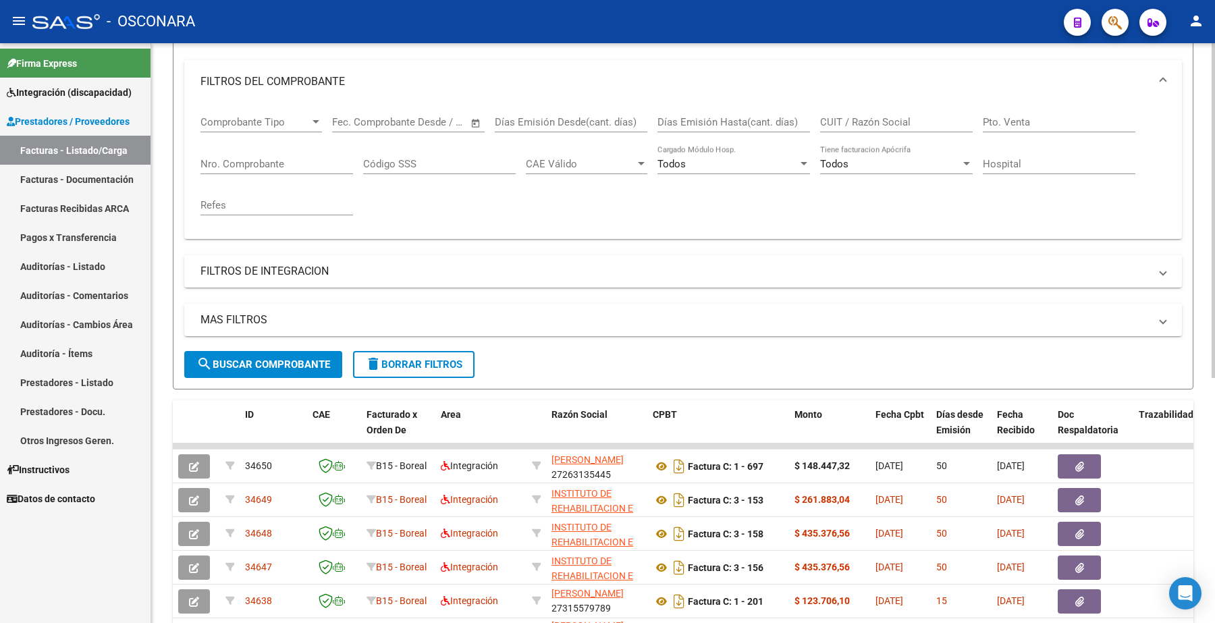
scroll to position [88, 0]
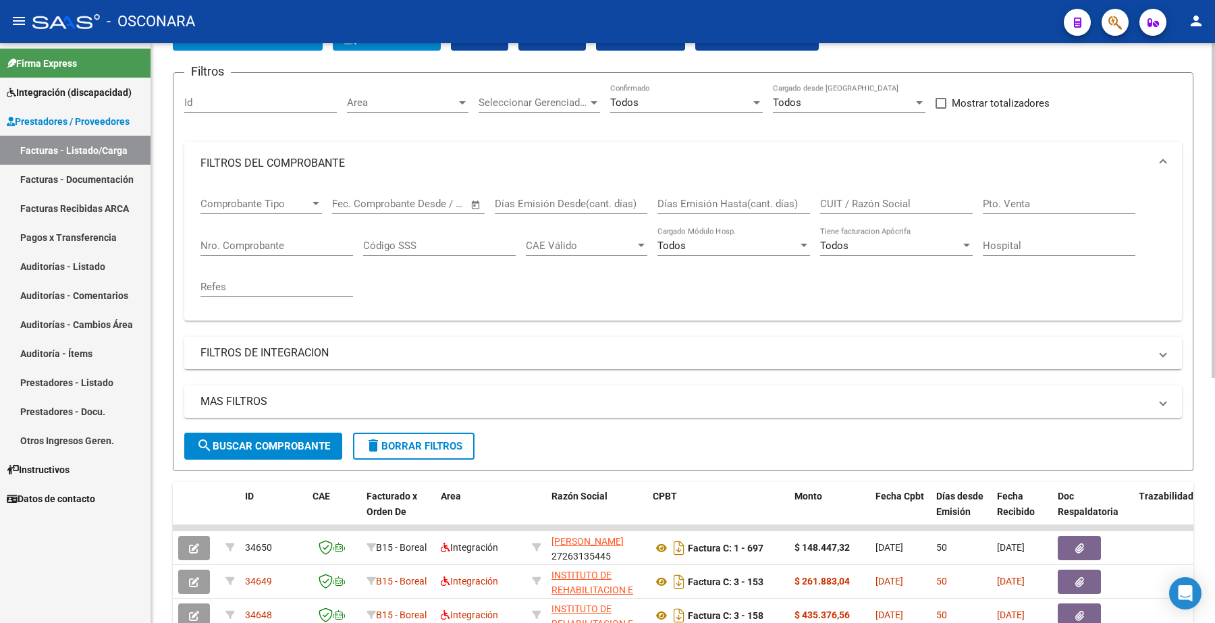
click at [251, 243] on input "Nro. Comprobante" at bounding box center [276, 246] width 153 height 12
type input "321"
click at [312, 448] on span "search Buscar Comprobante" at bounding box center [263, 446] width 134 height 12
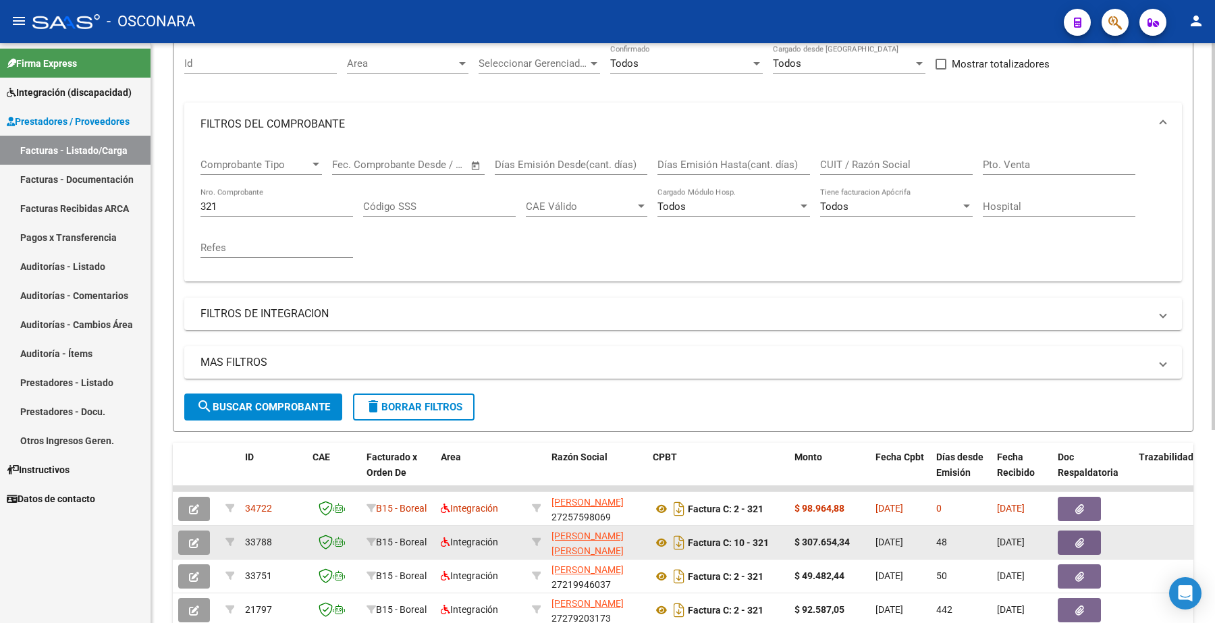
scroll to position [257, 0]
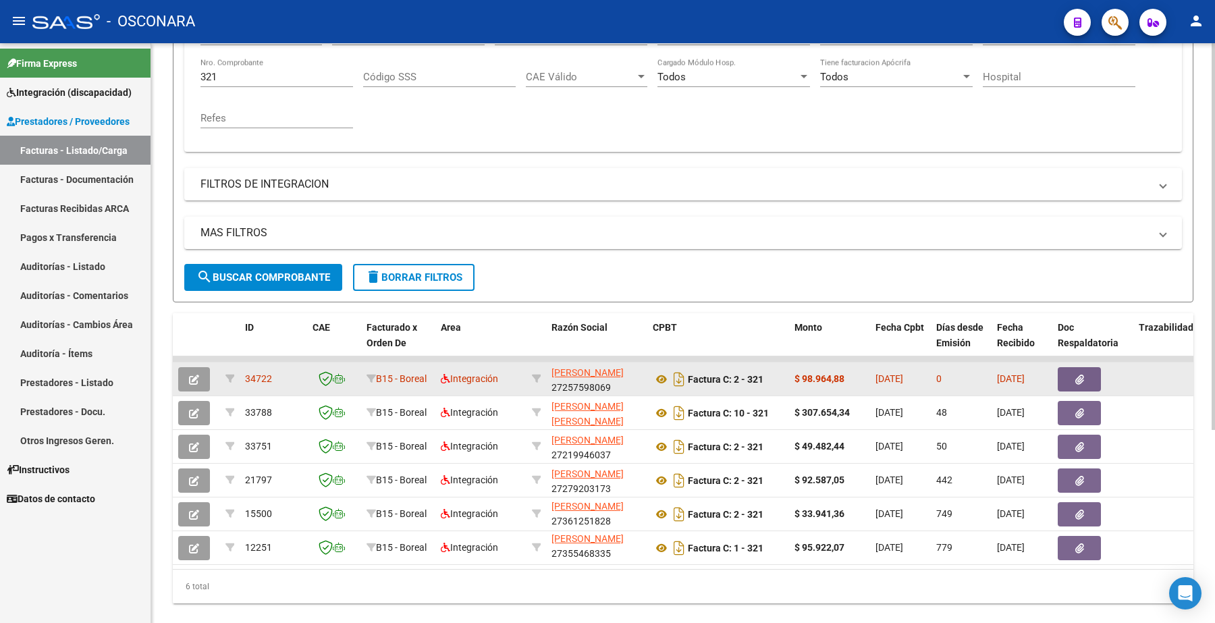
click at [196, 375] on icon "button" at bounding box center [194, 380] width 10 height 10
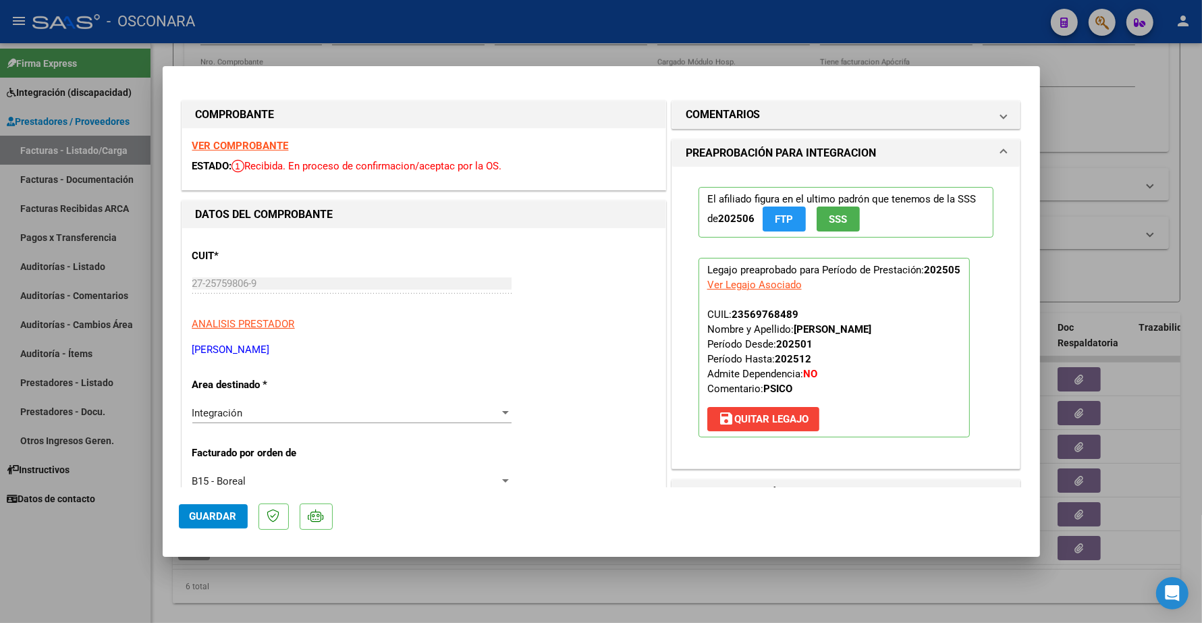
type input "$ 0,00"
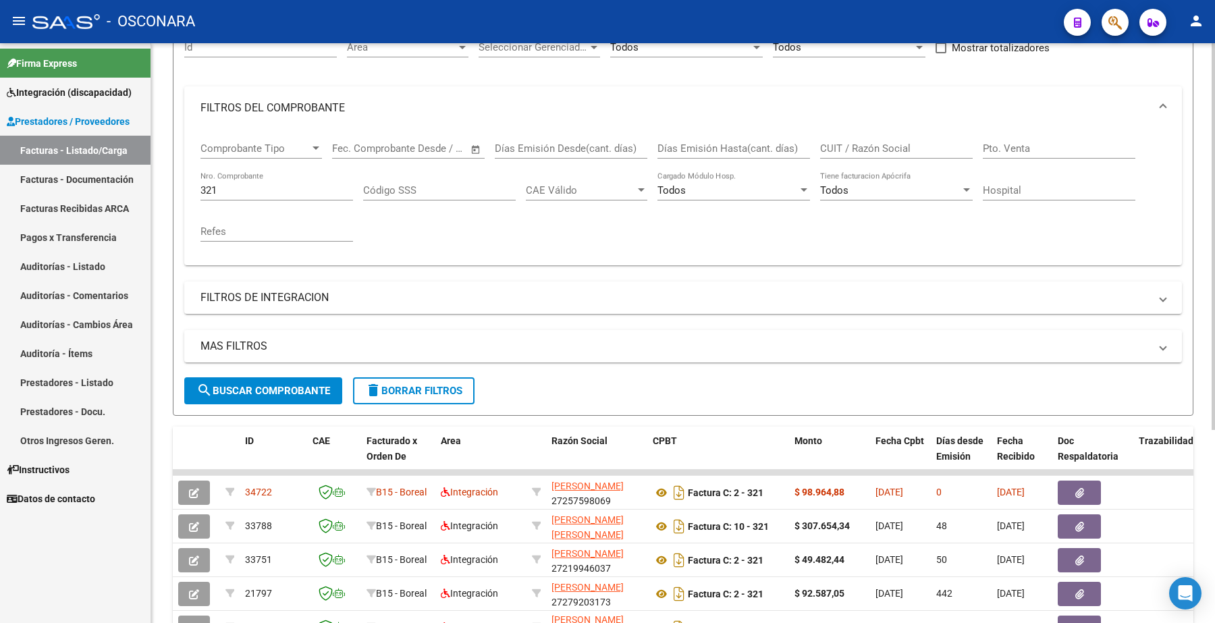
scroll to position [0, 0]
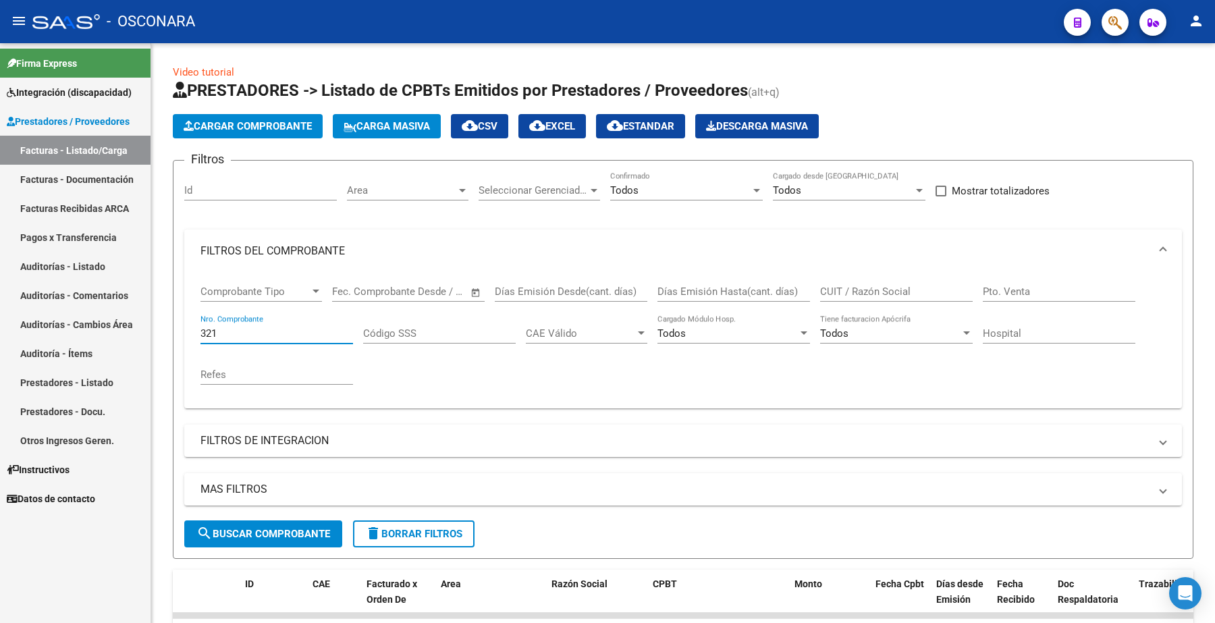
drag, startPoint x: 230, startPoint y: 333, endPoint x: 140, endPoint y: 317, distance: 90.4
click at [122, 327] on mat-sidenav-container "Firma Express Integración (discapacidad) Certificado Discapacidad Legajos Prest…" at bounding box center [607, 333] width 1215 height 580
click at [417, 407] on div "Filtros Id Area Area Seleccionar Gerenciador Seleccionar Gerenciador Todos Conf…" at bounding box center [683, 345] width 998 height 349
click at [269, 255] on mat-panel-title "FILTROS DEL COMPROBANTE" at bounding box center [674, 251] width 949 height 15
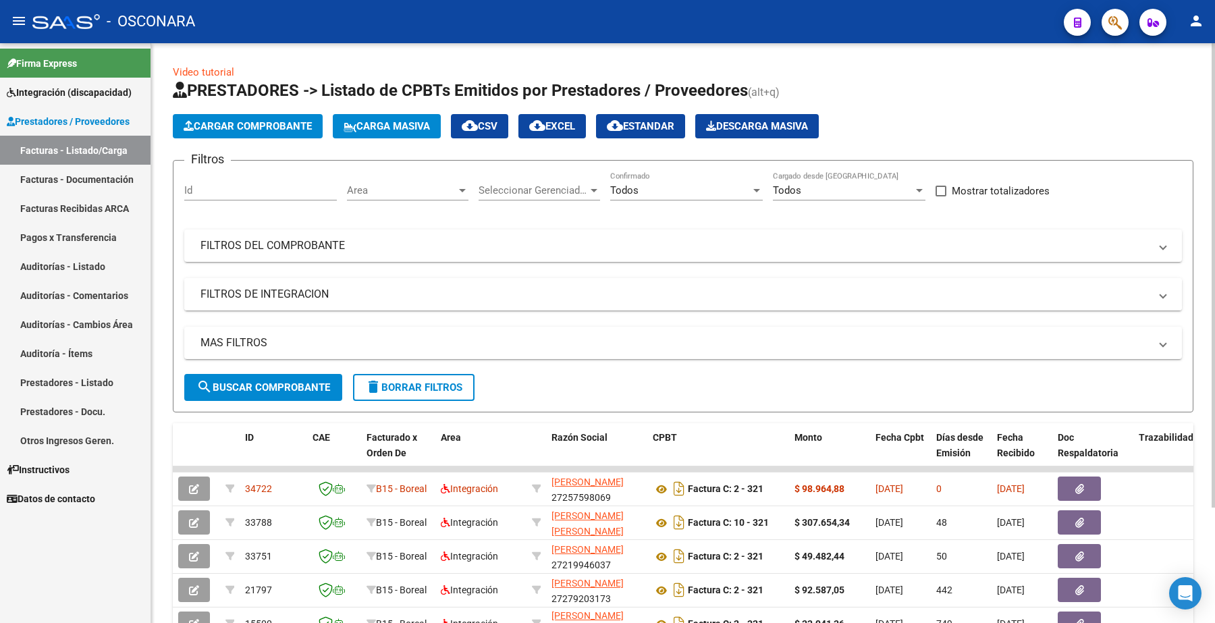
click at [272, 298] on mat-panel-title "FILTROS DE INTEGRACION" at bounding box center [674, 294] width 949 height 15
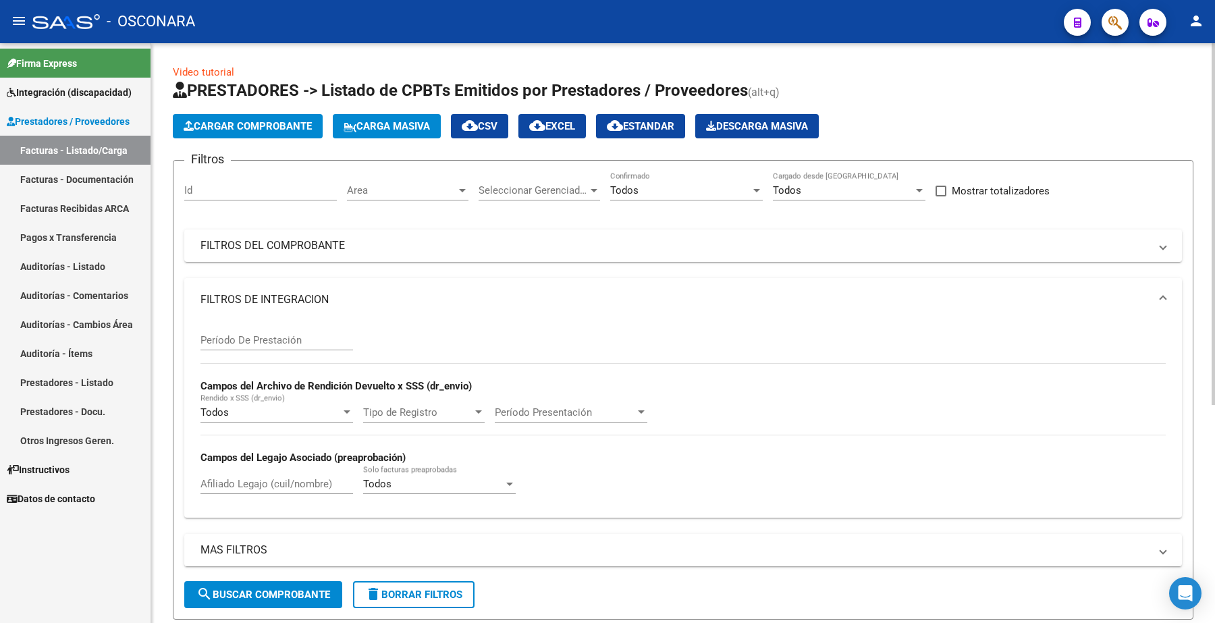
click at [281, 298] on mat-panel-title "FILTROS DE INTEGRACION" at bounding box center [674, 299] width 949 height 15
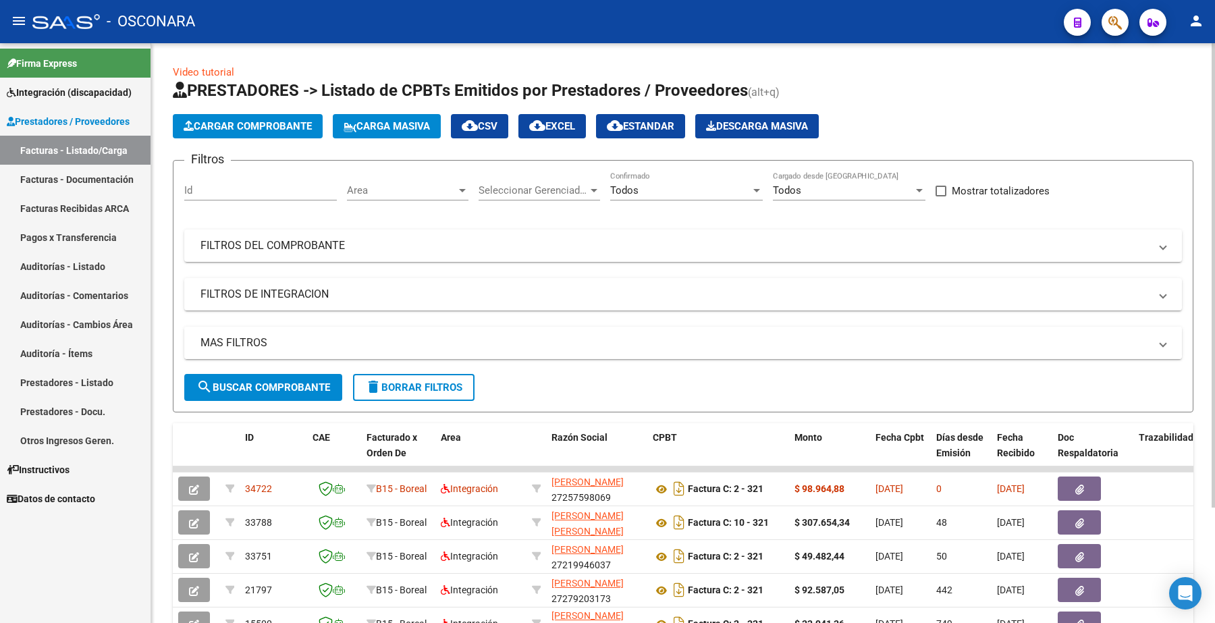
click at [242, 336] on mat-panel-title "MAS FILTROS" at bounding box center [674, 343] width 949 height 15
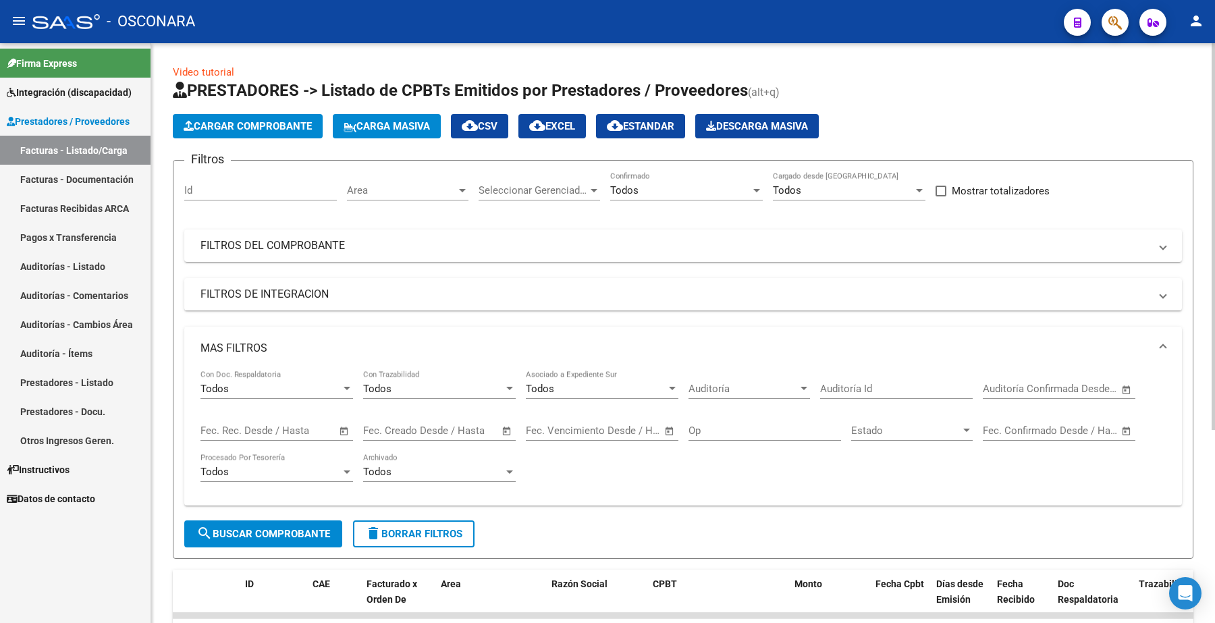
click at [285, 431] on input "text" at bounding box center [289, 431] width 65 height 12
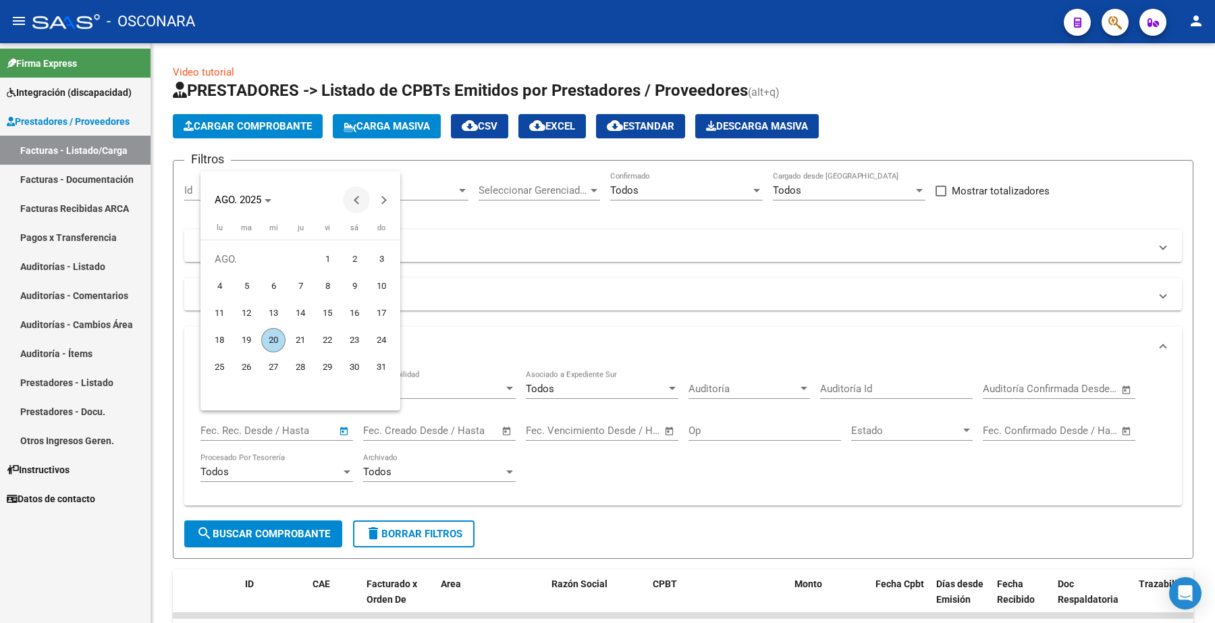
click at [356, 197] on button "Previous month" at bounding box center [356, 199] width 27 height 27
click at [354, 203] on span "Previous month" at bounding box center [356, 199] width 27 height 27
click at [244, 282] on span "1" at bounding box center [246, 286] width 24 height 24
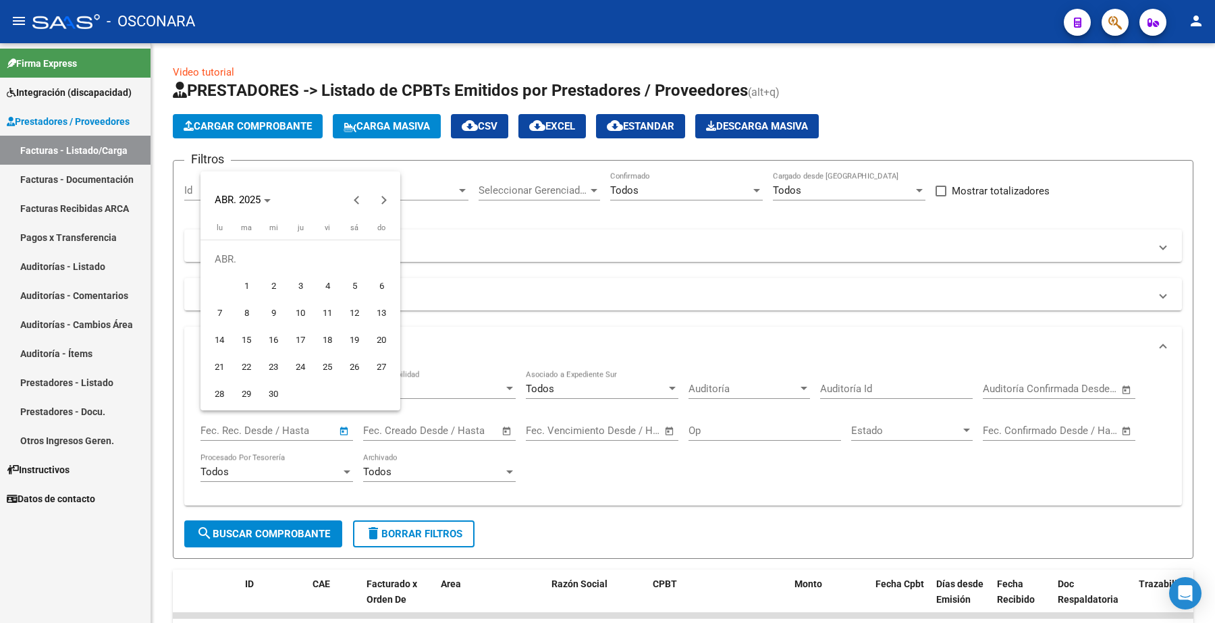
type input "1/4/2025"
click at [385, 196] on span "Next month" at bounding box center [383, 199] width 27 height 27
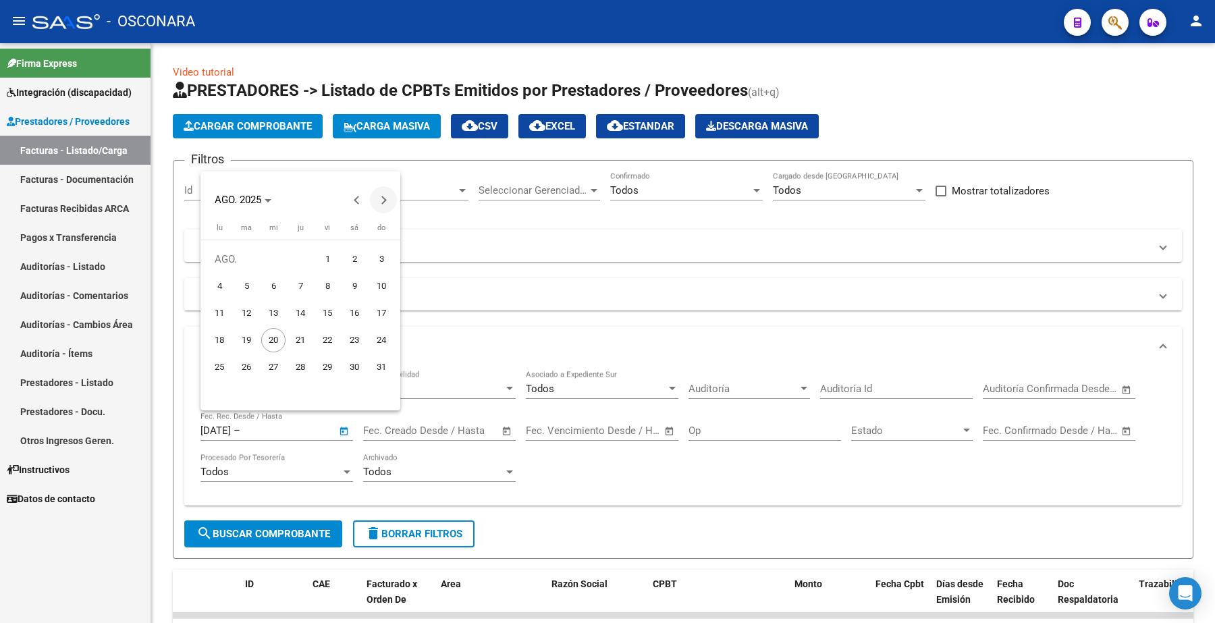
click at [385, 196] on span "Next month" at bounding box center [383, 199] width 27 height 27
click at [356, 192] on span "Previous month" at bounding box center [356, 199] width 27 height 27
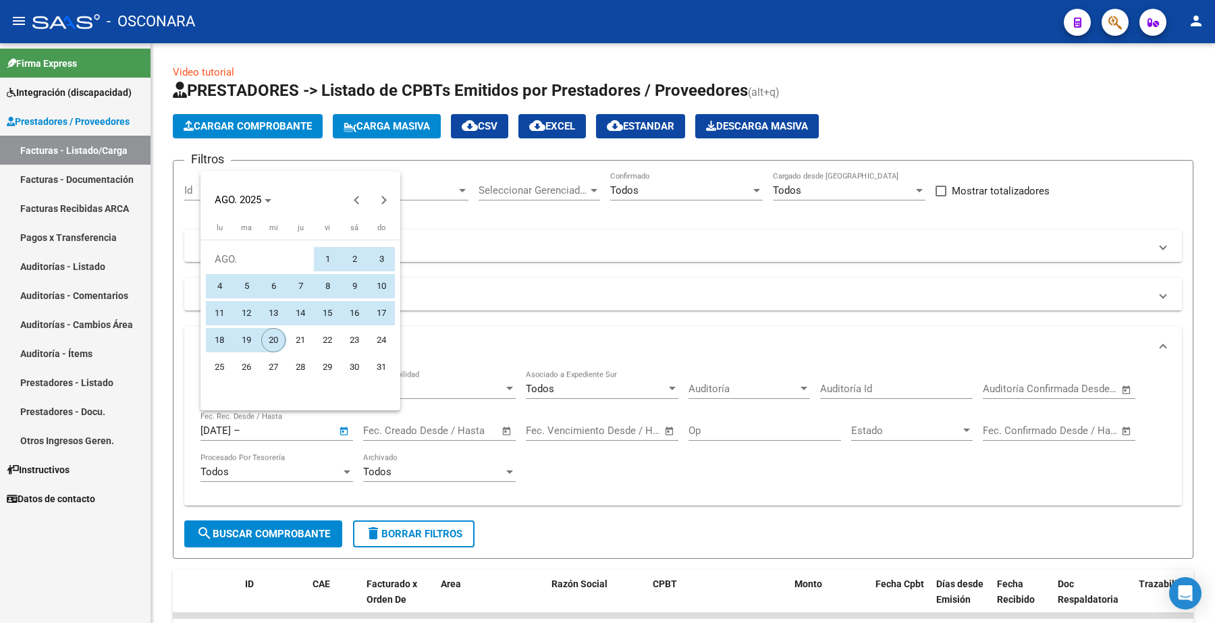
click at [267, 336] on span "20" at bounding box center [273, 340] width 24 height 24
type input "20/8/2025"
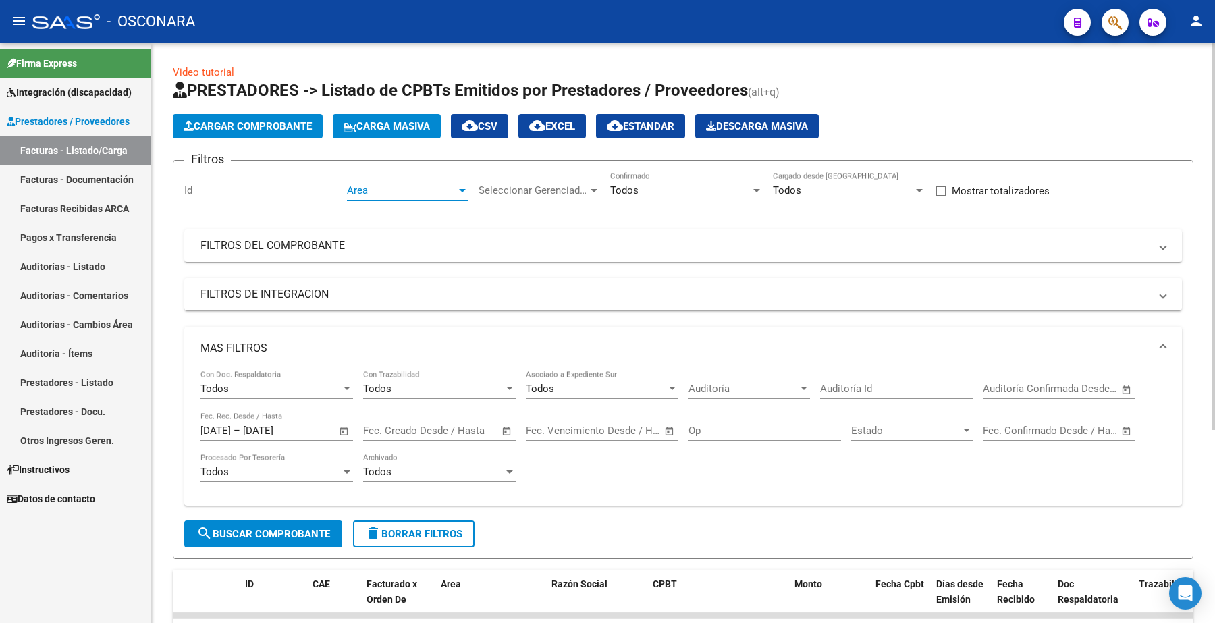
click at [412, 190] on span "Area" at bounding box center [401, 190] width 109 height 12
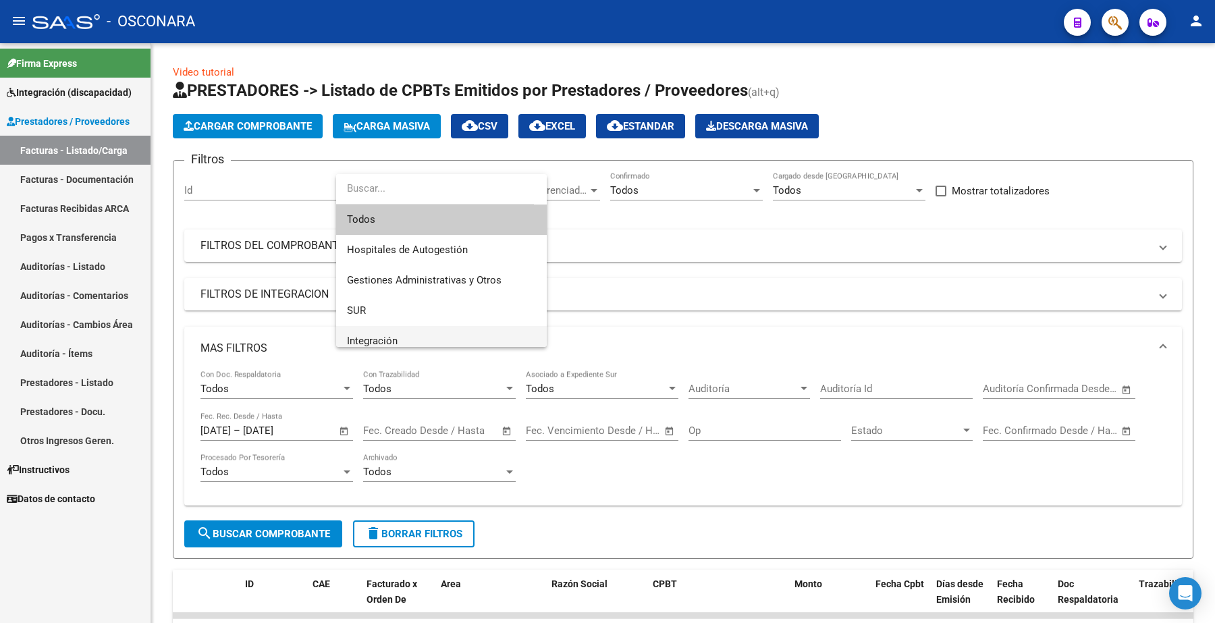
click at [380, 333] on span "Integración" at bounding box center [441, 341] width 189 height 30
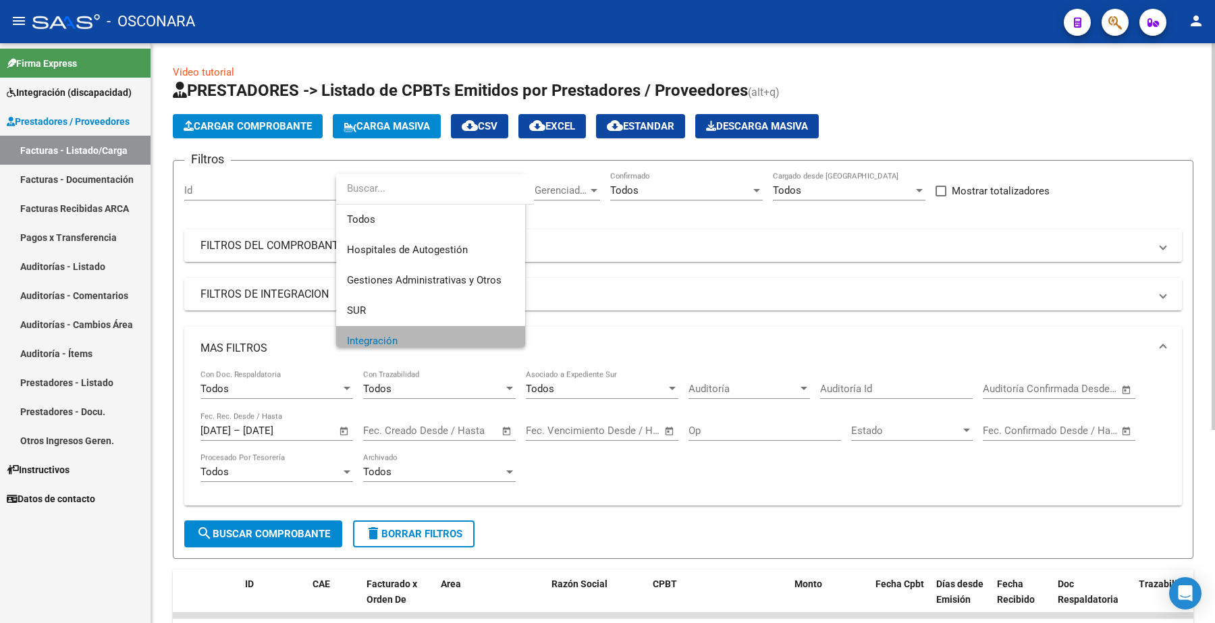
scroll to position [9, 0]
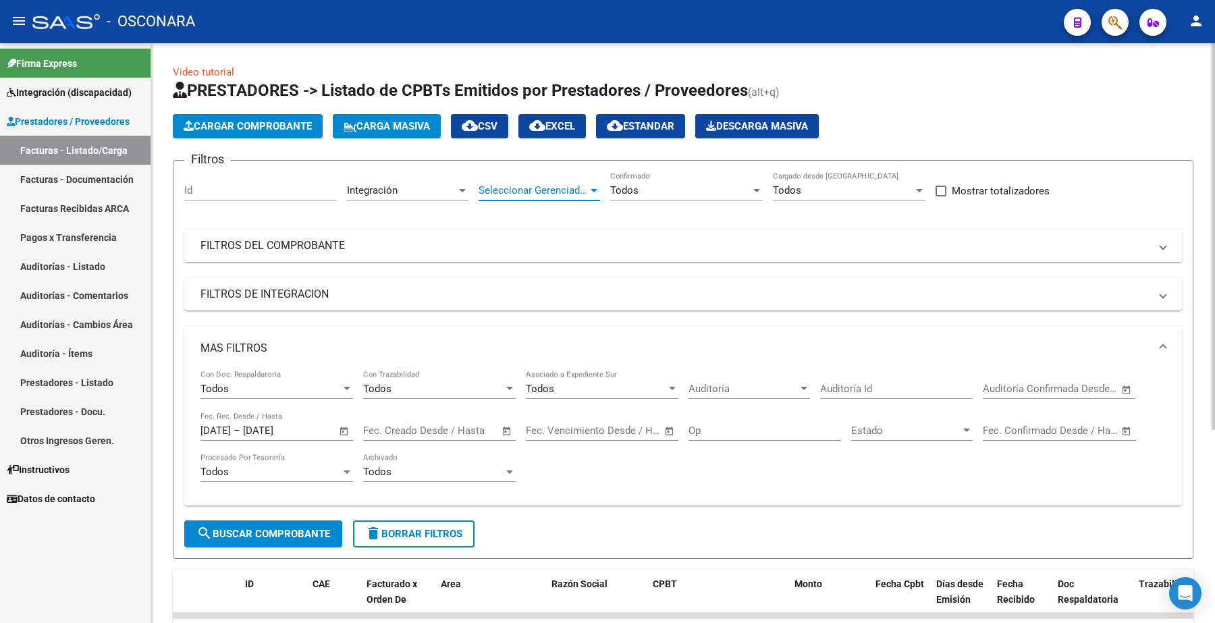
click at [527, 184] on span "Seleccionar Gerenciador" at bounding box center [533, 190] width 109 height 12
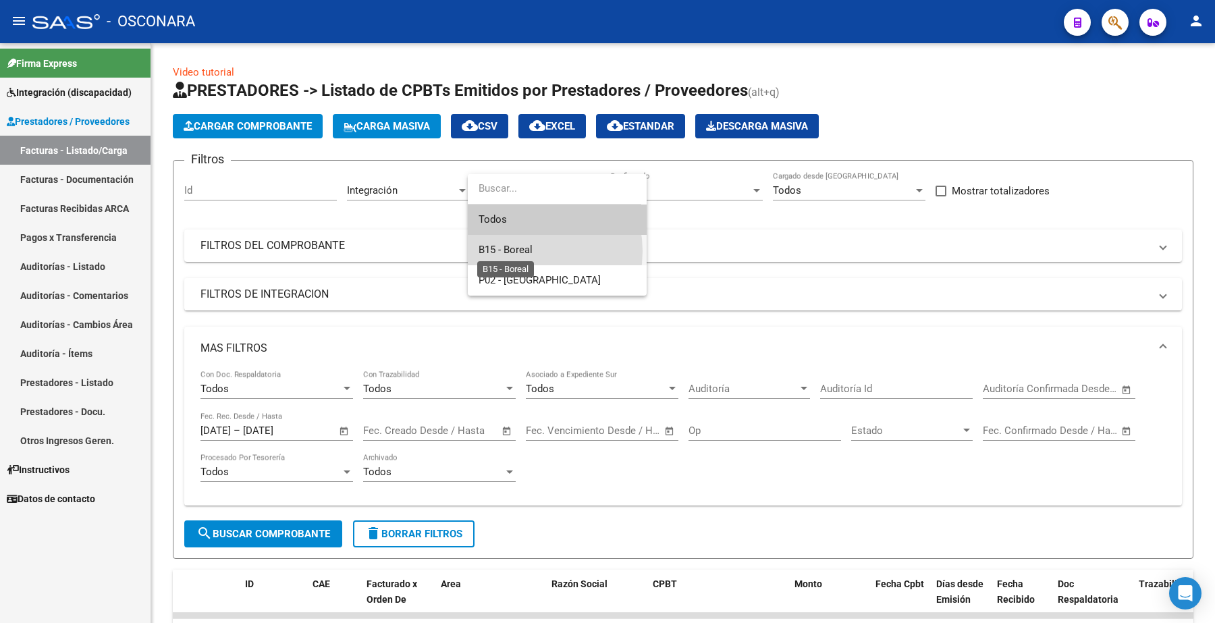
click at [522, 251] on span "B15 - Boreal" at bounding box center [506, 250] width 54 height 12
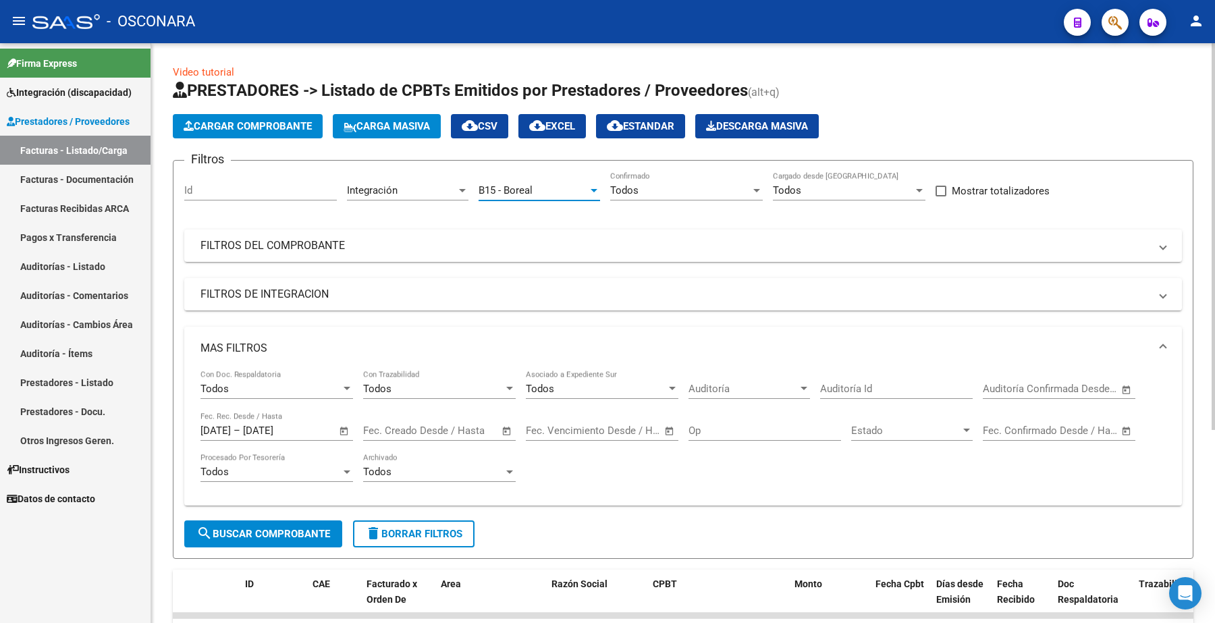
click at [632, 194] on span "Todos" at bounding box center [624, 190] width 28 height 12
click at [638, 191] on span "Todos" at bounding box center [686, 189] width 153 height 30
click at [697, 187] on div "Todos" at bounding box center [680, 190] width 140 height 12
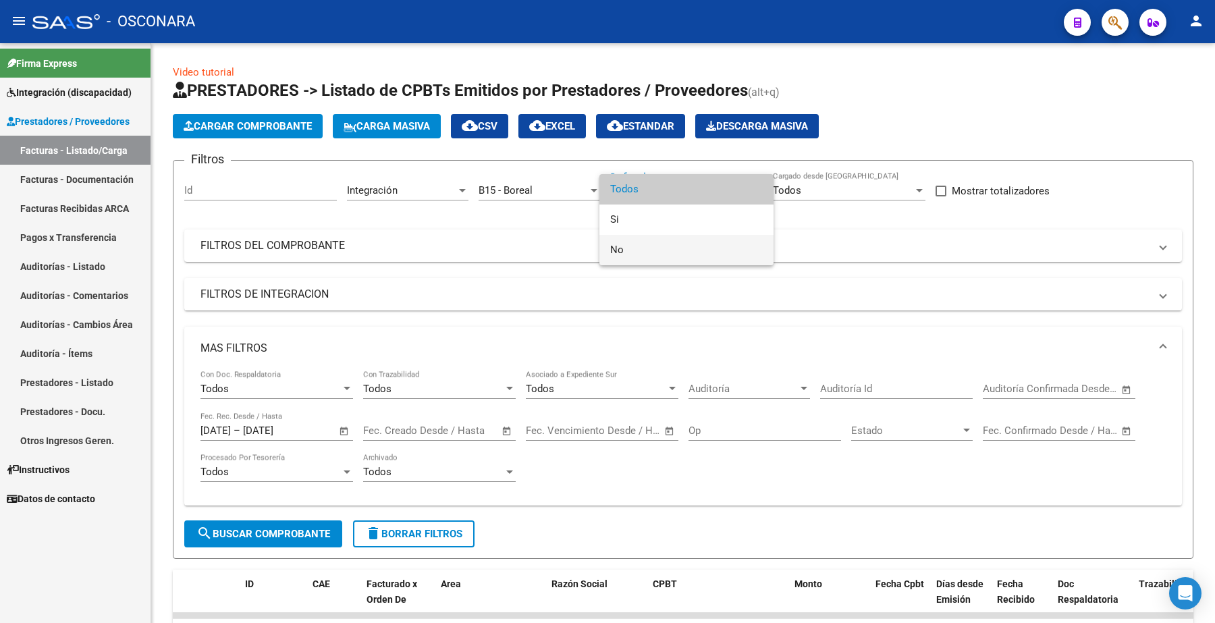
click at [646, 247] on span "No" at bounding box center [686, 250] width 153 height 30
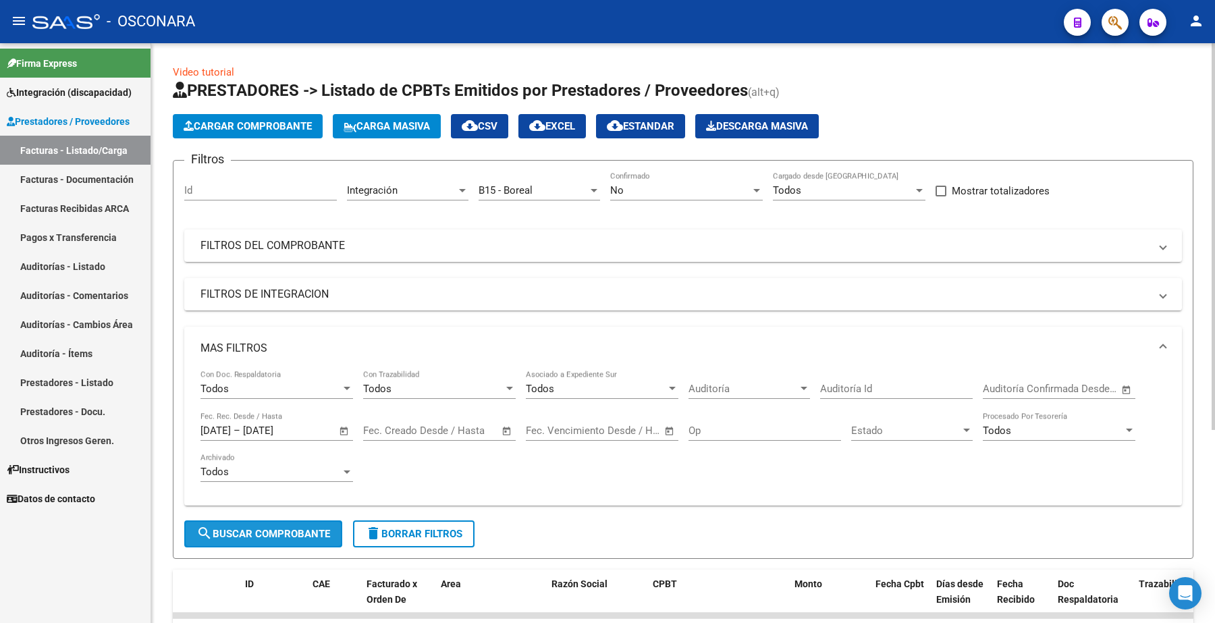
click at [277, 531] on span "search Buscar Comprobante" at bounding box center [263, 534] width 134 height 12
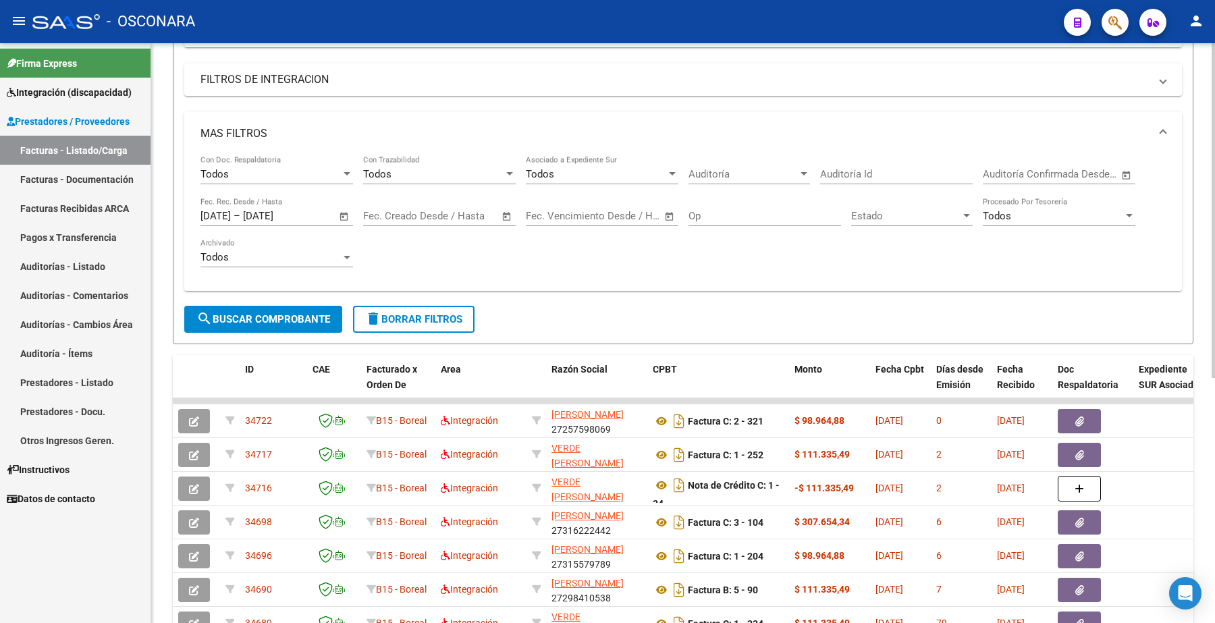
scroll to position [0, 0]
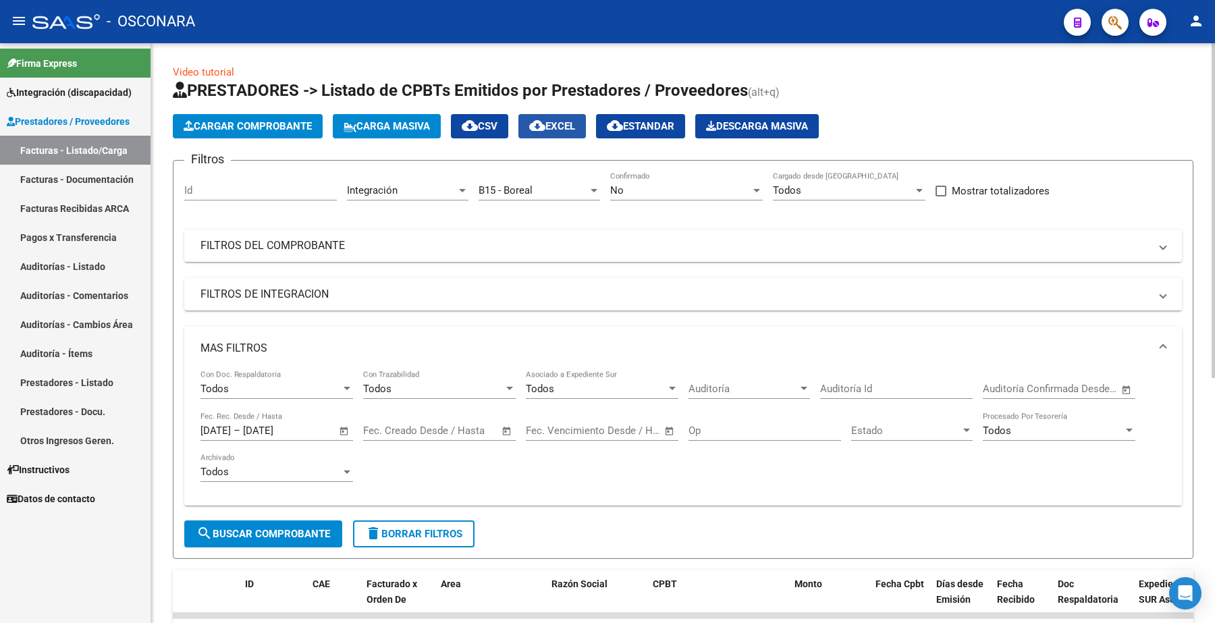
click at [575, 123] on span "cloud_download EXCEL" at bounding box center [552, 126] width 46 height 12
click at [219, 187] on input "Id" at bounding box center [260, 190] width 153 height 12
paste input "34481"
type input "34481"
click at [271, 521] on button "search Buscar Comprobante" at bounding box center [263, 533] width 158 height 27
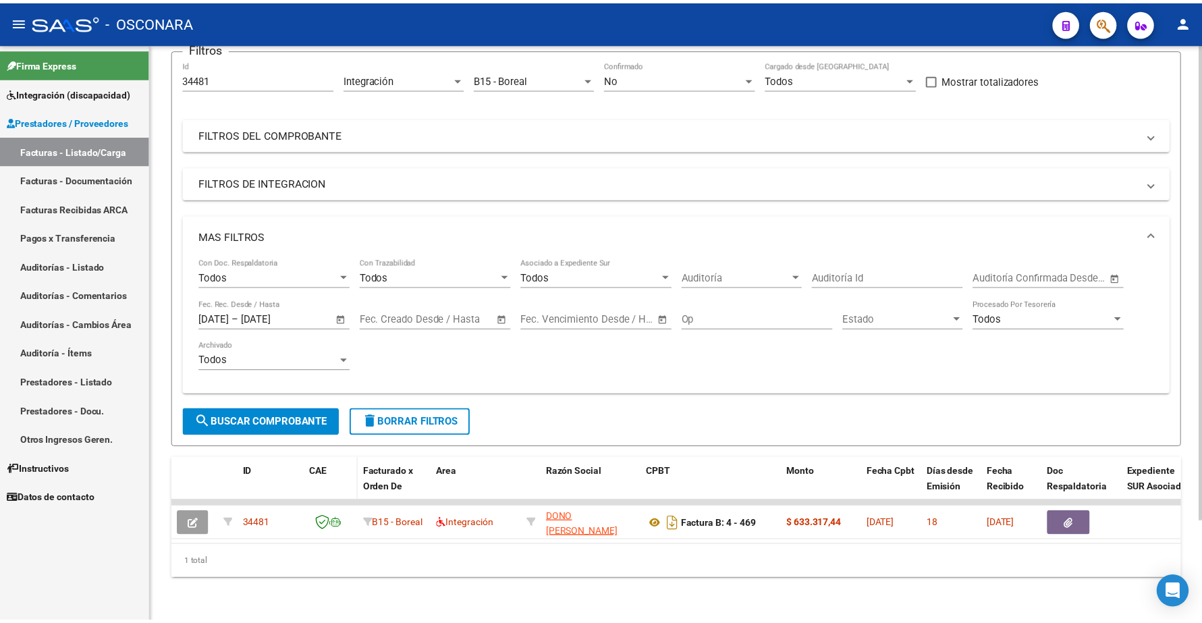
scroll to position [122, 0]
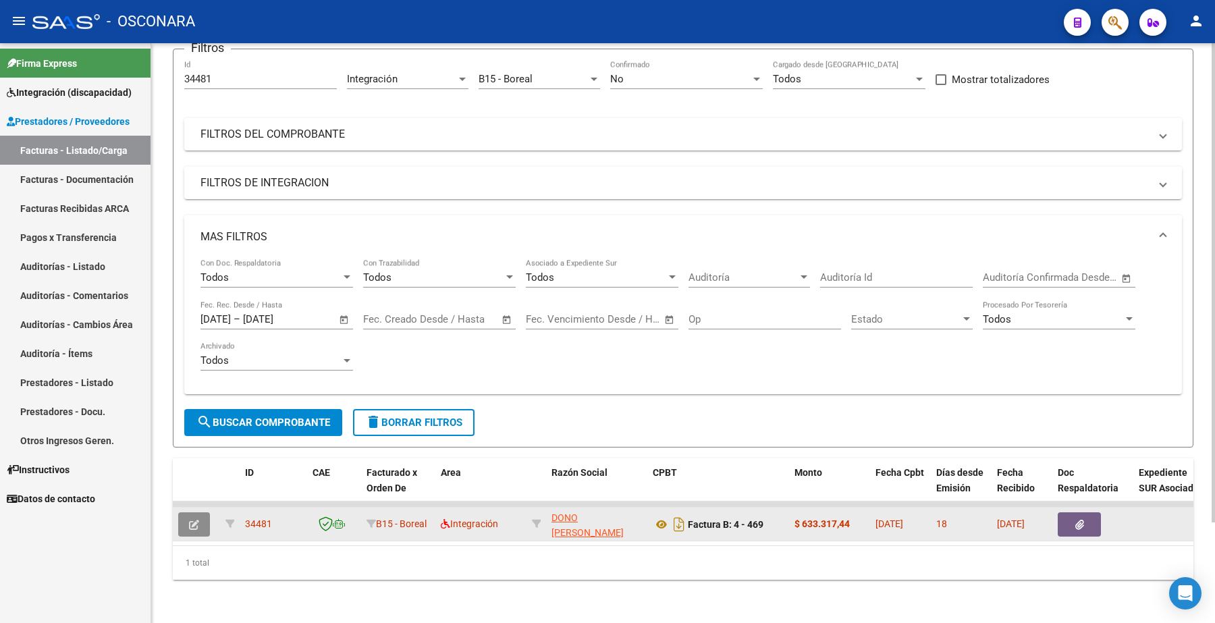
click at [196, 520] on icon "button" at bounding box center [194, 525] width 10 height 10
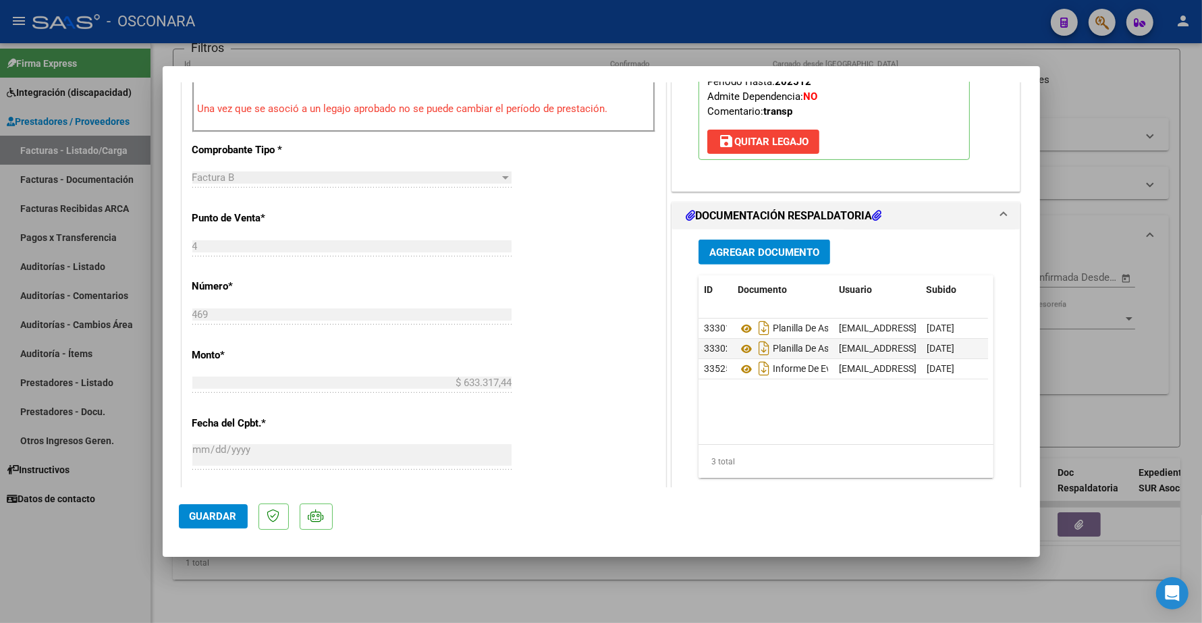
scroll to position [506, 0]
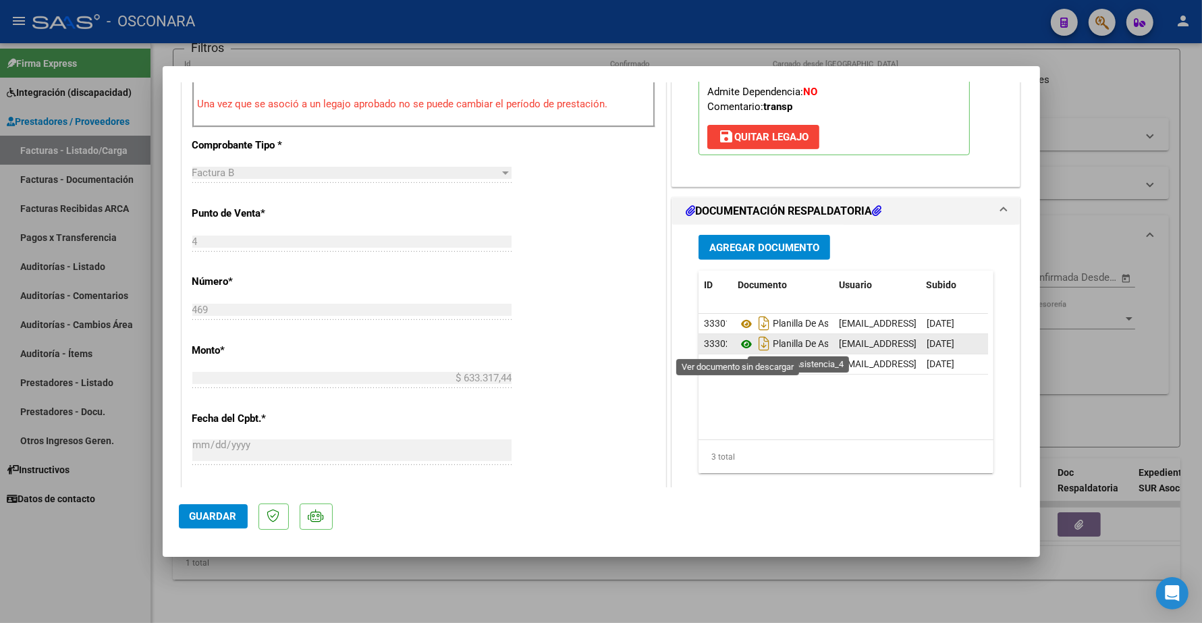
click at [739, 345] on icon at bounding box center [747, 344] width 18 height 16
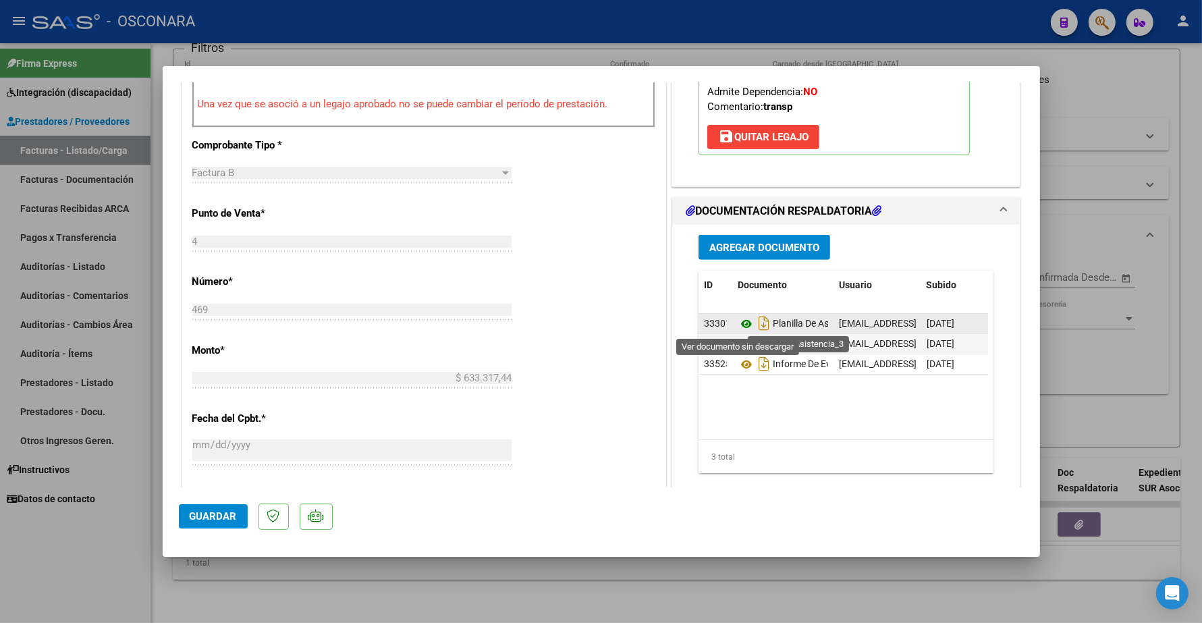
click at [741, 322] on icon at bounding box center [747, 324] width 18 height 16
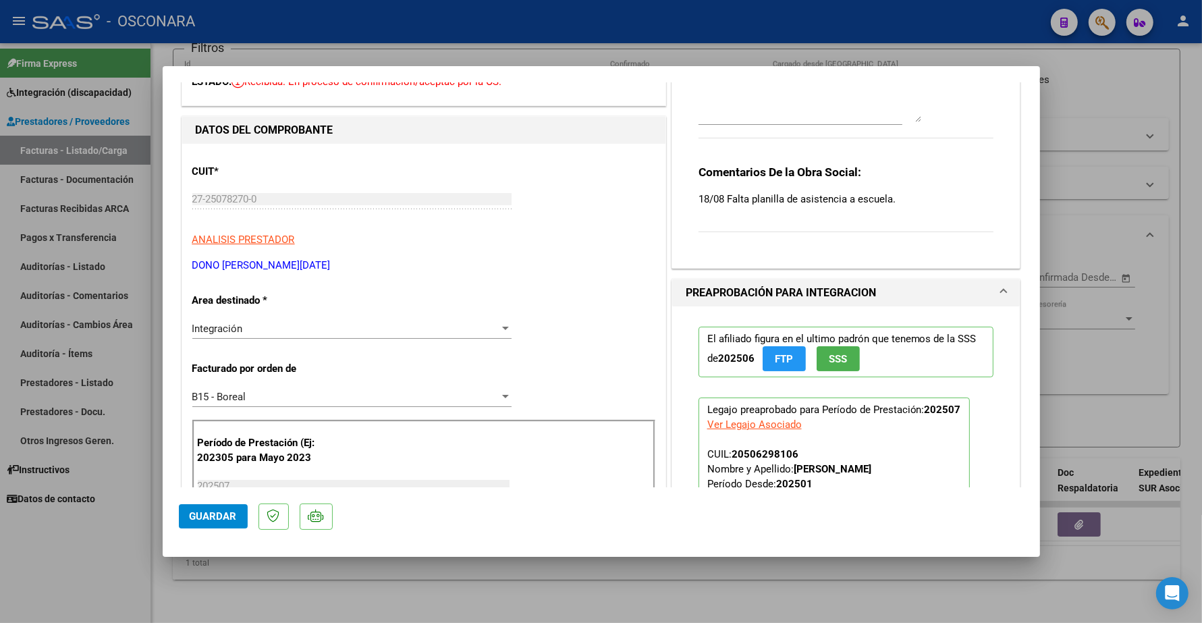
scroll to position [0, 0]
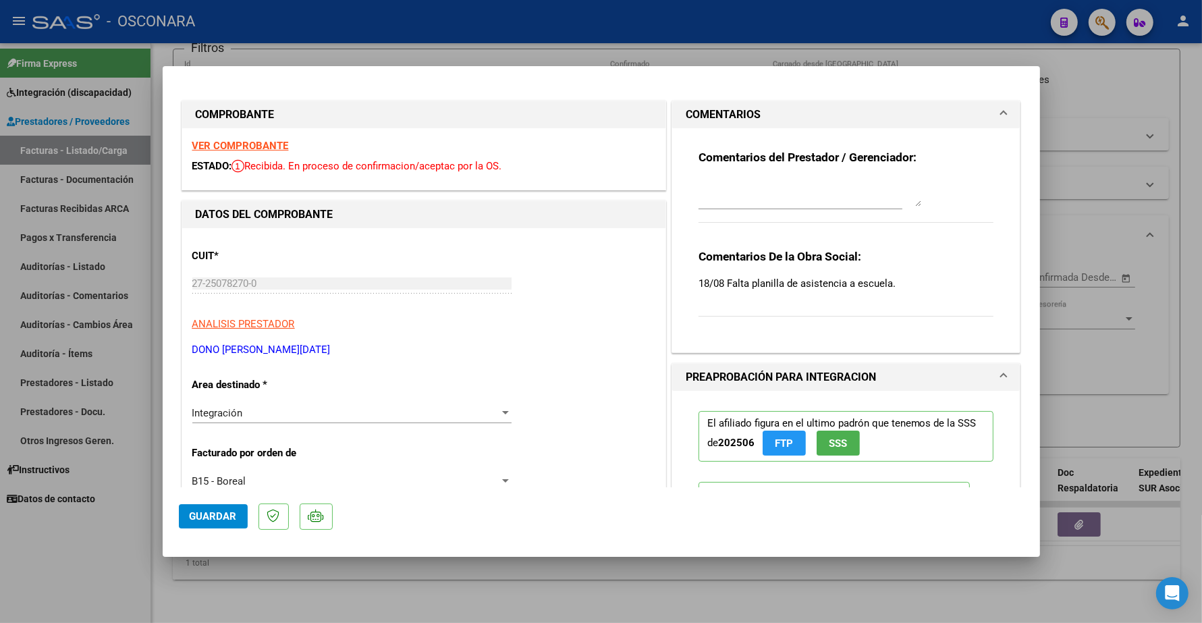
click at [253, 143] on strong "VER COMPROBANTE" at bounding box center [240, 146] width 97 height 12
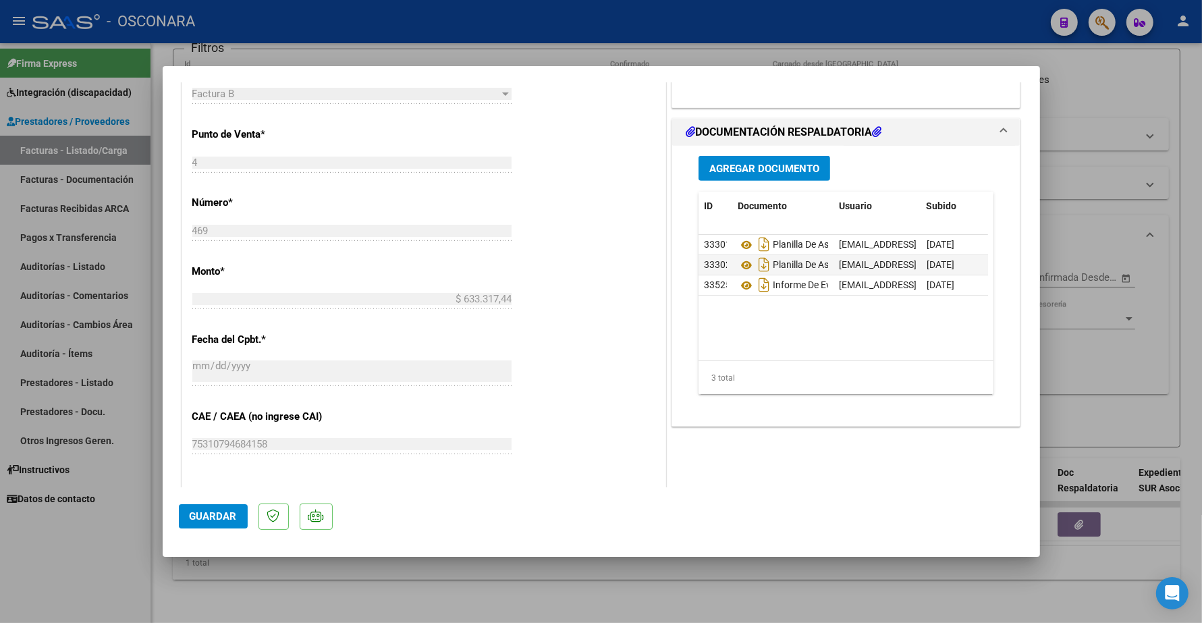
scroll to position [422, 0]
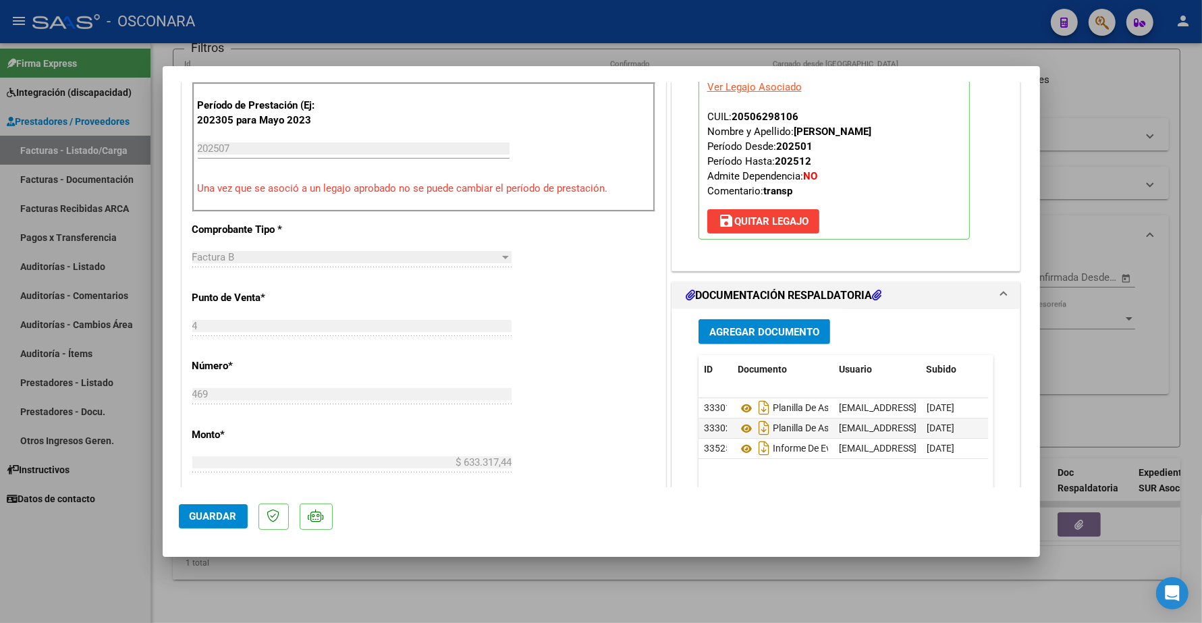
click at [746, 328] on span "Agregar Documento" at bounding box center [764, 332] width 110 height 12
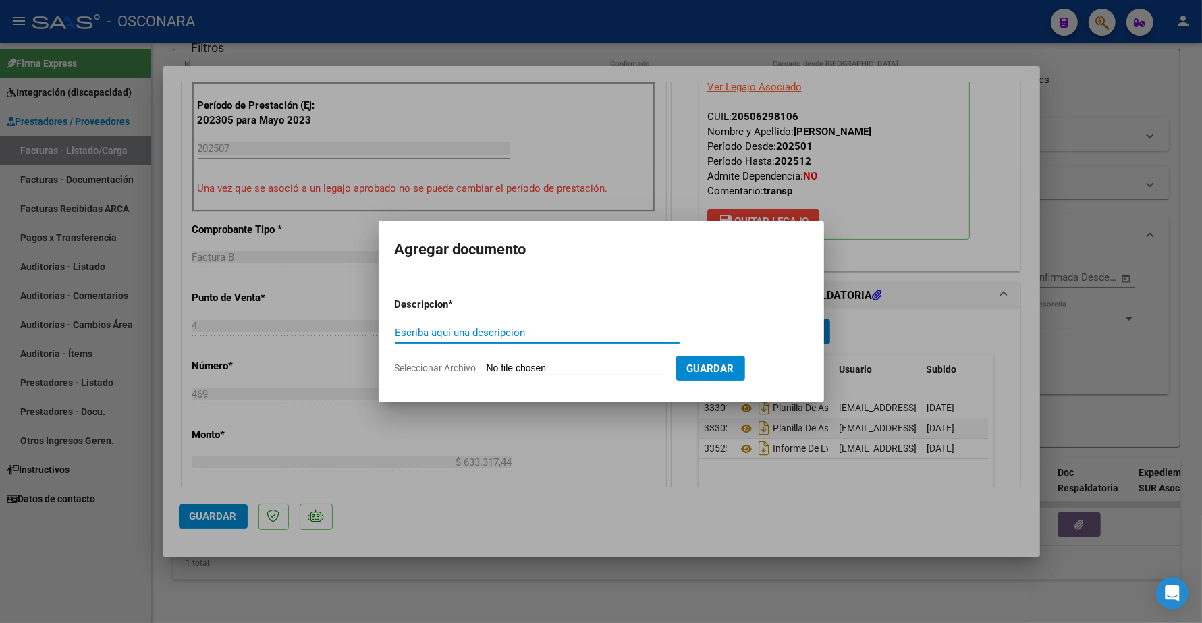
click at [500, 333] on input "Escriba aquí una descripcion" at bounding box center [537, 333] width 285 height 12
type input "p"
type input "PLANILLA DE ASISTENCIA"
click at [532, 366] on input "Seleccionar Archivo" at bounding box center [576, 369] width 179 height 13
type input "C:\fakepath\27250782700_6_4_469_Planilla de Asistencia_3.pdf"
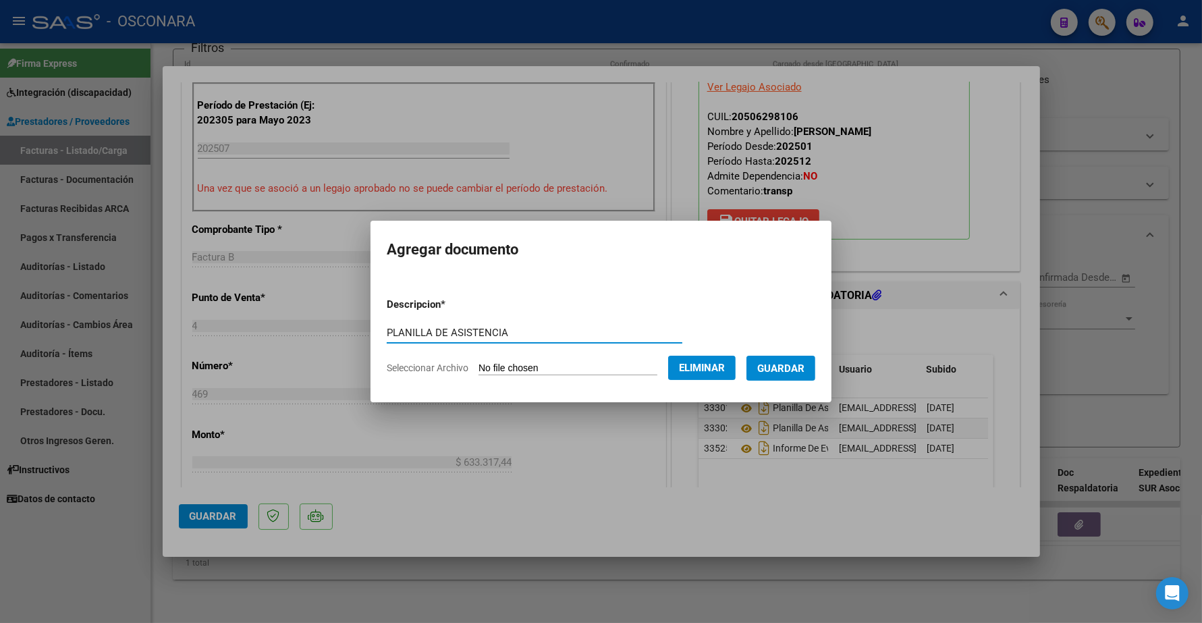
click at [503, 327] on input "PLANILLA DE ASISTENCIA" at bounding box center [535, 333] width 296 height 12
type input "PLANILLA DE ASISTENCIA AL ESCUELA"
click at [780, 368] on span "Guardar" at bounding box center [780, 369] width 47 height 12
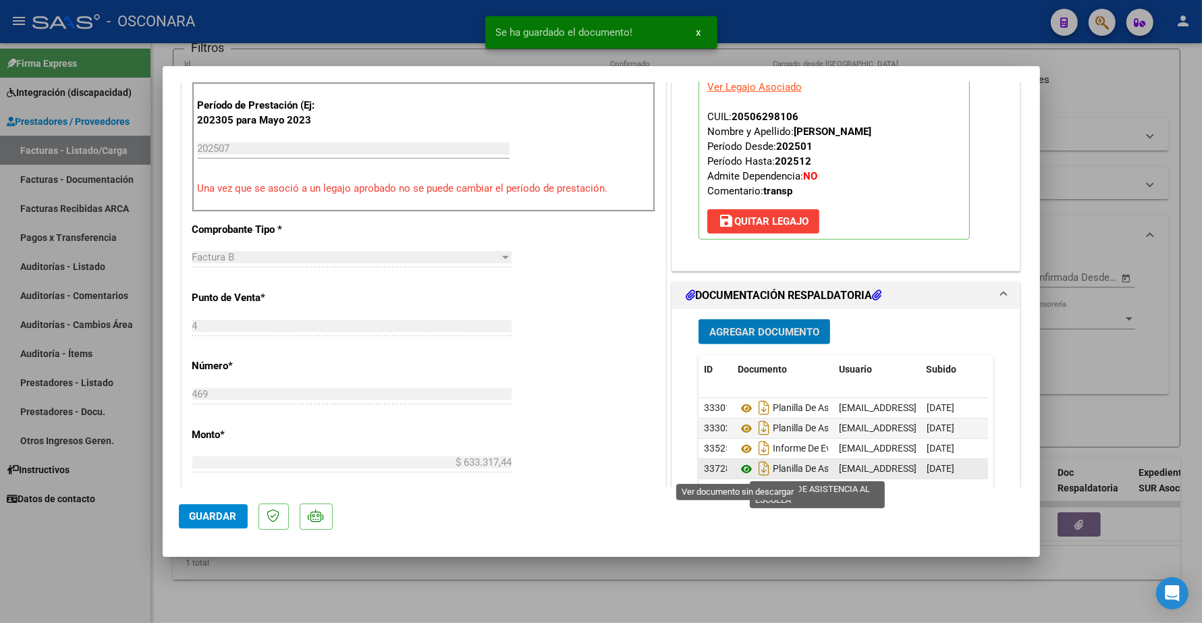
click at [739, 470] on icon at bounding box center [747, 469] width 18 height 16
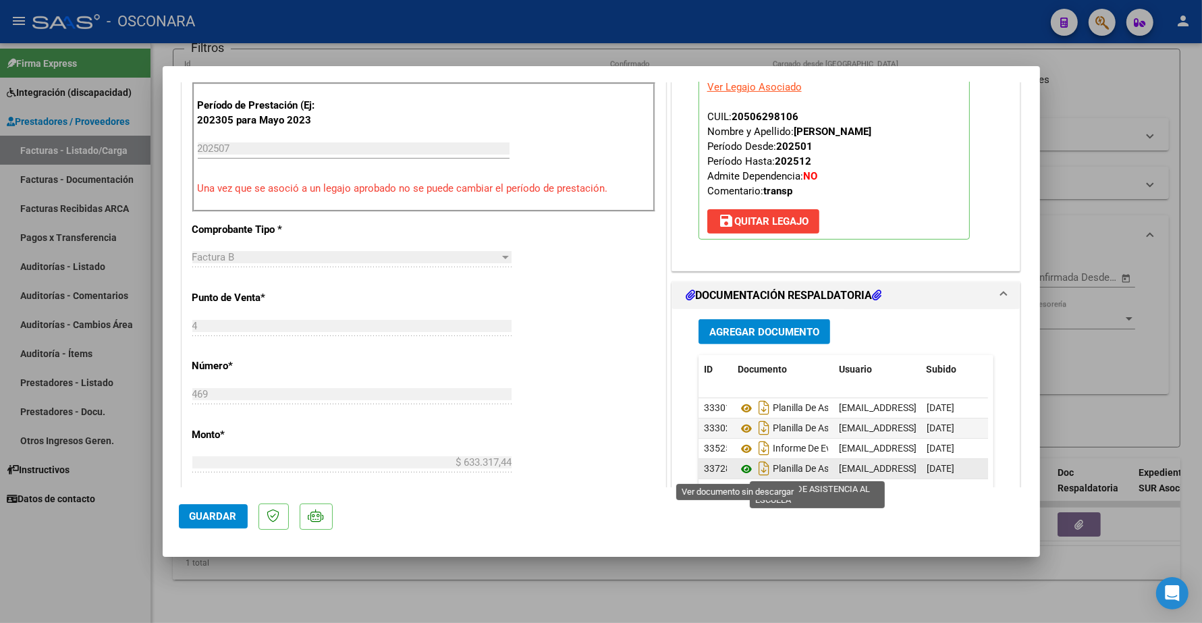
click at [738, 466] on icon at bounding box center [747, 469] width 18 height 16
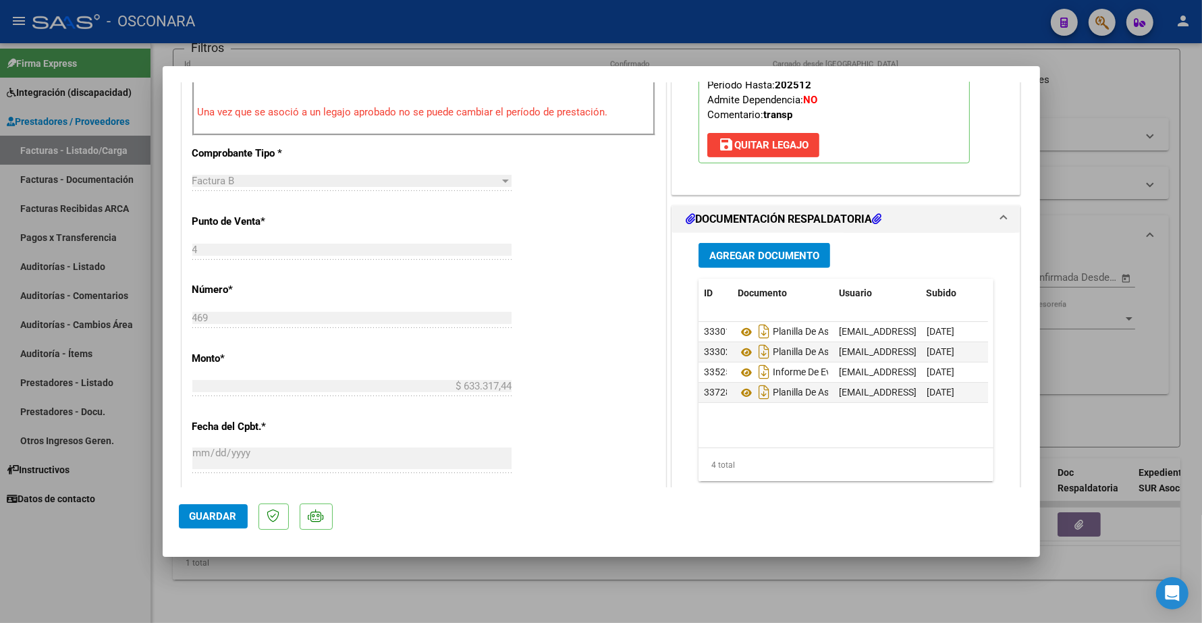
scroll to position [506, 0]
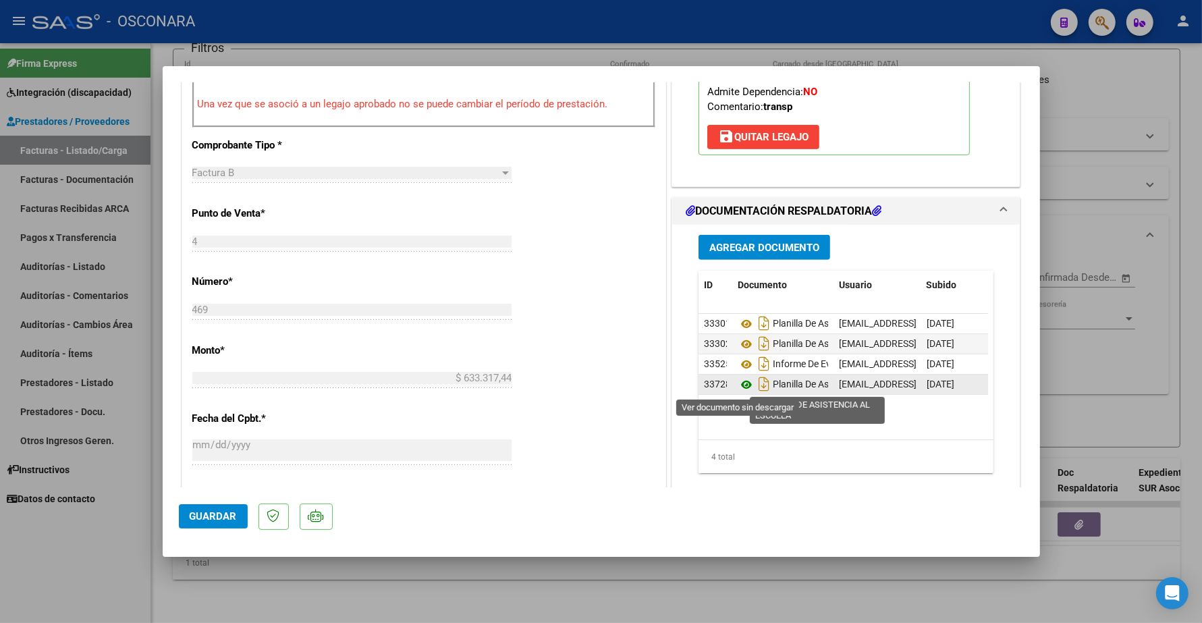
click at [741, 388] on icon at bounding box center [747, 385] width 18 height 16
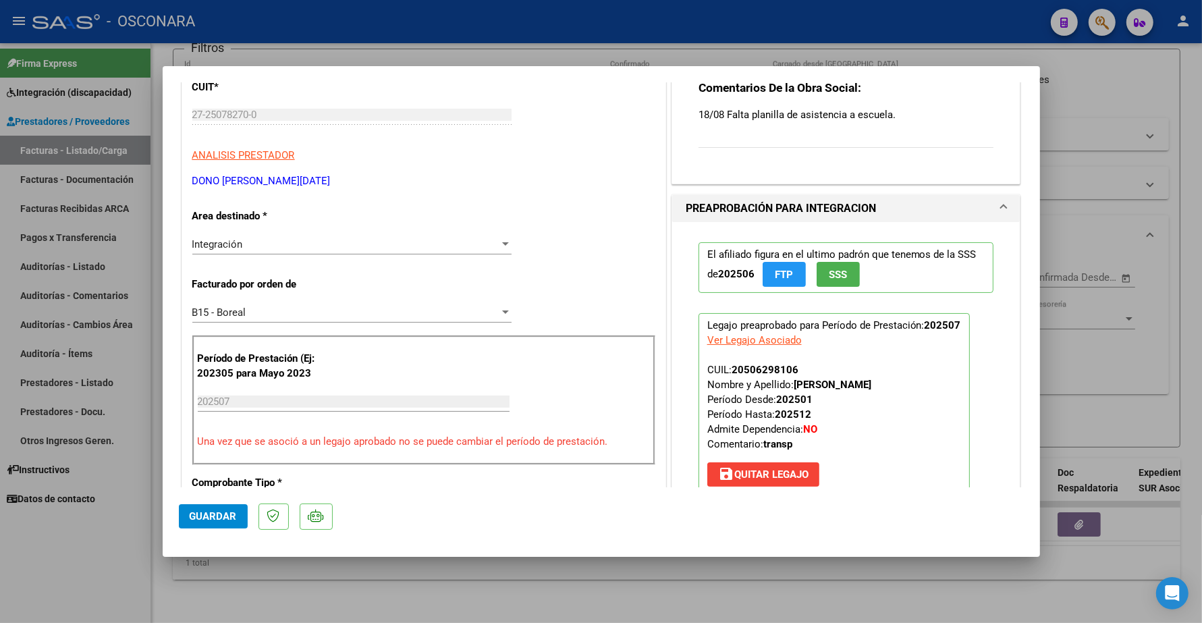
scroll to position [0, 0]
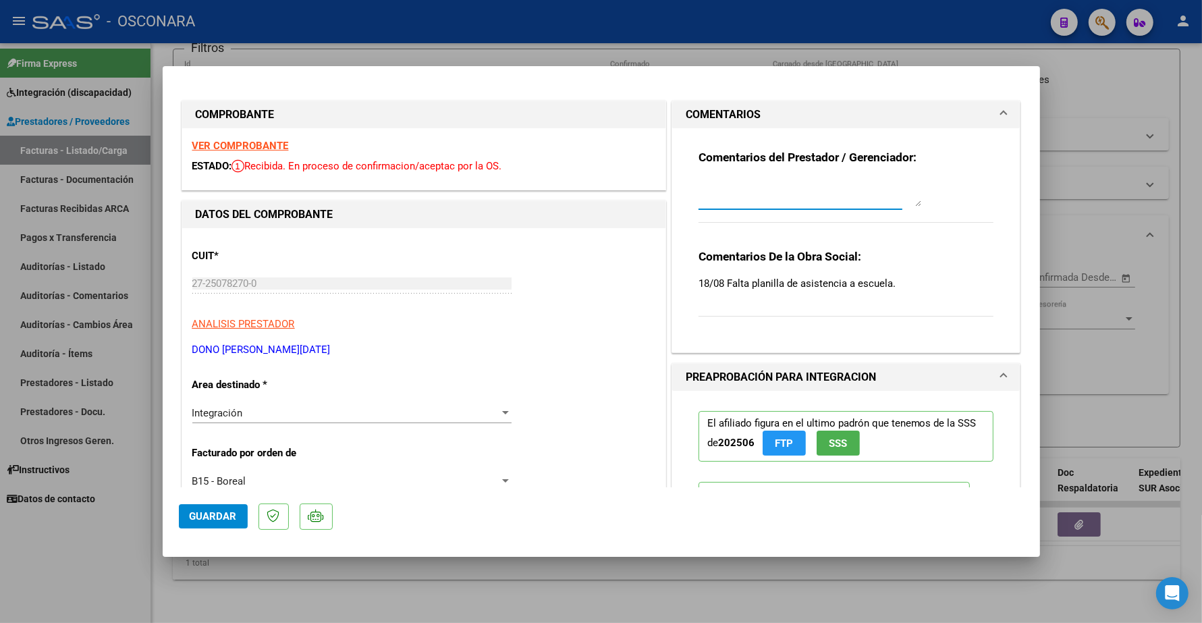
click at [707, 200] on textarea at bounding box center [810, 193] width 223 height 27
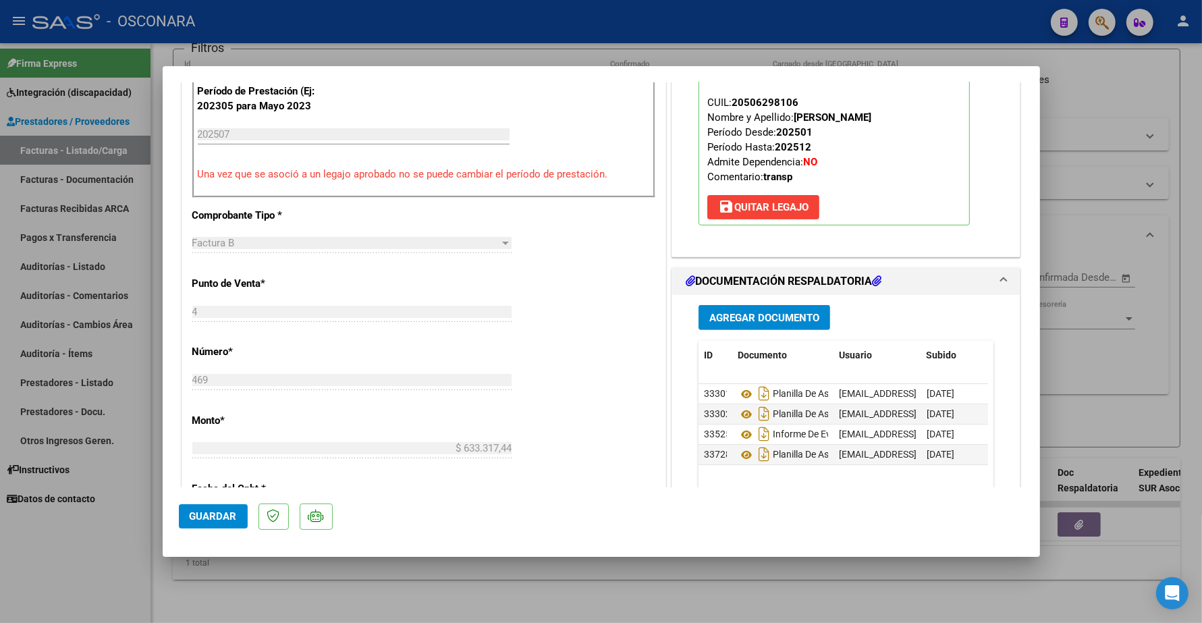
scroll to position [506, 0]
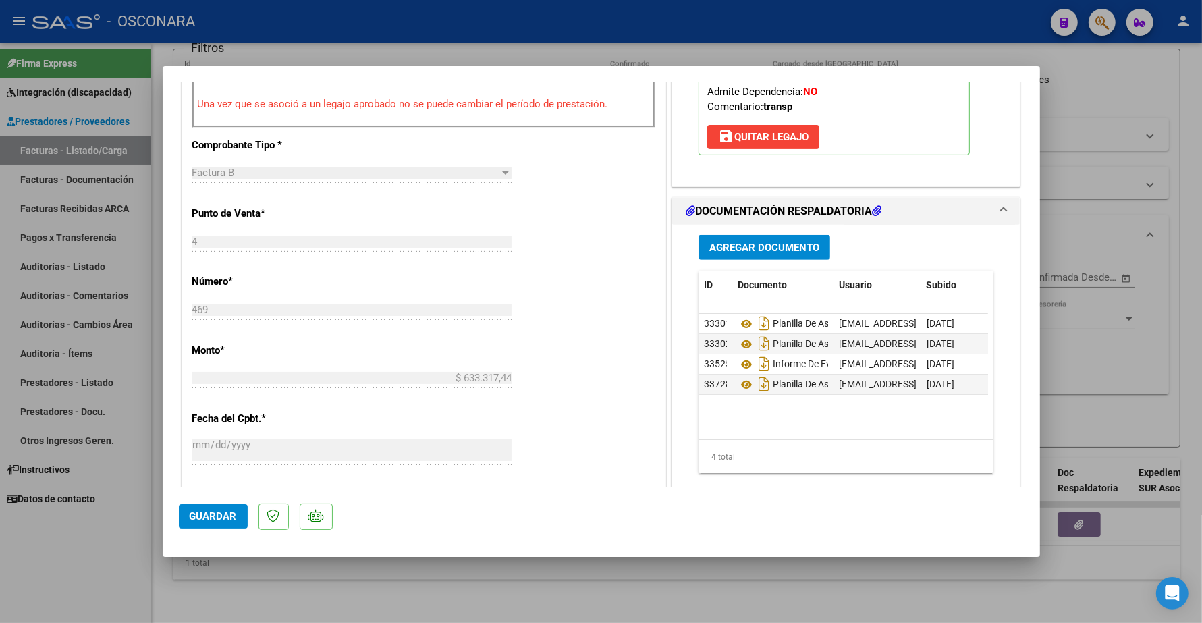
type textarea "20/08 SE ADJUNTA PLANILLA DE ASITENCIA ESCUELA"
click at [217, 514] on span "Guardar" at bounding box center [213, 516] width 47 height 12
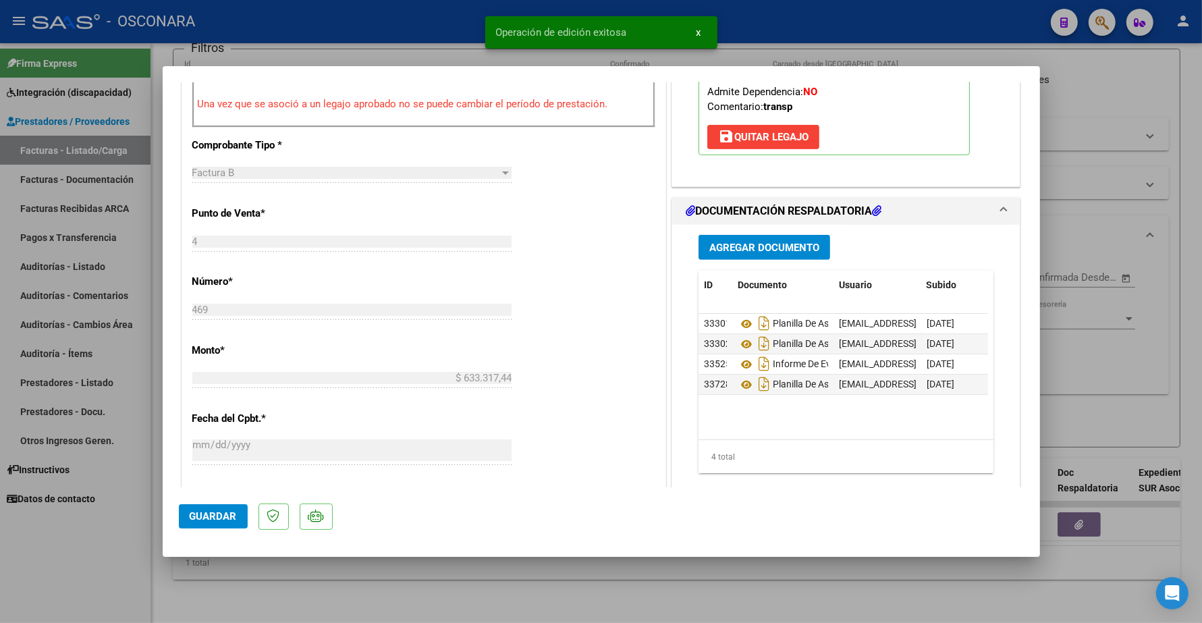
type input "$ 0,00"
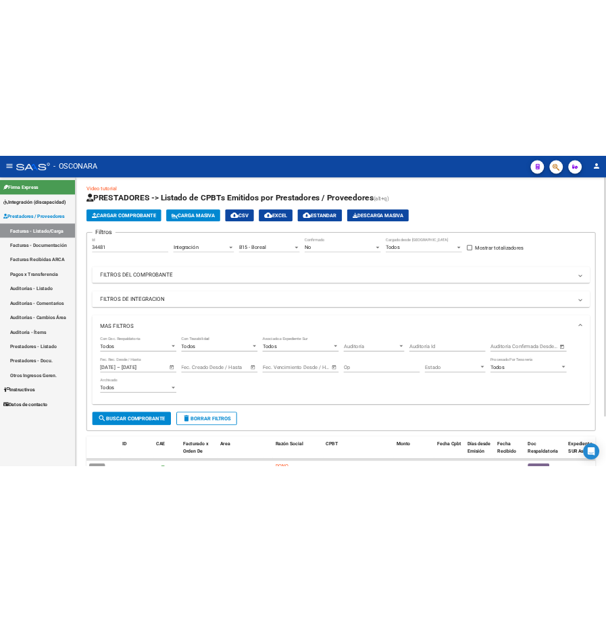
scroll to position [0, 0]
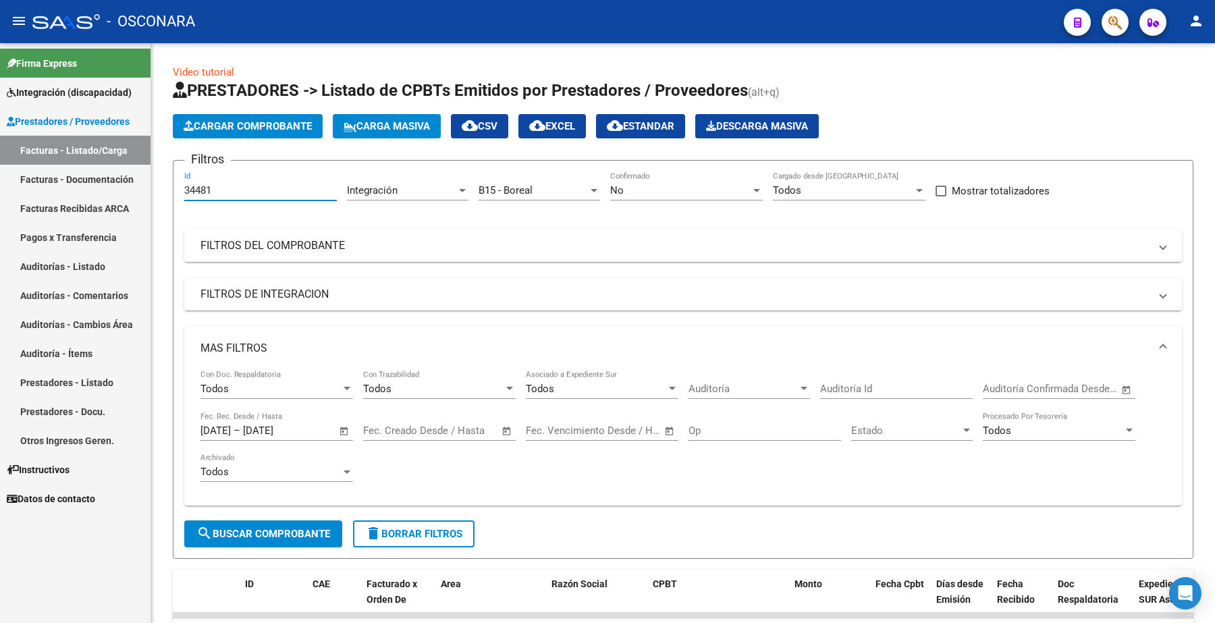
drag, startPoint x: 221, startPoint y: 194, endPoint x: 146, endPoint y: 176, distance: 77.0
click at [146, 176] on mat-sidenav-container "Firma Express Integración (discapacidad) Certificado Discapacidad Legajos Prest…" at bounding box center [607, 333] width 1215 height 580
click at [628, 184] on div "No" at bounding box center [680, 190] width 140 height 12
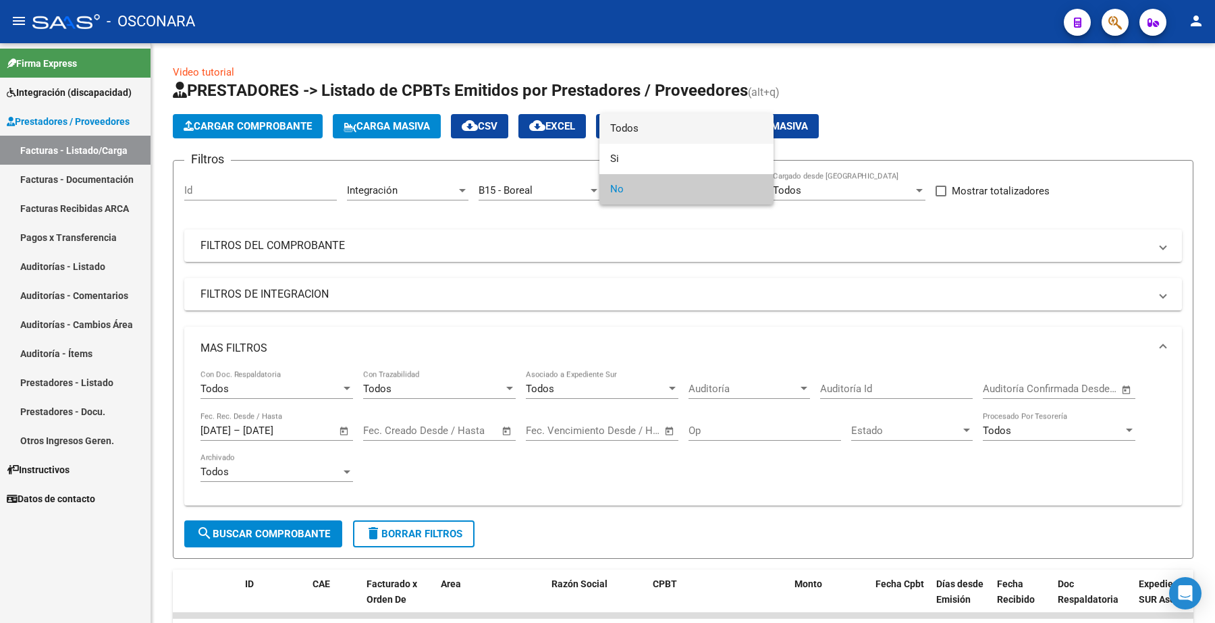
click at [649, 127] on span "Todos" at bounding box center [686, 128] width 153 height 30
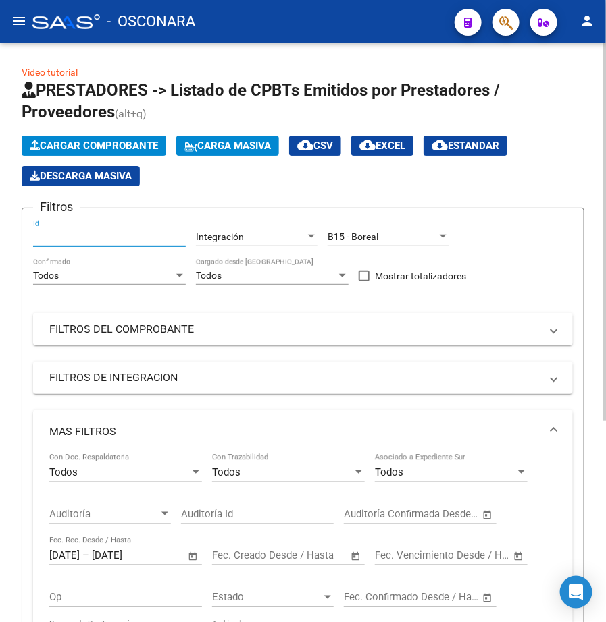
click at [72, 238] on input "Id" at bounding box center [109, 237] width 153 height 11
paste input "33719"
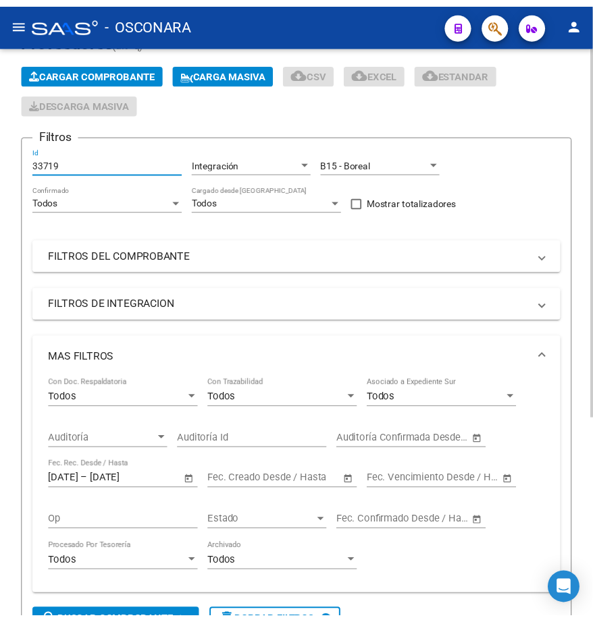
scroll to position [311, 0]
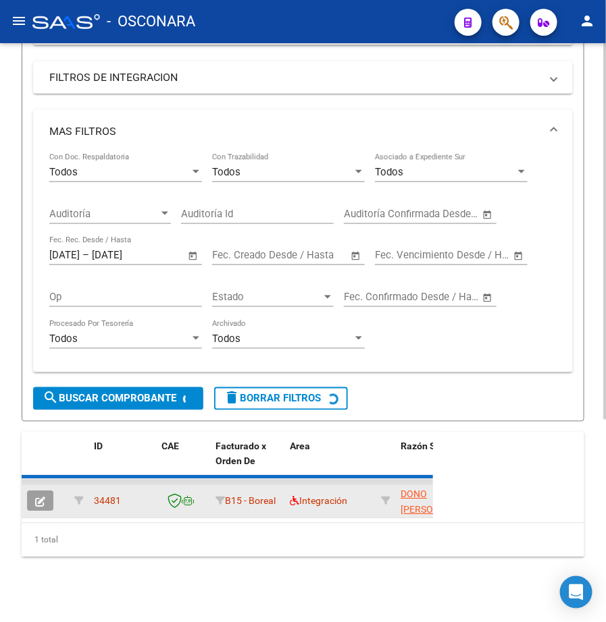
type input "33719"
click at [39, 498] on icon "button" at bounding box center [40, 503] width 10 height 10
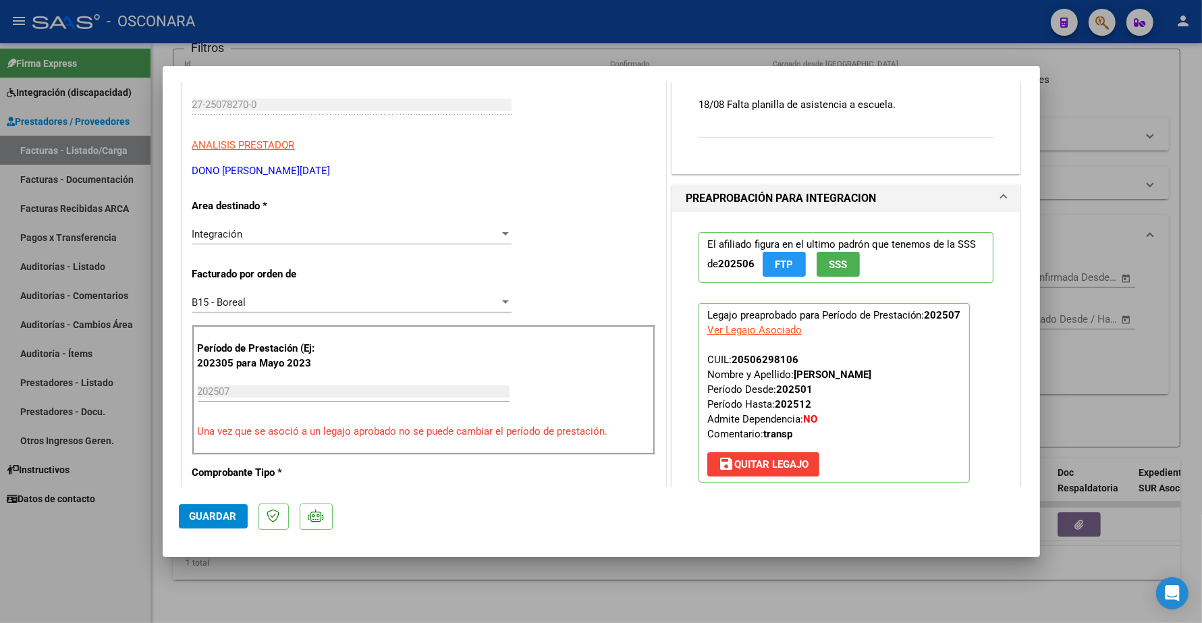
scroll to position [0, 0]
